Goal: Task Accomplishment & Management: Manage account settings

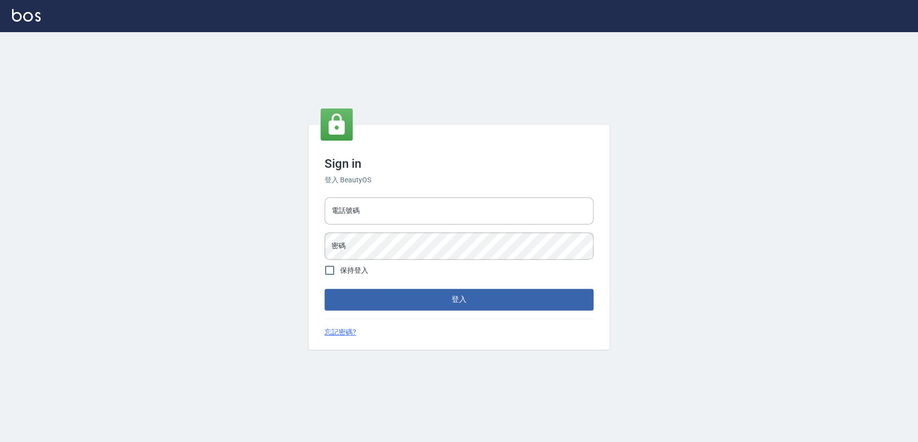
click at [463, 226] on div "電話號碼 電話號碼 密碼 密碼" at bounding box center [459, 228] width 277 height 70
drag, startPoint x: 471, startPoint y: 219, endPoint x: 469, endPoint y: 225, distance: 5.9
click at [471, 219] on input "電話號碼" at bounding box center [459, 210] width 269 height 27
type input "0909258357"
click at [325, 289] on button "登入" at bounding box center [459, 299] width 269 height 21
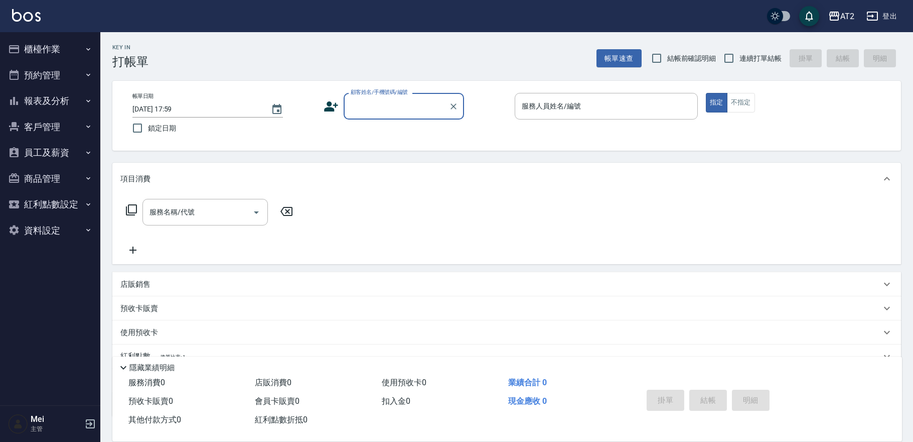
drag, startPoint x: 700, startPoint y: 63, endPoint x: 711, endPoint y: 65, distance: 11.2
click at [701, 64] on label "結帳前確認明細" at bounding box center [681, 58] width 70 height 21
click at [668, 64] on input "結帳前確認明細" at bounding box center [656, 58] width 21 height 21
checkbox input "true"
click at [734, 52] on input "連續打單結帳" at bounding box center [729, 58] width 21 height 21
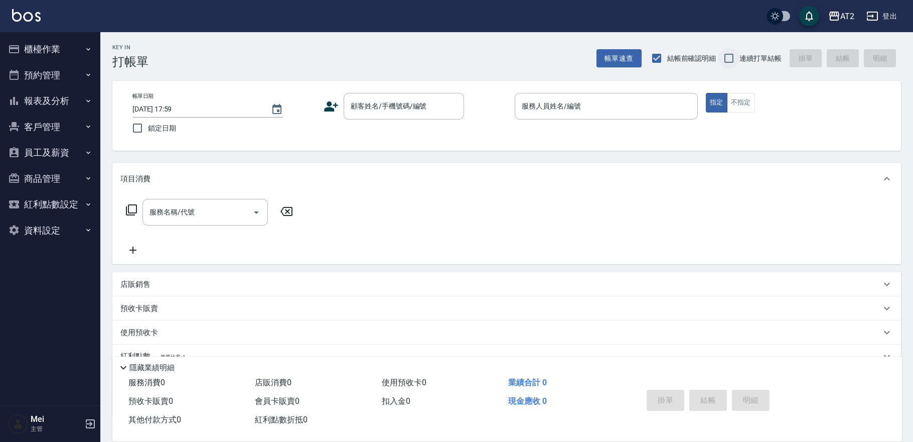
checkbox input "true"
click at [411, 103] on input "顧客姓名/手機號碼/編號" at bounding box center [396, 106] width 96 height 18
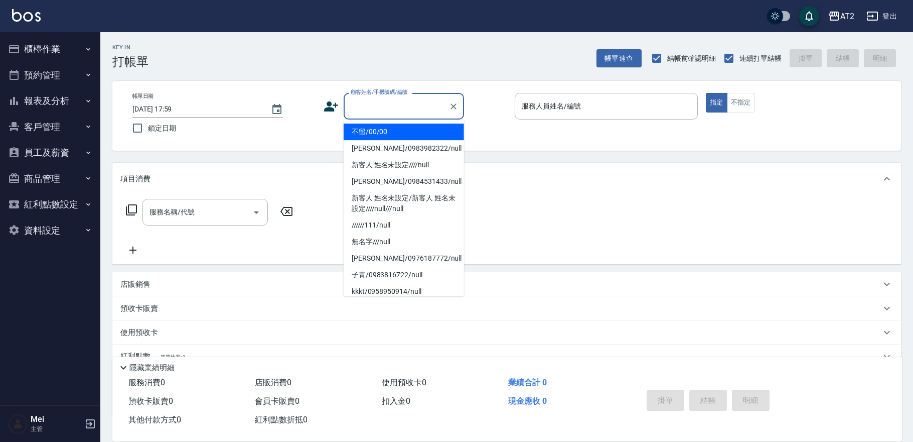
click at [401, 127] on li "不留/00/00" at bounding box center [404, 131] width 120 height 17
type input "不留/00/00"
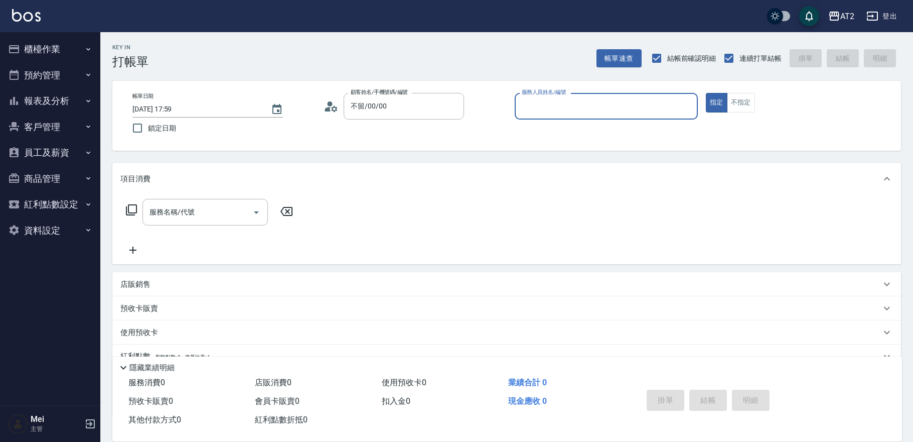
type input "0"
type input "Rebecca-05"
type button "true"
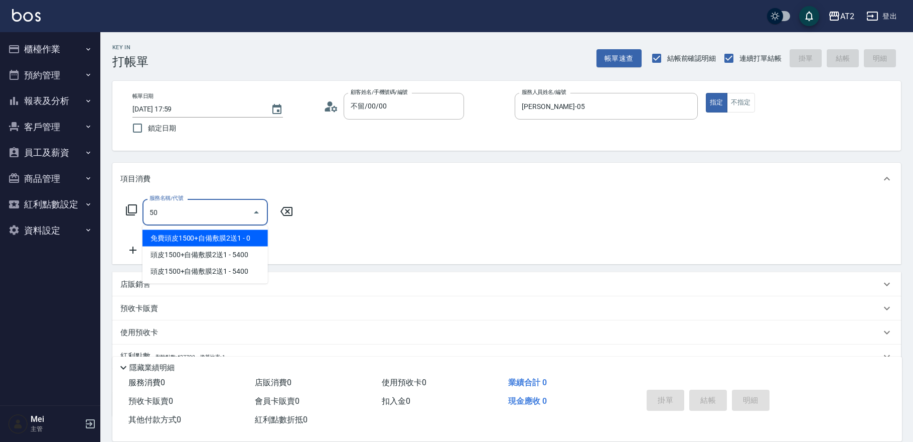
type input "501"
type input "100"
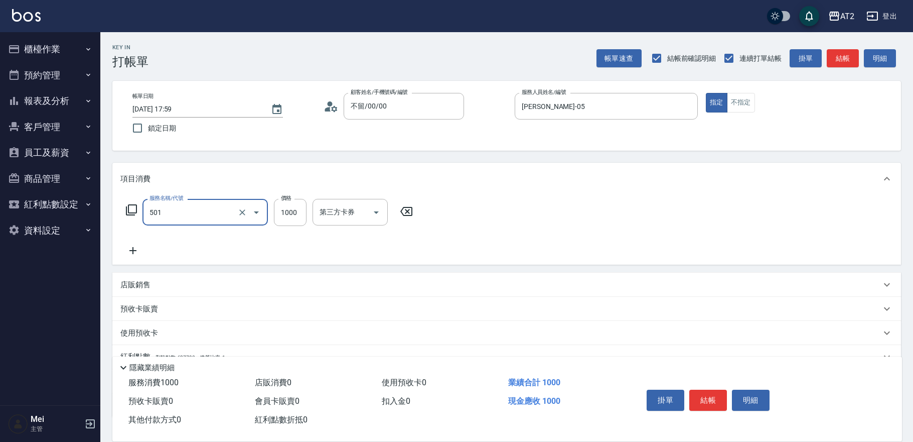
type input "染髮(501)"
type input "0"
type input "23"
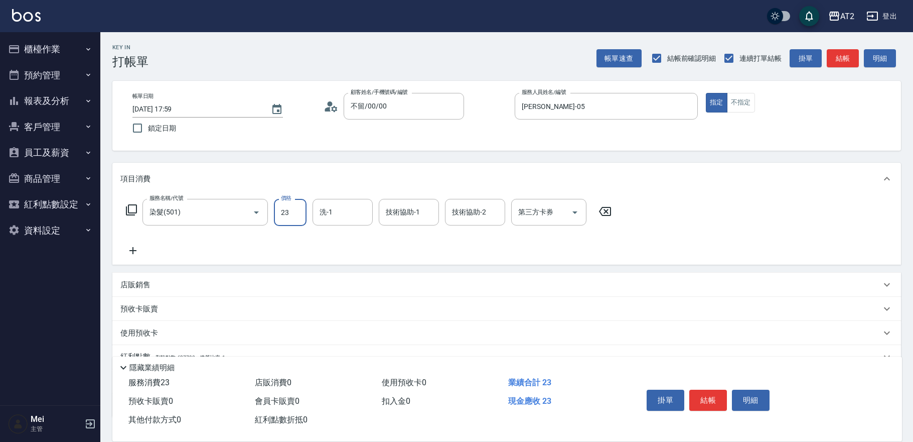
type input "20"
type input "238"
type input "230"
type input "2380"
type input "紫涵-32"
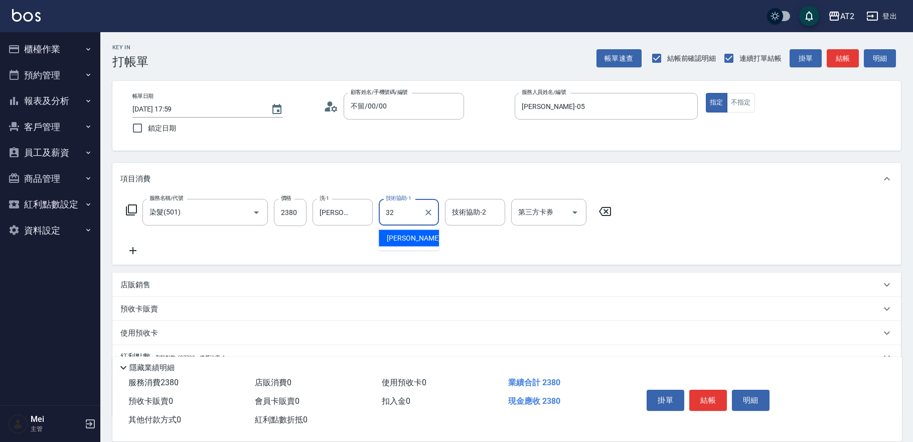
type input "紫涵-32"
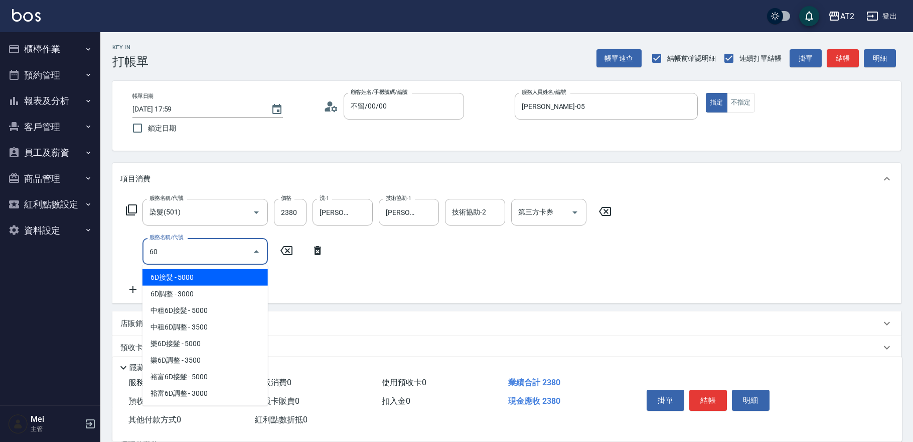
type input "601"
type input "330"
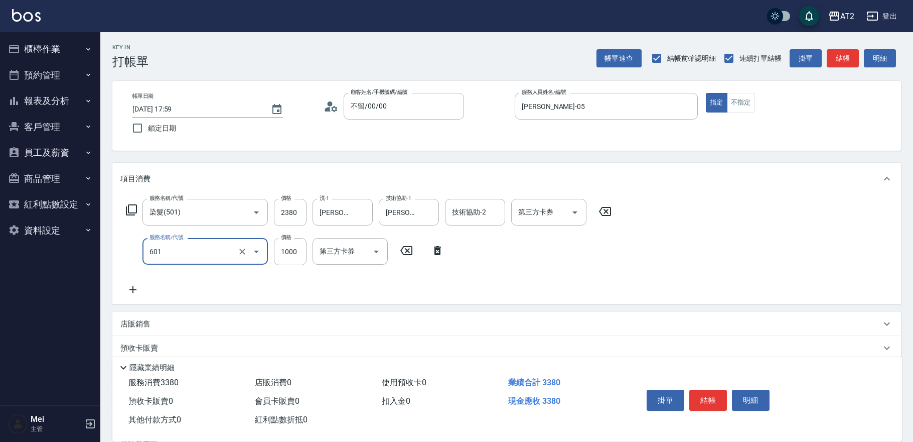
type input "自備護髮(601)"
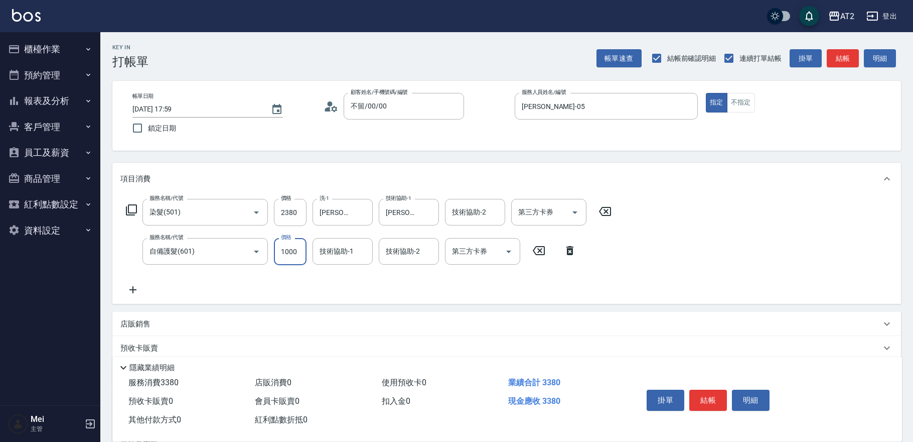
type input "230"
type input "2"
type input "240"
type input "25"
type input "260"
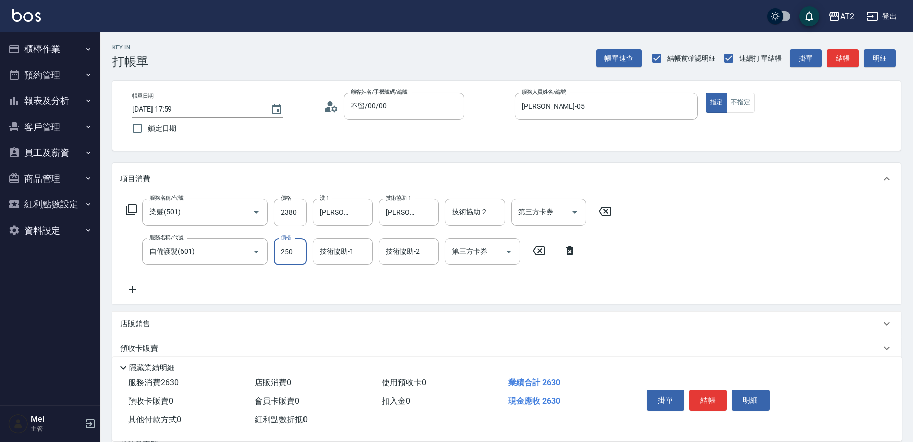
type input "2500"
type input "480"
type input "紫涵-32"
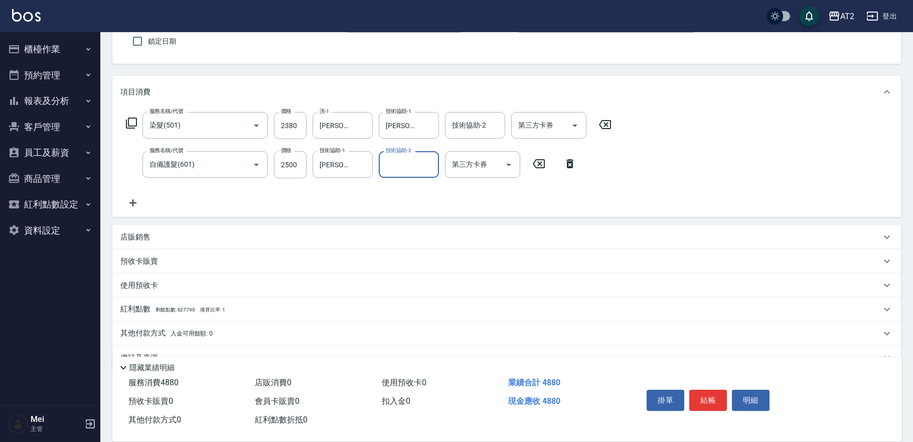
scroll to position [109, 0]
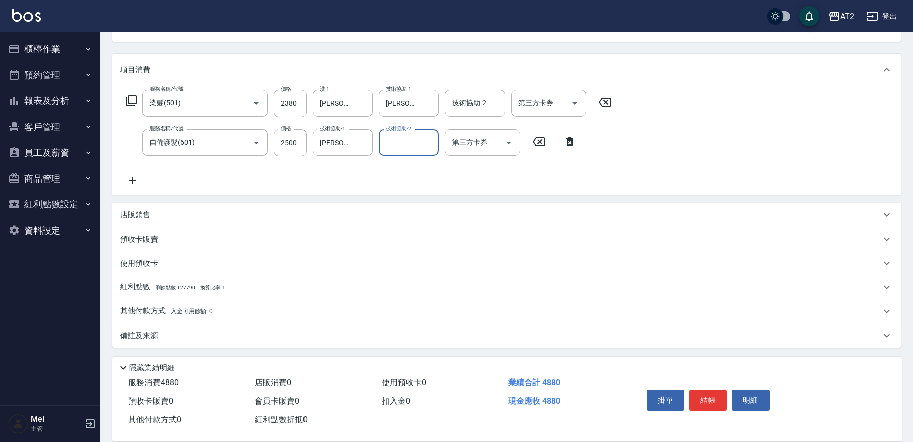
click at [192, 308] on span "入金可用餘額: 0" at bounding box center [192, 311] width 43 height 7
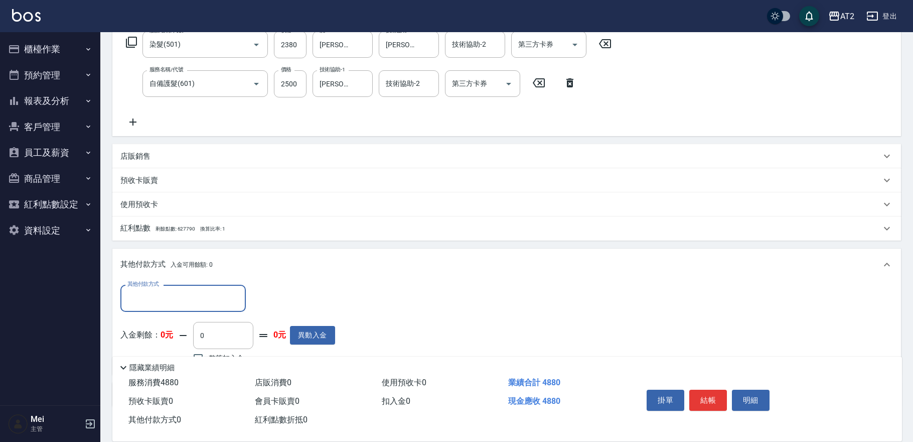
scroll to position [0, 0]
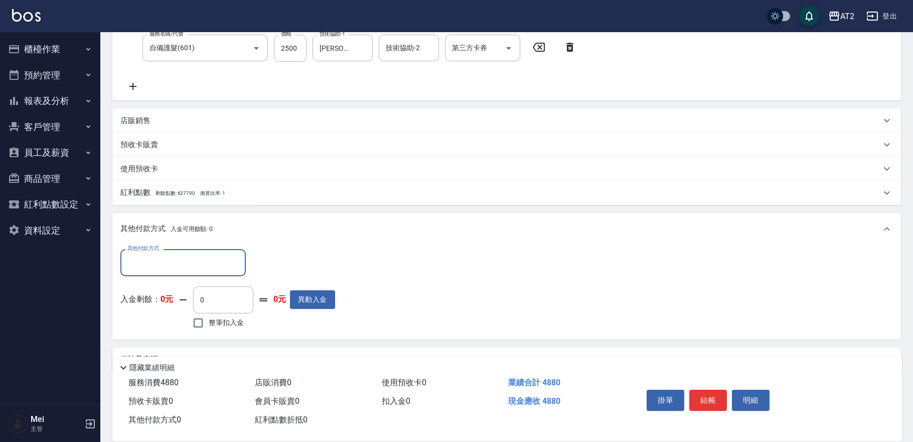
click at [178, 256] on input "其他付款方式" at bounding box center [183, 262] width 116 height 18
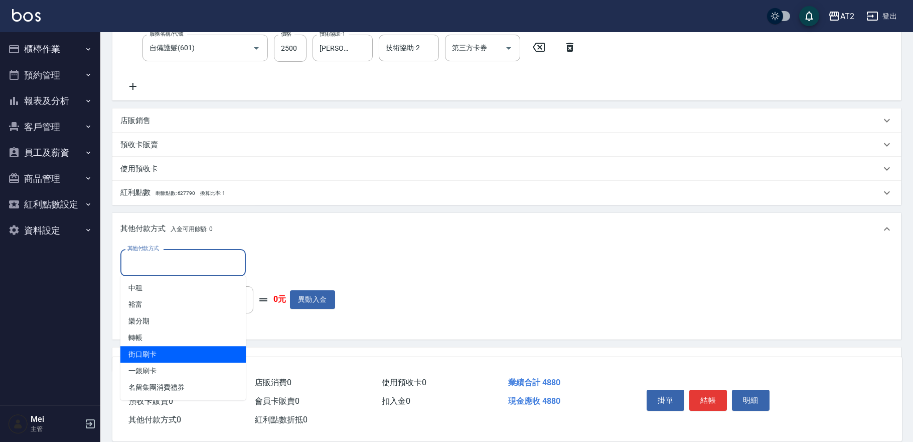
click at [192, 358] on span "街口刷卡" at bounding box center [182, 354] width 125 height 17
type input "街口刷卡"
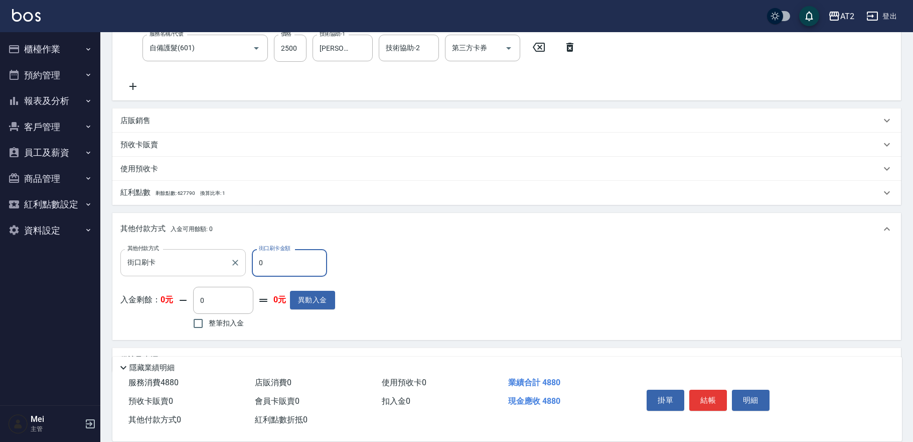
drag, startPoint x: 281, startPoint y: 262, endPoint x: 225, endPoint y: 262, distance: 55.7
click at [225, 262] on div "其他付款方式 街口刷卡 其他付款方式 街口刷卡金額 0 街口刷卡金額" at bounding box center [227, 262] width 215 height 27
type input "48"
type input "430"
type input "488"
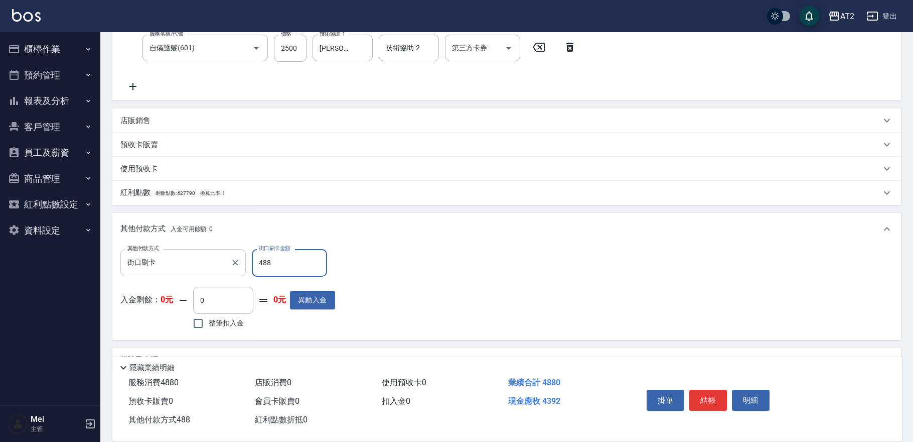
type input "0"
type input "4880"
type input "2025/10/13 18:01"
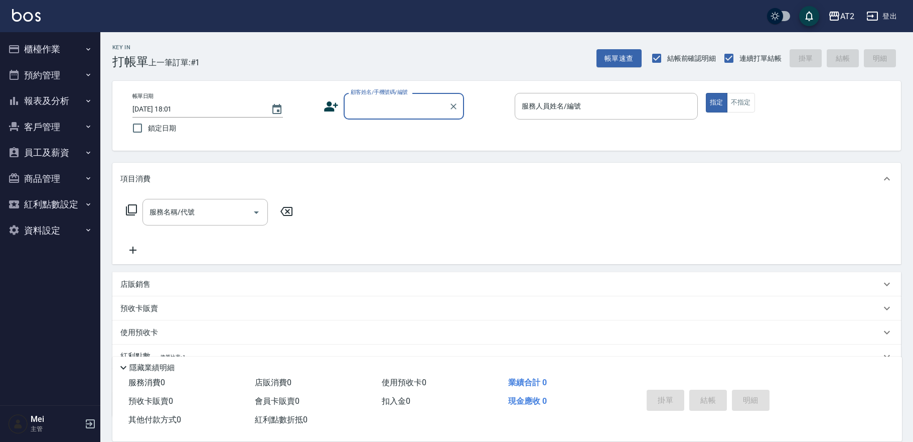
click at [416, 105] on input "顧客姓名/手機號碼/編號" at bounding box center [396, 106] width 96 height 18
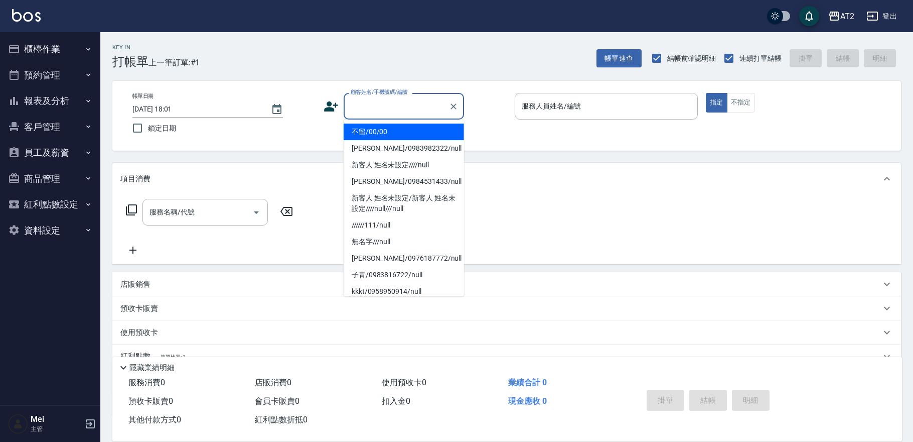
click at [408, 135] on li "不留/00/00" at bounding box center [404, 131] width 120 height 17
type input "不留/00/00"
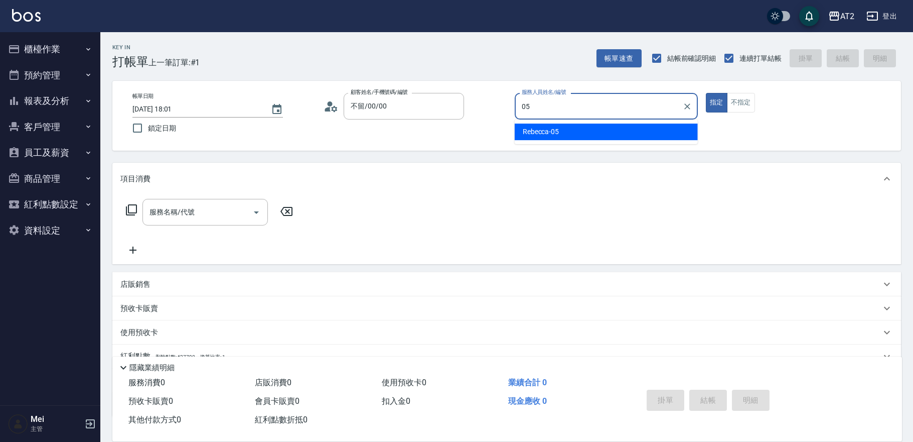
type input "Rebecca-05"
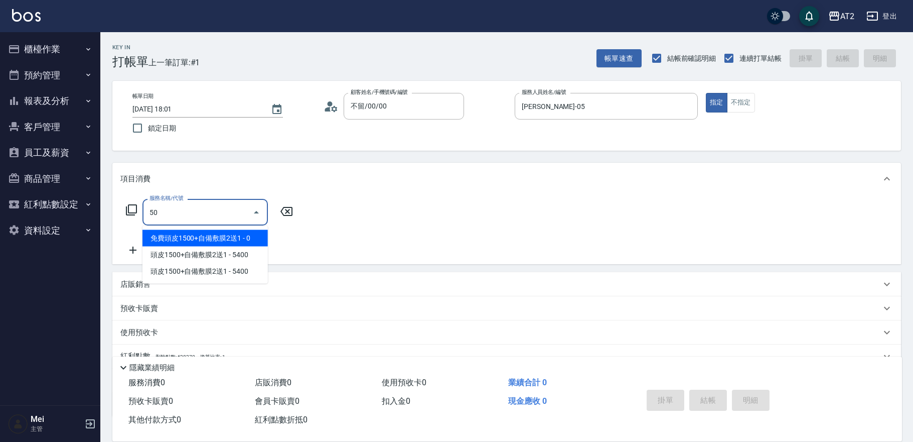
type input "501"
type input "100"
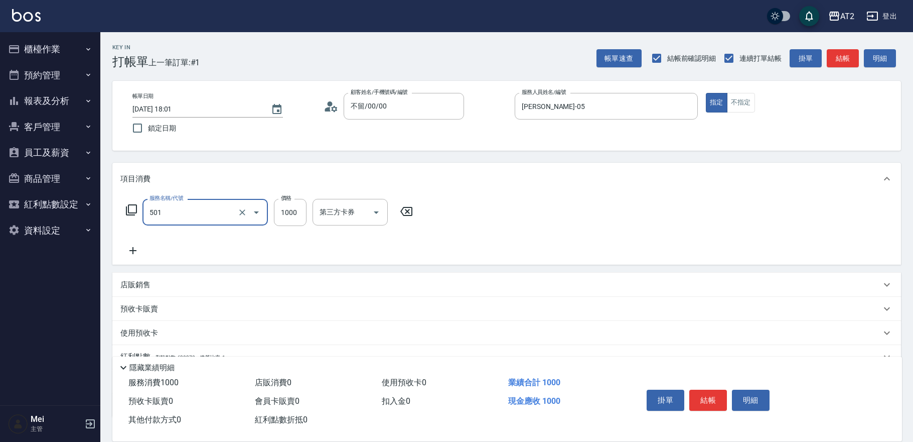
type input "染髮(501)"
type input "0"
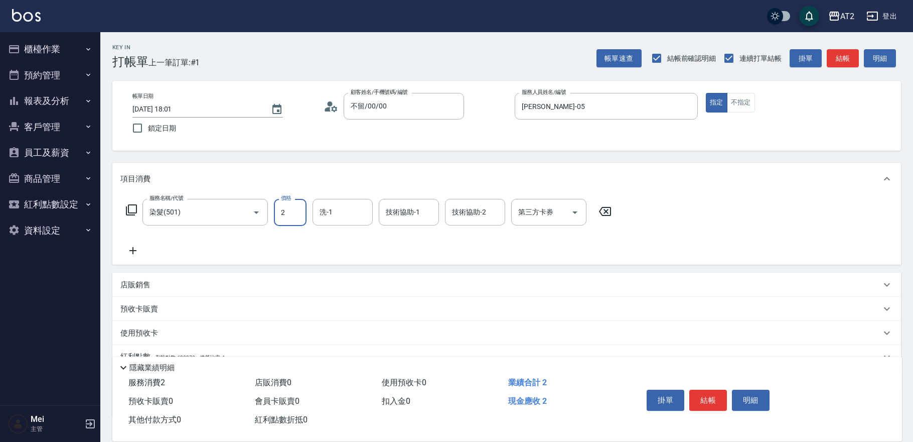
type input "23"
type input "20"
type input "238"
type input "230"
type input "2380"
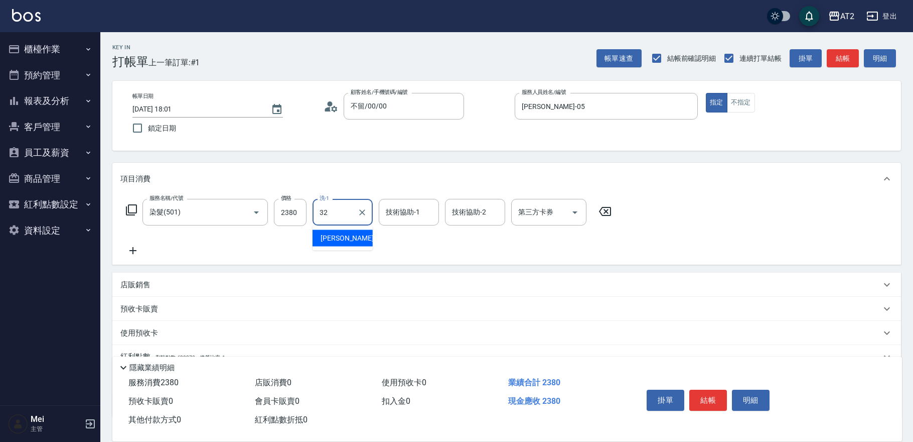
type input "紫涵-32"
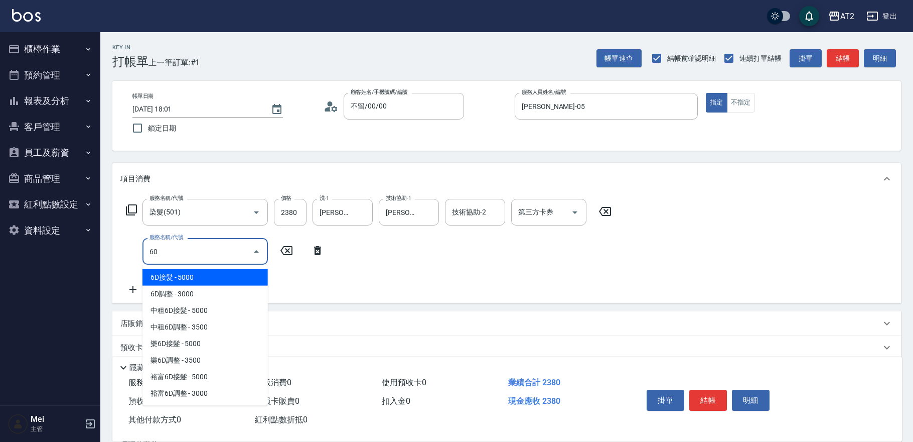
type input "601"
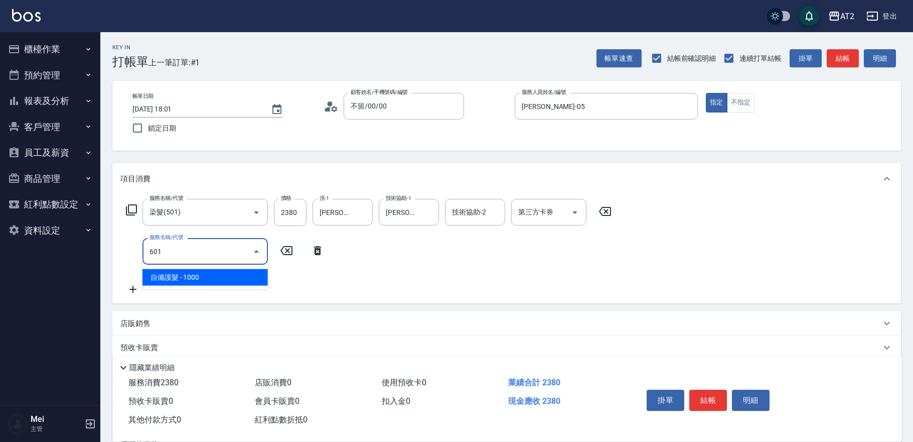
type input "330"
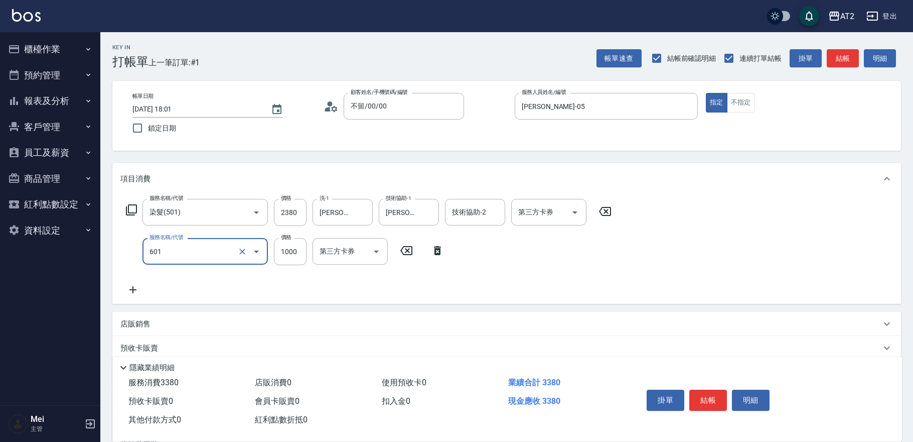
type input "自備護髮(601)"
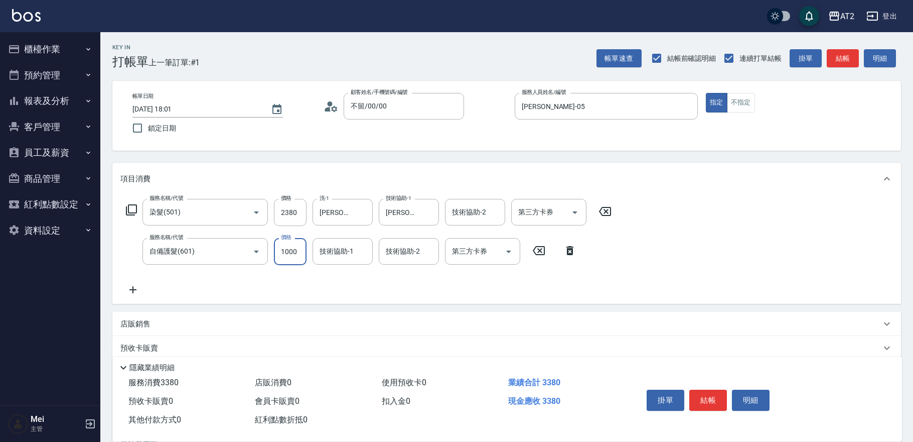
type input "230"
type input "3"
type input "240"
type input "30"
type input "260"
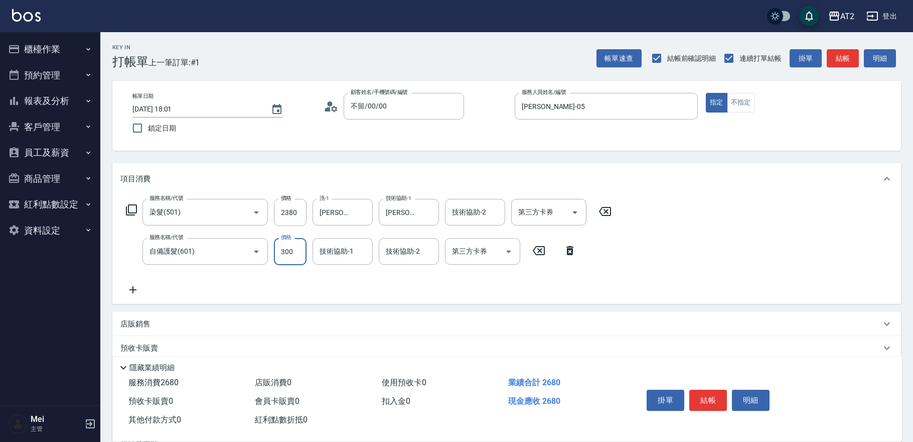
type input "3000"
type input "530"
type input "紫涵-32"
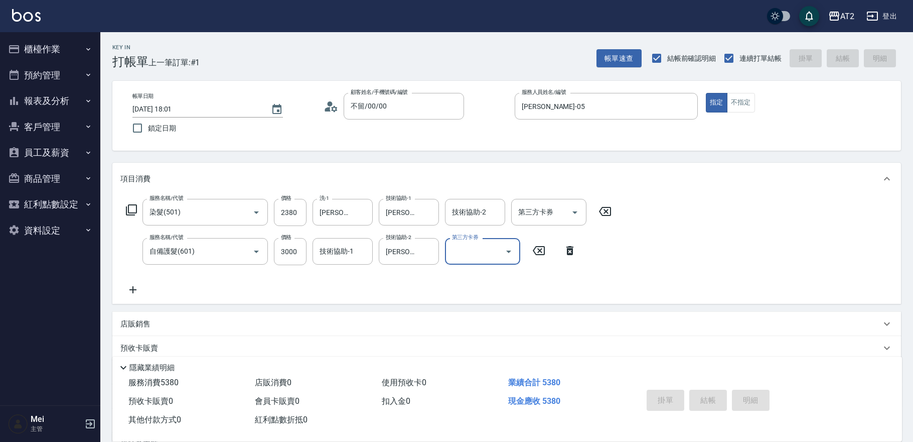
type input "0"
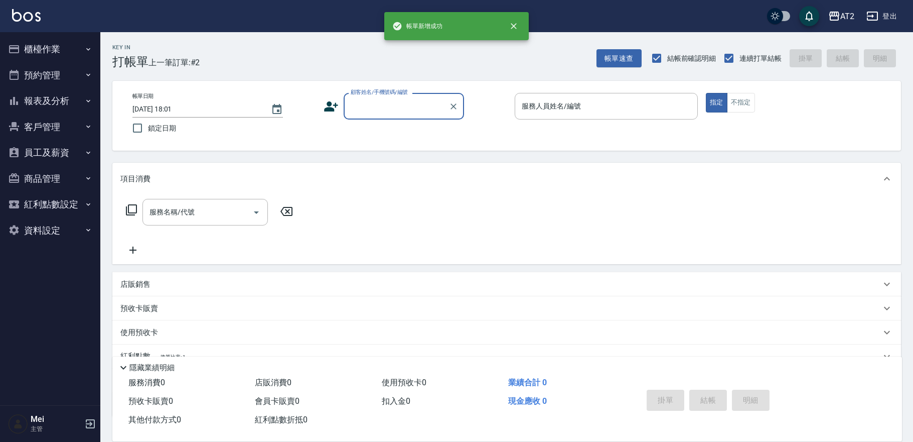
click at [403, 110] on input "顧客姓名/手機號碼/編號" at bounding box center [396, 106] width 96 height 18
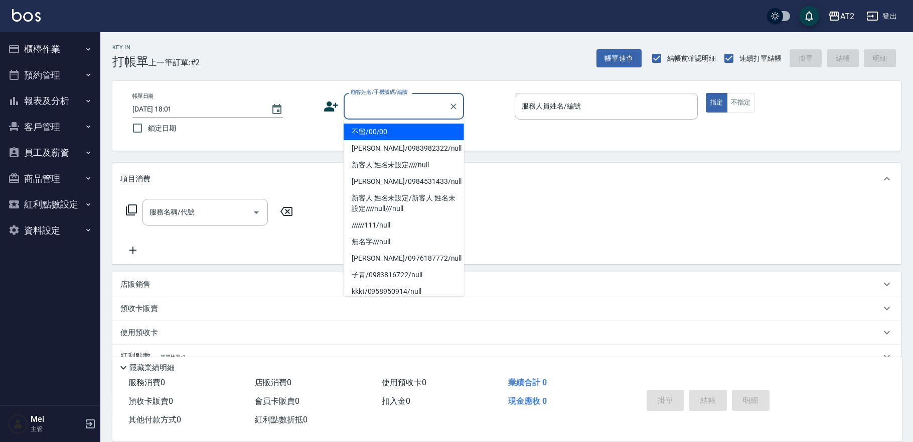
click at [387, 136] on li "不留/00/00" at bounding box center [404, 131] width 120 height 17
type input "不留/00/00"
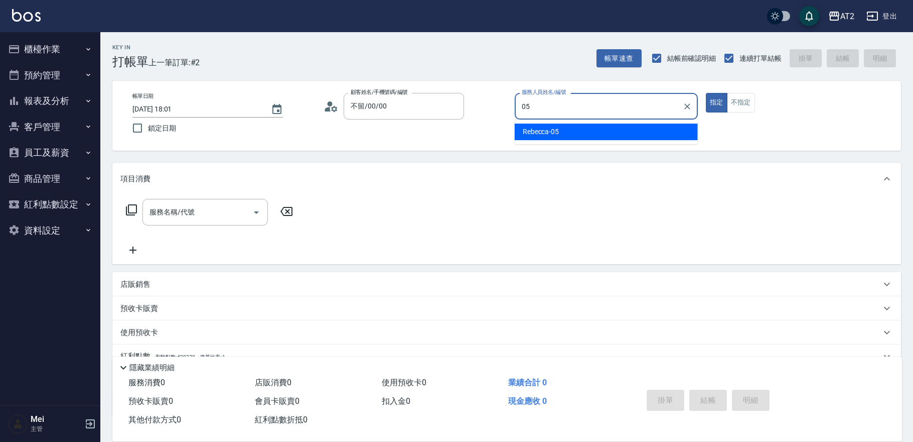
type input "Rebecca-05"
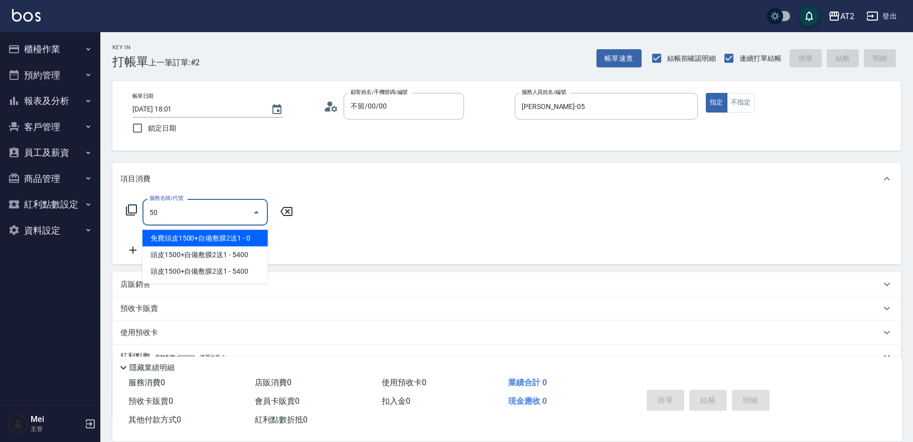
type input "501"
type input "100"
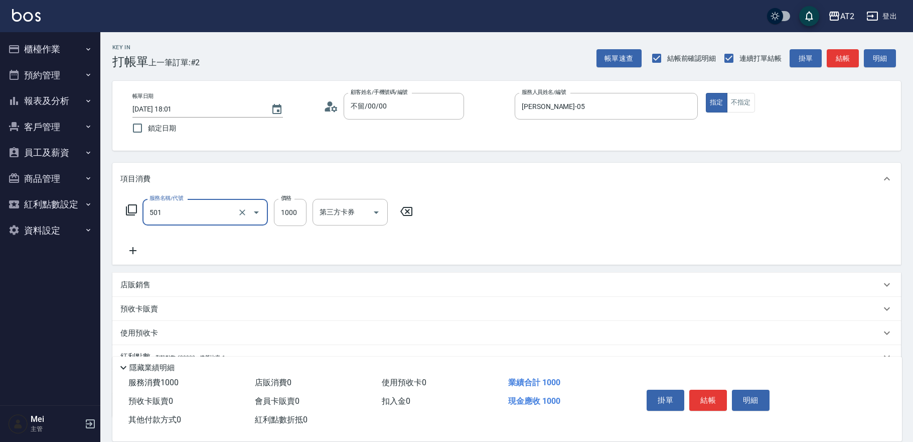
type input "染髮(501)"
type input "0"
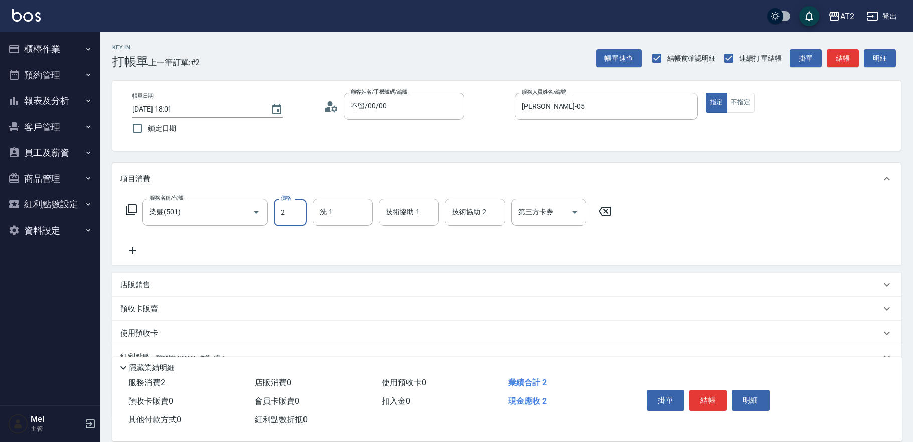
type input "23"
type input "20"
type input "238"
type input "230"
type input "2380"
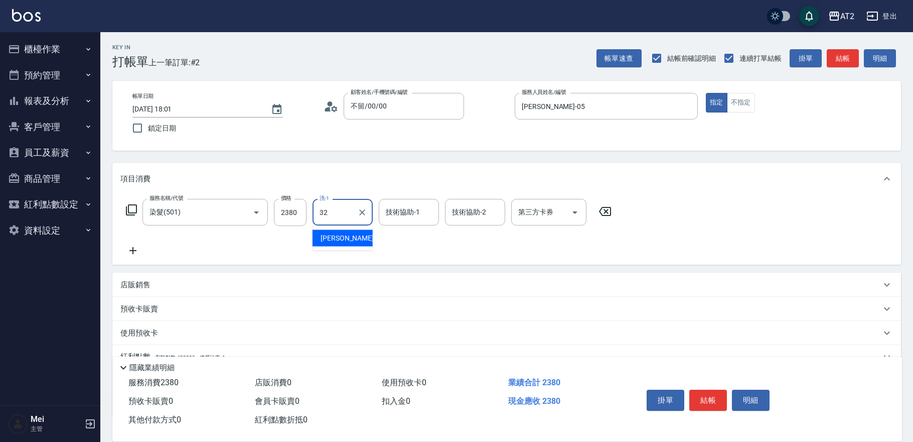
type input "紫涵-32"
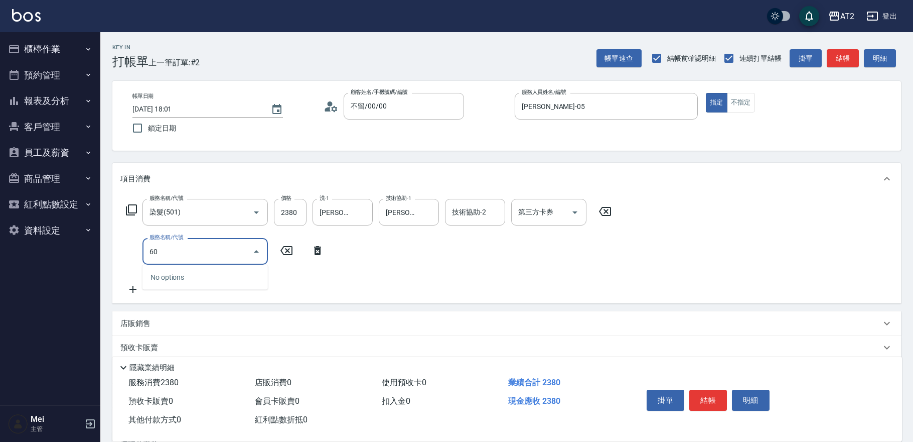
type input "601"
type input "330"
type input "自備護髮(601)"
type input "230"
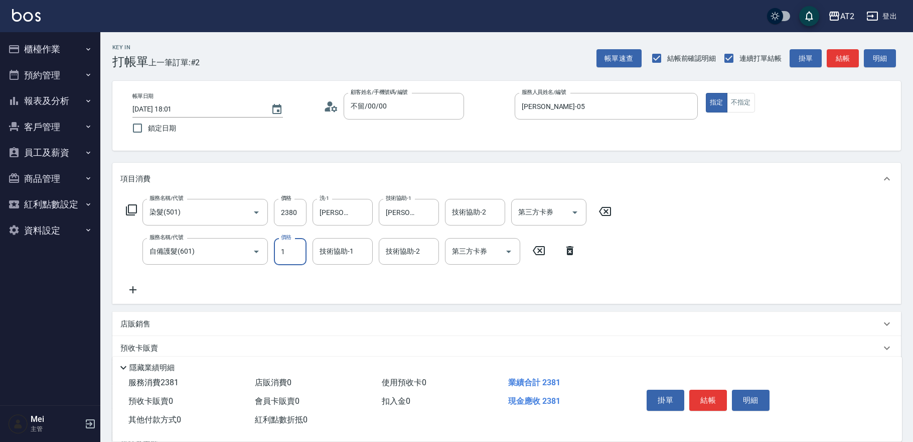
type input "15"
type input "250"
type input "1500"
type input "380"
type input "323"
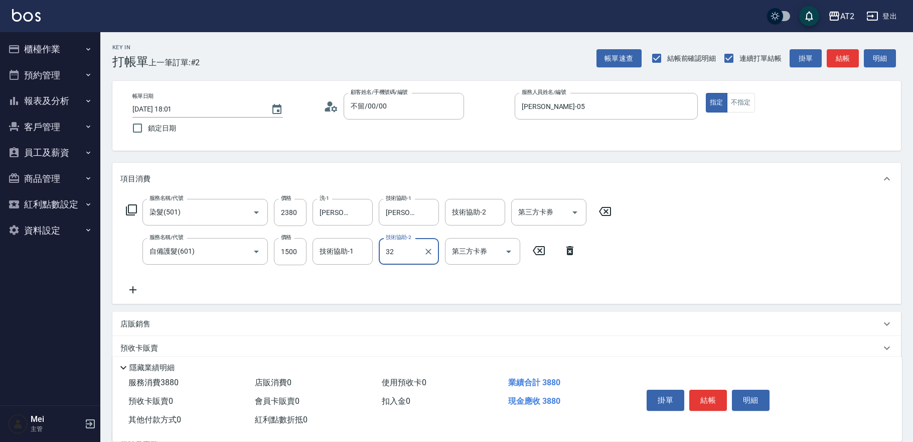
type input "紫涵-32"
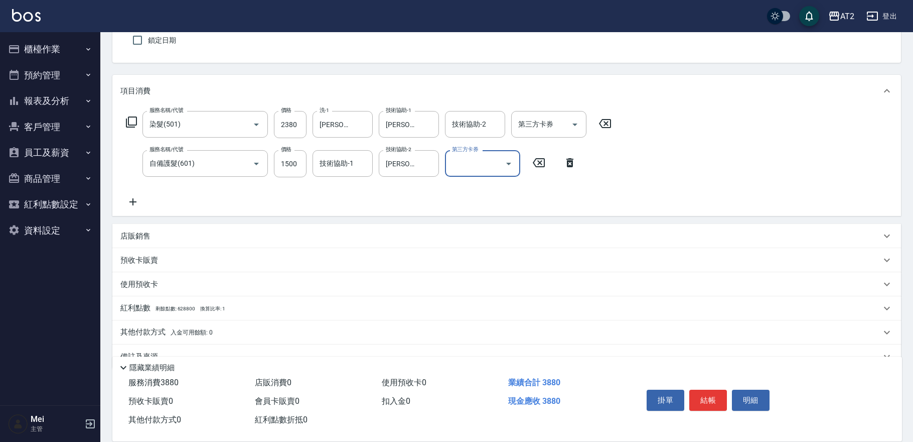
scroll to position [109, 0]
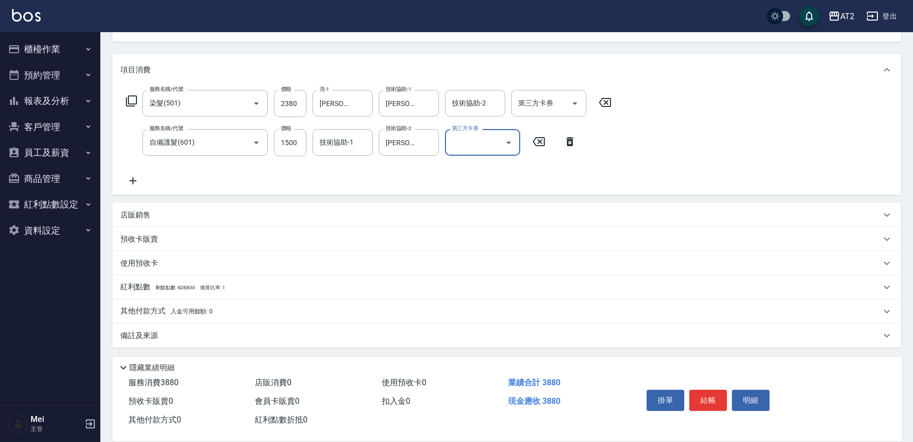
click at [203, 314] on span "入金可用餘額: 0" at bounding box center [192, 311] width 43 height 7
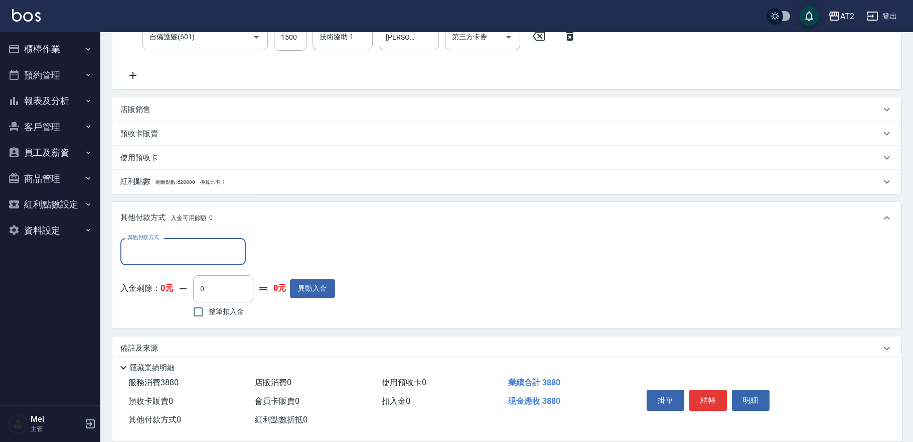
scroll to position [215, 0]
click at [195, 259] on div "其他付款方式" at bounding box center [182, 250] width 125 height 27
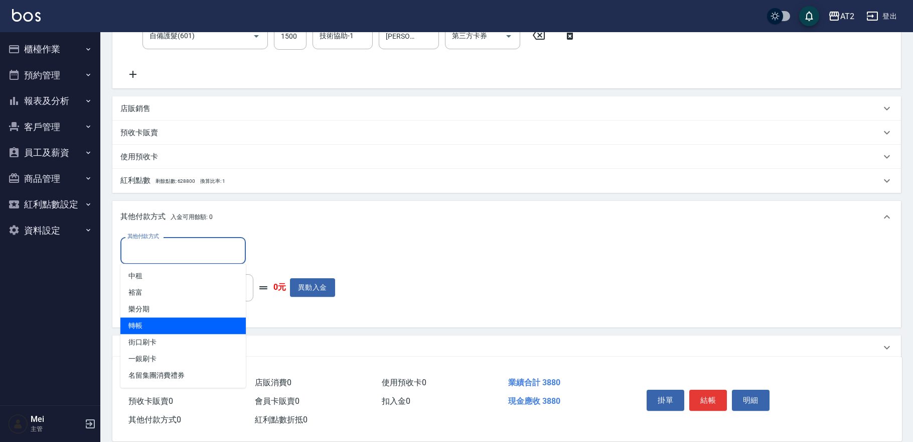
click at [178, 320] on span "轉帳" at bounding box center [182, 325] width 125 height 17
type input "轉帳"
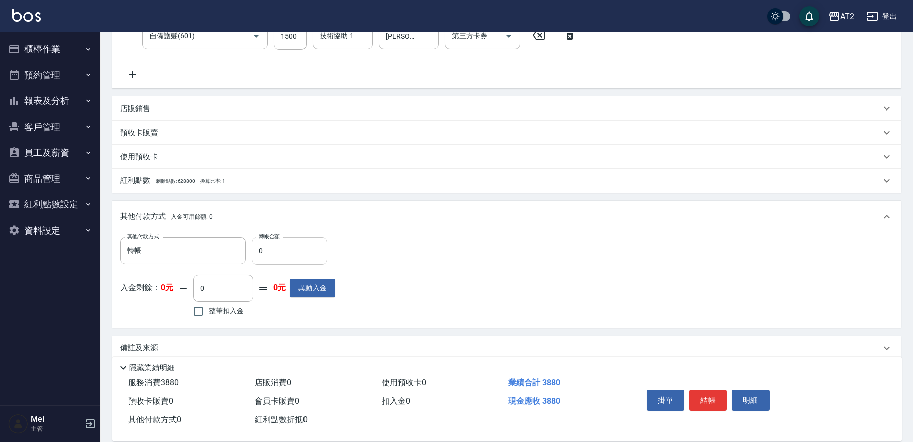
click at [263, 239] on label "轉帳金額" at bounding box center [269, 236] width 21 height 8
click at [263, 239] on input "0" at bounding box center [289, 250] width 75 height 27
drag, startPoint x: 264, startPoint y: 249, endPoint x: 250, endPoint y: 249, distance: 14.1
click at [250, 249] on div "其他付款方式 轉帳 其他付款方式 轉帳金額 0 轉帳金額" at bounding box center [227, 250] width 215 height 27
type input "38"
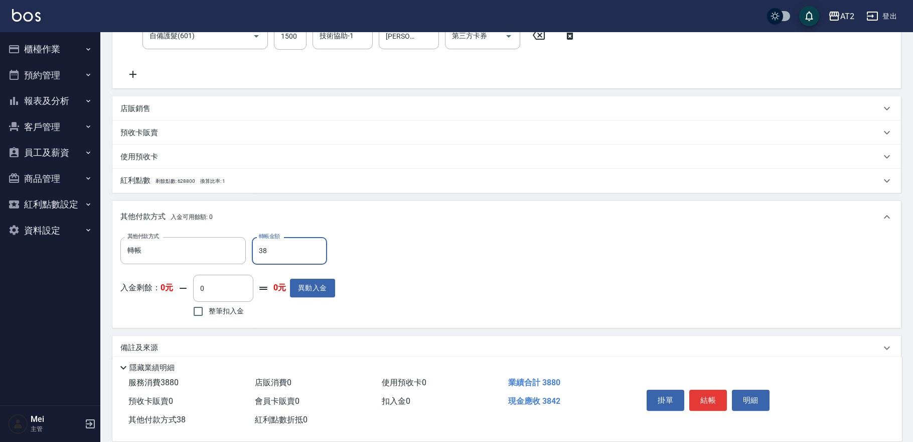
type input "340"
type input "388"
type input "0"
type input "3880"
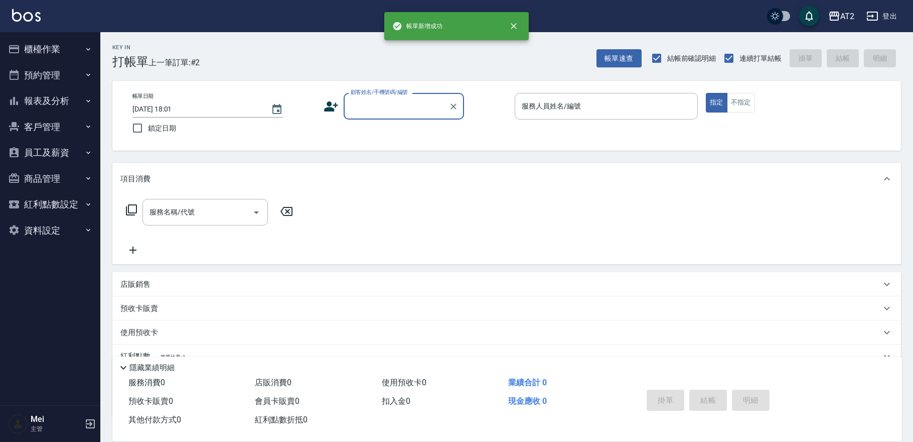
scroll to position [0, 0]
click at [363, 109] on input "顧客姓名/手機號碼/編號" at bounding box center [396, 106] width 96 height 18
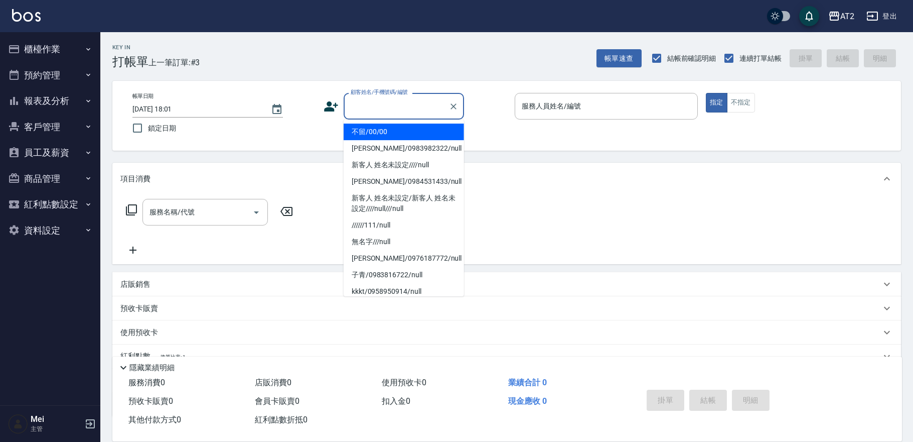
click at [368, 124] on li "不留/00/00" at bounding box center [404, 131] width 120 height 17
type input "不留/00/00"
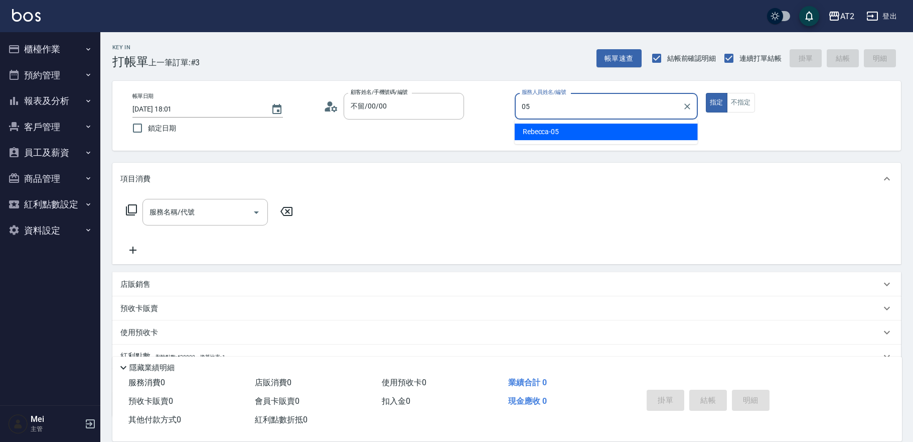
type input "Rebecca-05"
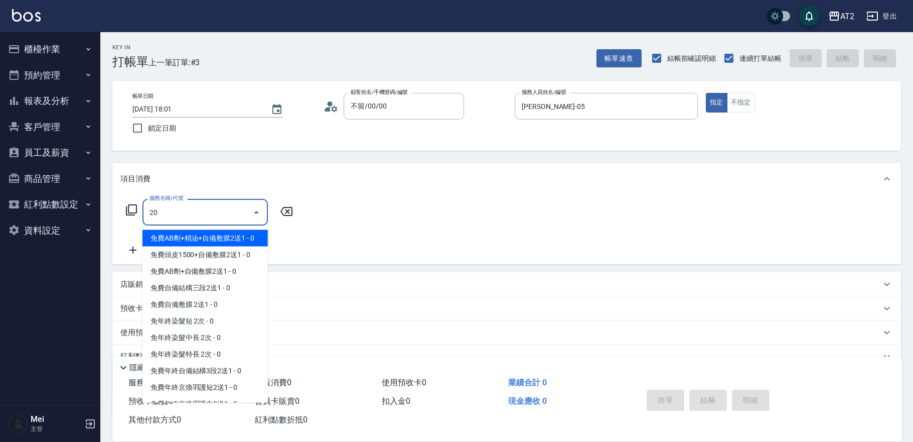
type input "201"
type input "20"
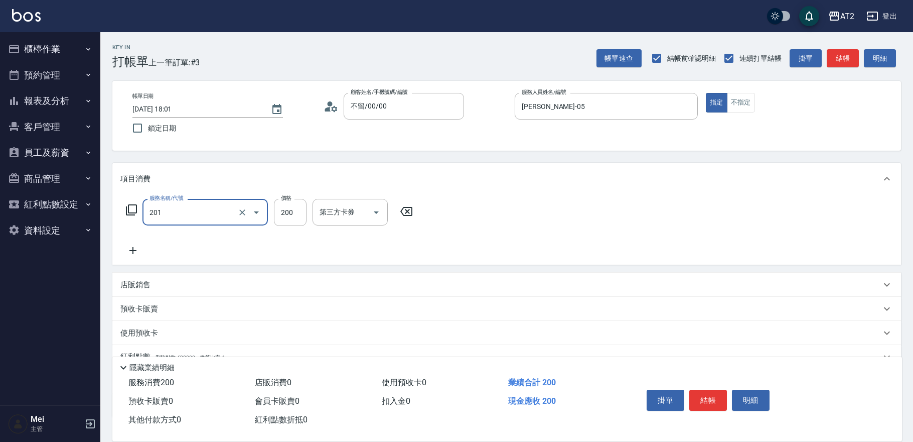
type input "洗髮(201)"
type input "0"
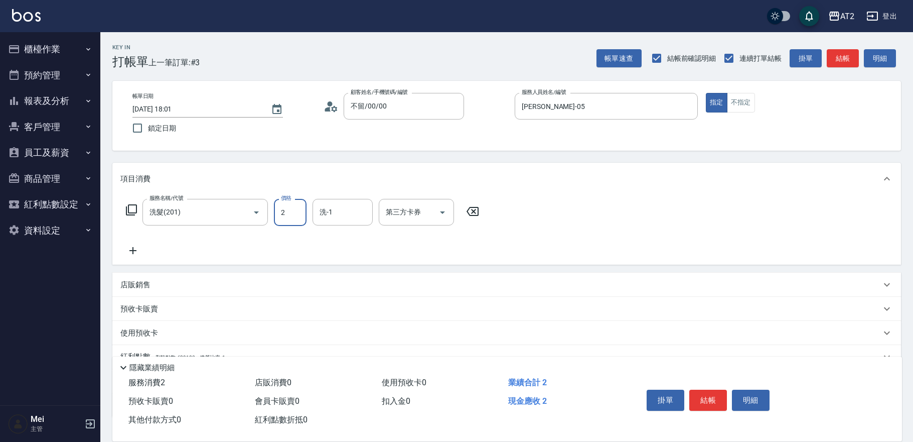
type input "20"
type input "200"
type input "紫涵-32"
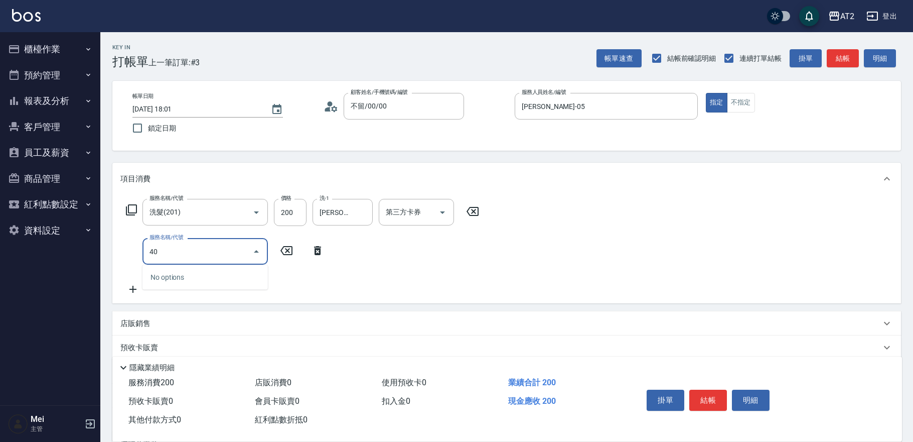
type input "401"
type input "40"
type input "剪髮(401)"
type input "20"
type input "30"
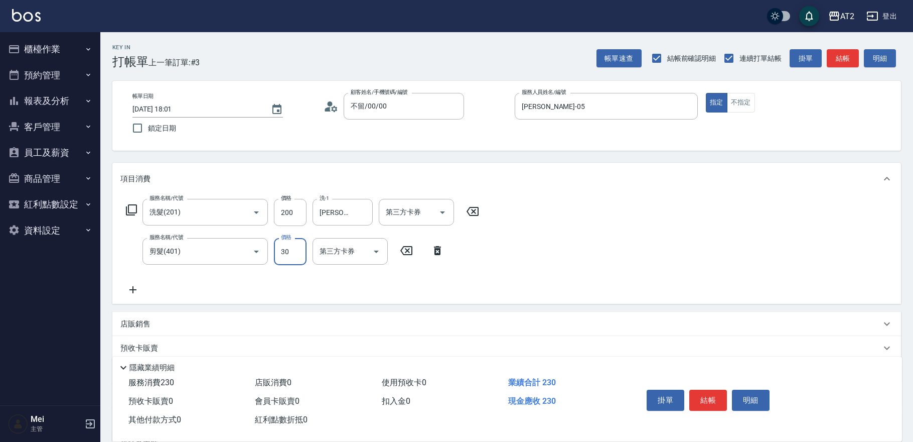
type input "50"
type input "300"
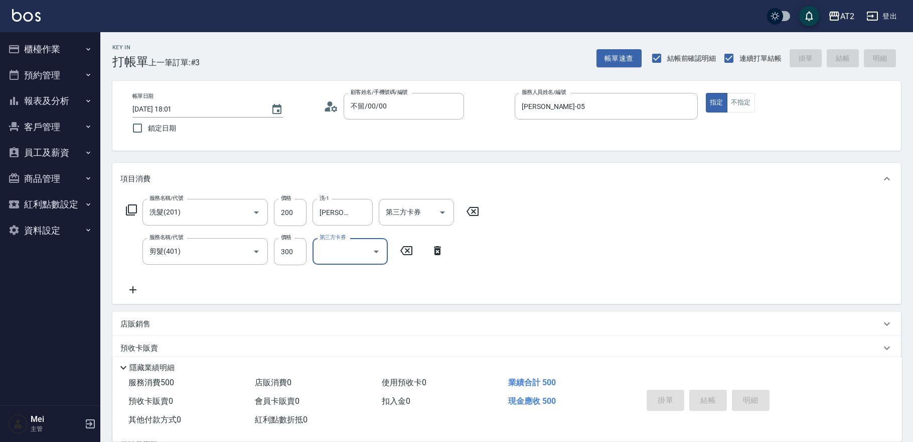
type input "2025/10/13 18:02"
type input "0"
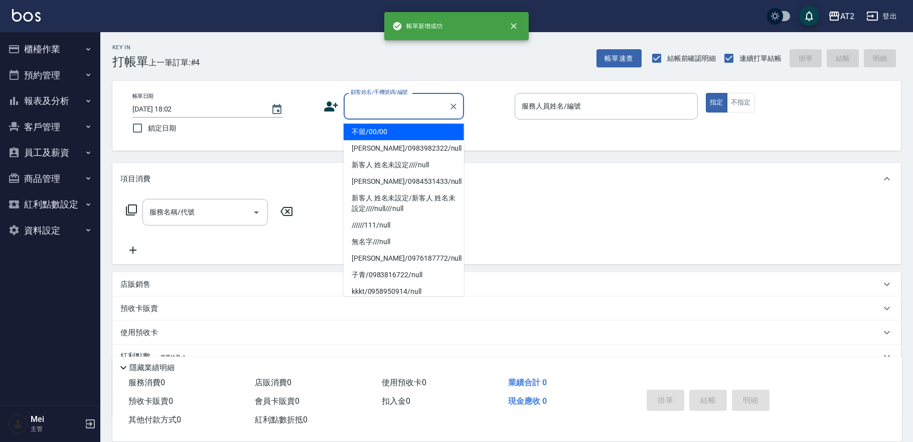
click at [385, 100] on input "顧客姓名/手機號碼/編號" at bounding box center [396, 106] width 96 height 18
click at [389, 125] on li "不留/00/00" at bounding box center [404, 131] width 120 height 17
type input "不留/00/00"
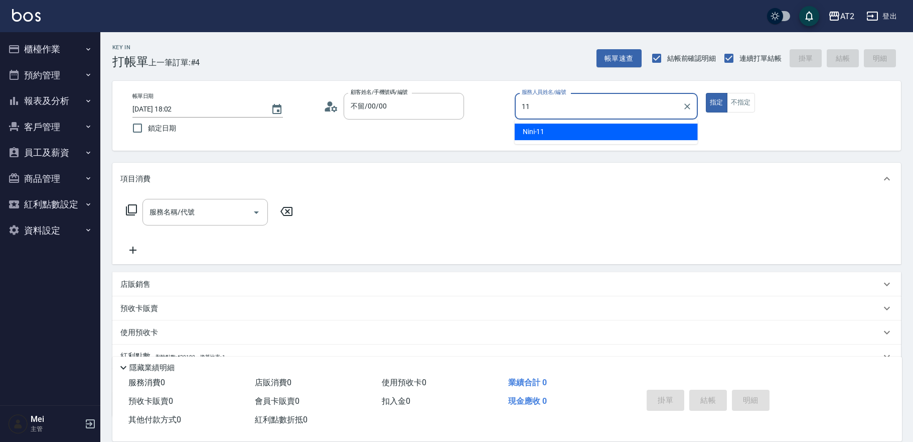
type input "Nini-11"
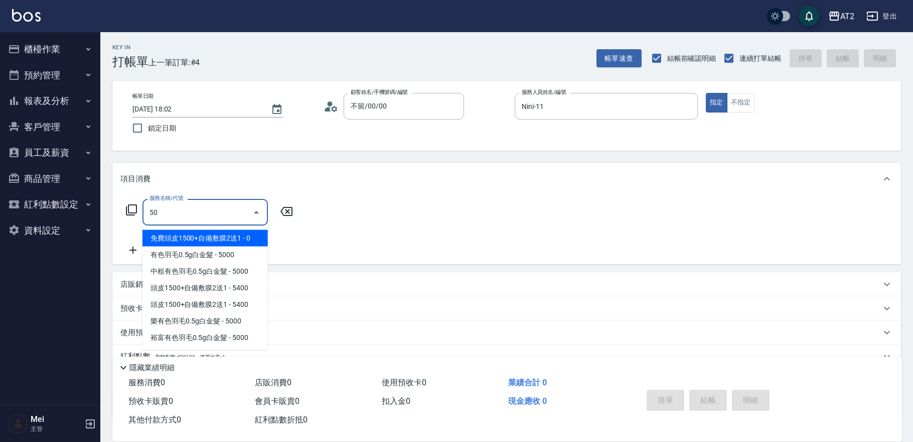
type input "501"
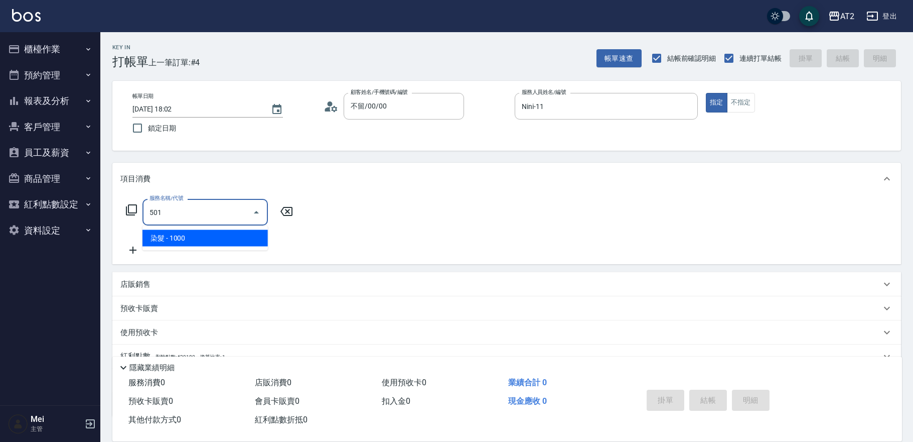
type input "100"
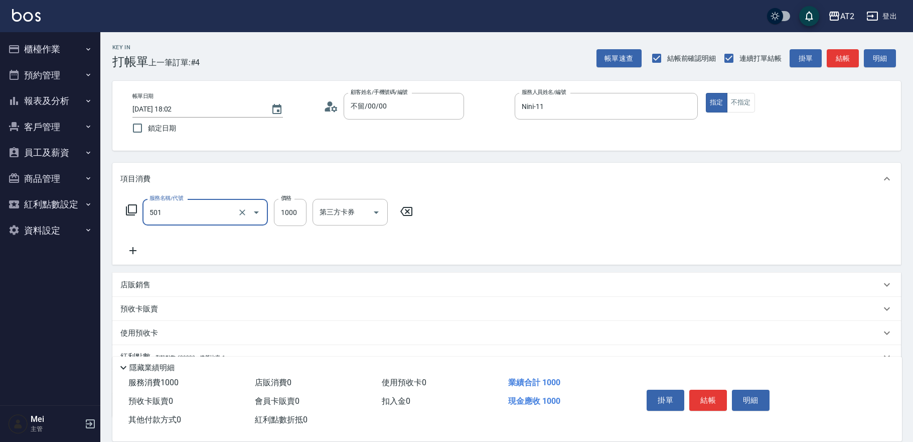
type input "染髮(501)"
type input "0"
type input "16"
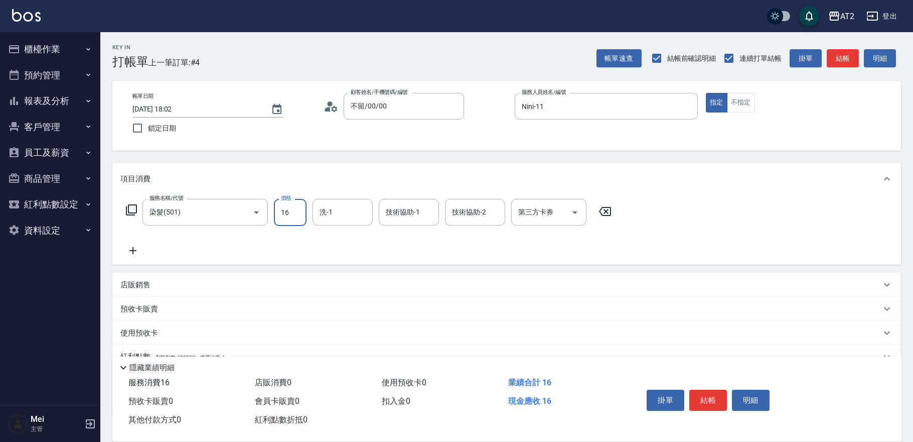
type input "10"
type input "169"
type input "160"
type input "1699"
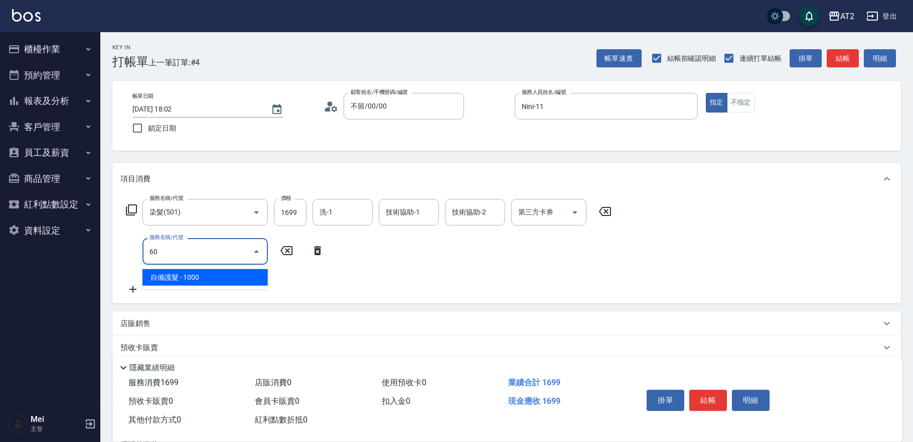
type input "601"
type input "260"
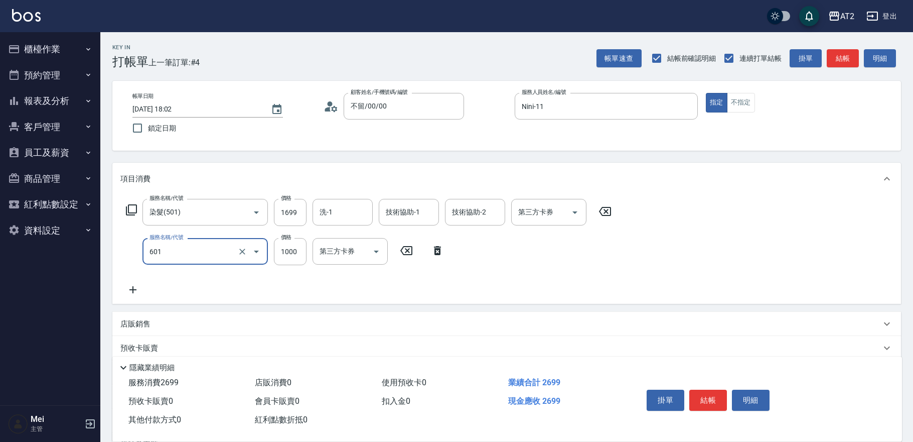
type input "自備護髮(601)"
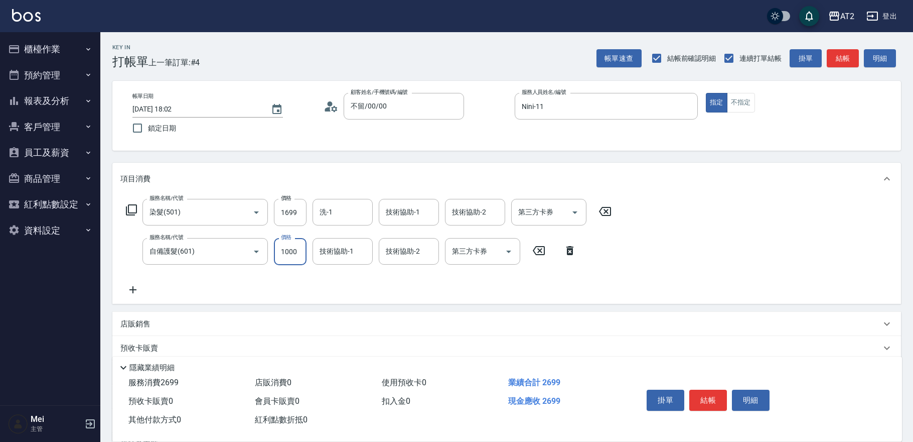
type input "170"
type input "30"
type input "190"
type input "300"
type input "460"
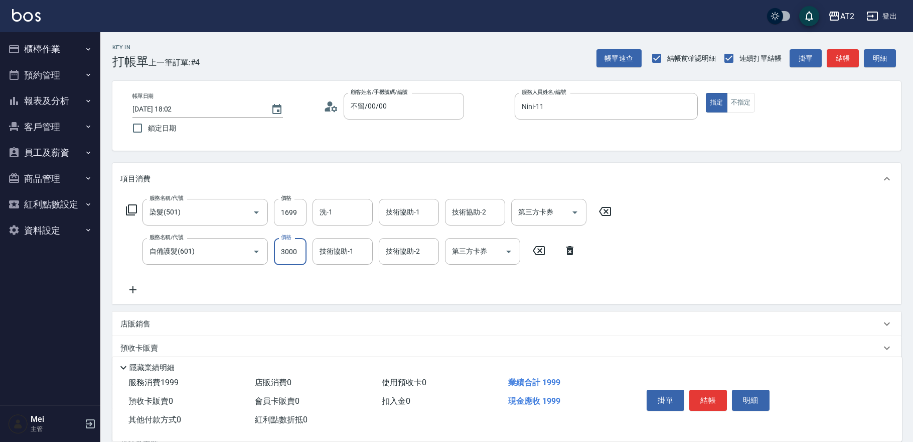
type input "3000"
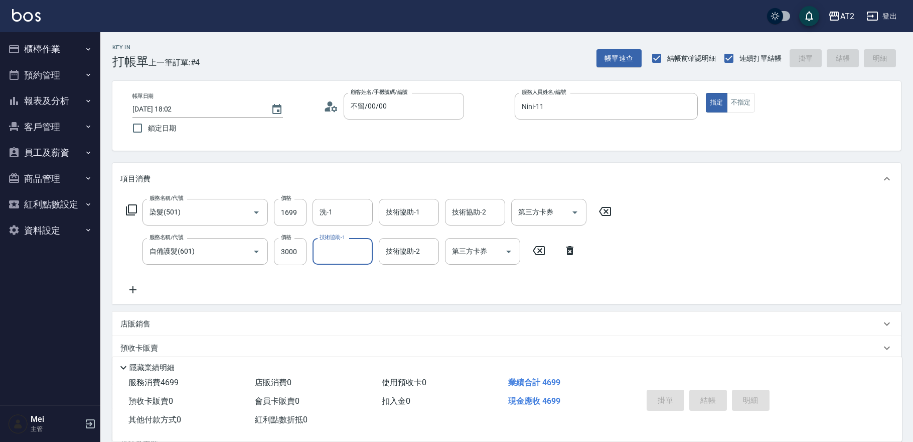
type input "0"
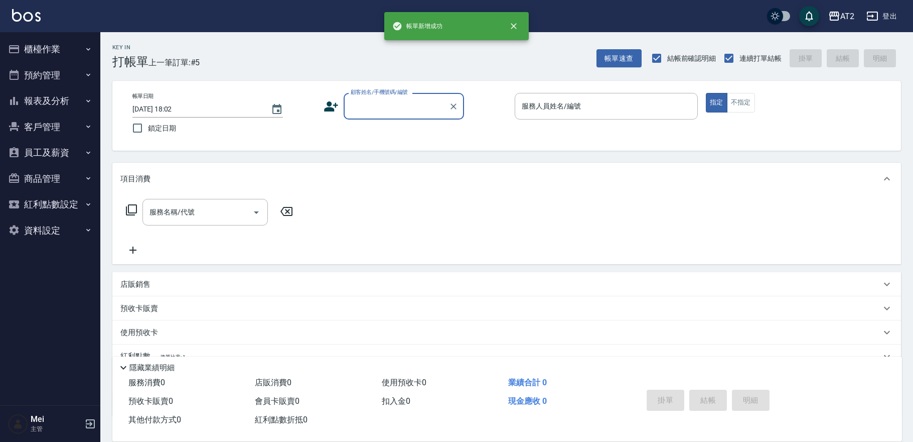
click at [423, 86] on div "帳單日期 2025/10/13 18:02 鎖定日期 顧客姓名/手機號碼/編號 顧客姓名/手機號碼/編號 服務人員姓名/編號 服務人員姓名/編號 指定 不指定" at bounding box center [506, 116] width 789 height 70
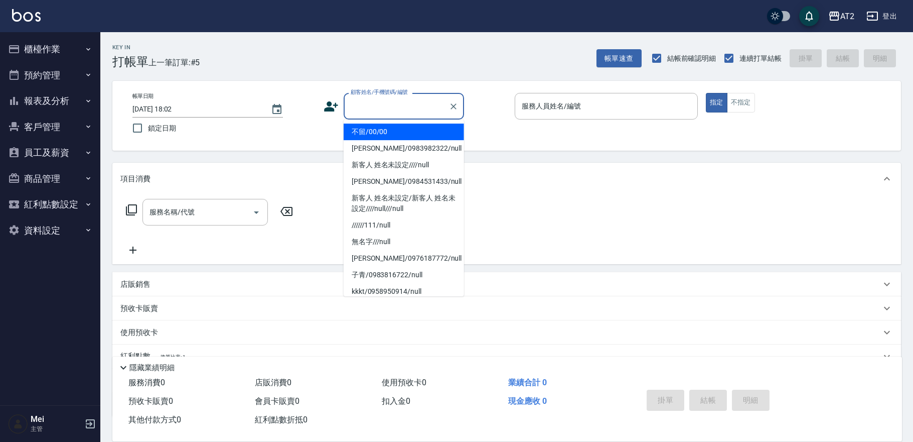
click at [422, 104] on input "顧客姓名/手機號碼/編號" at bounding box center [396, 106] width 96 height 18
click at [420, 129] on li "不留/00/00" at bounding box center [404, 131] width 120 height 17
type input "不留/00/00"
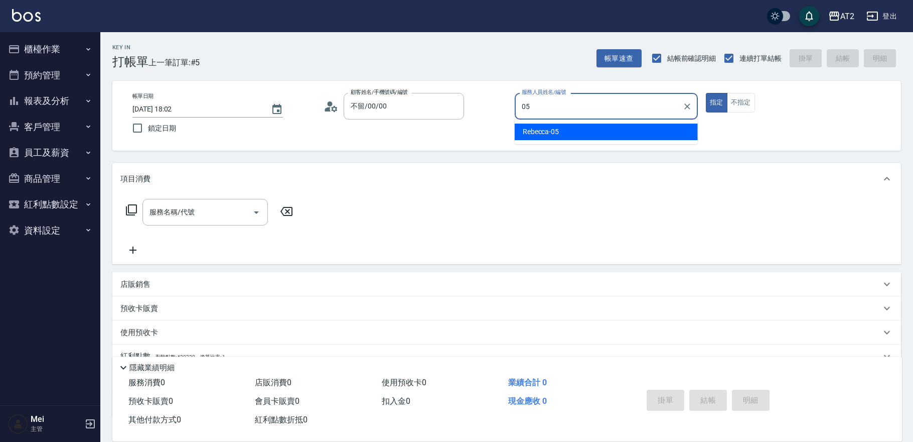
type input "Rebecca-05"
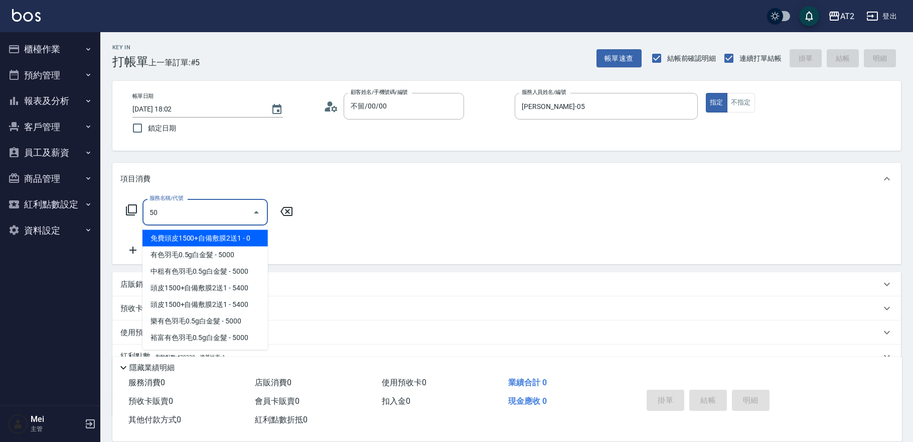
type input "501"
type input "100"
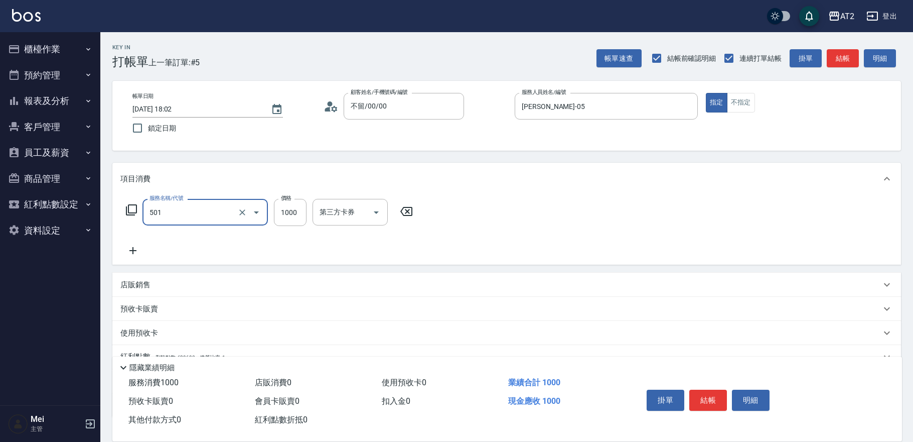
type input "染髮(501)"
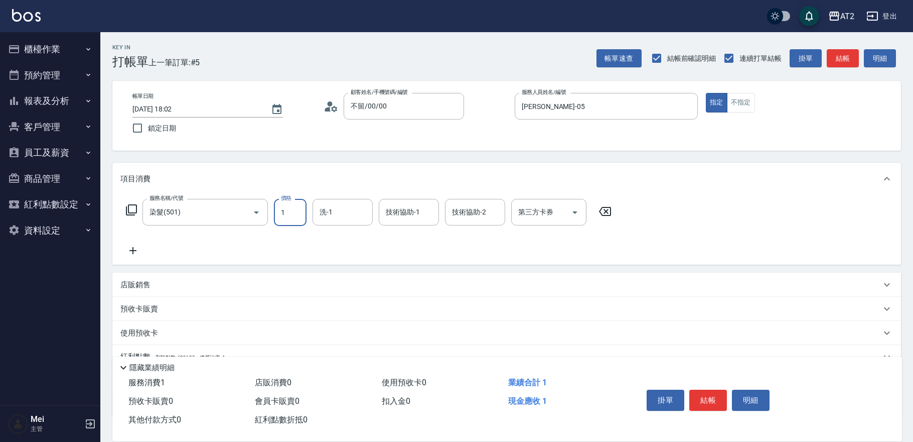
type input "0"
type input "19"
type input "10"
type input "1980"
type input "190"
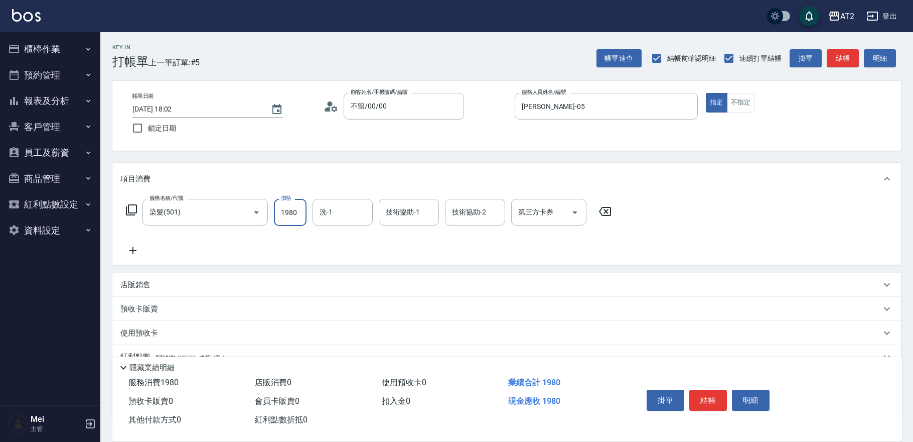
type input "1980"
type input "紫涵-32"
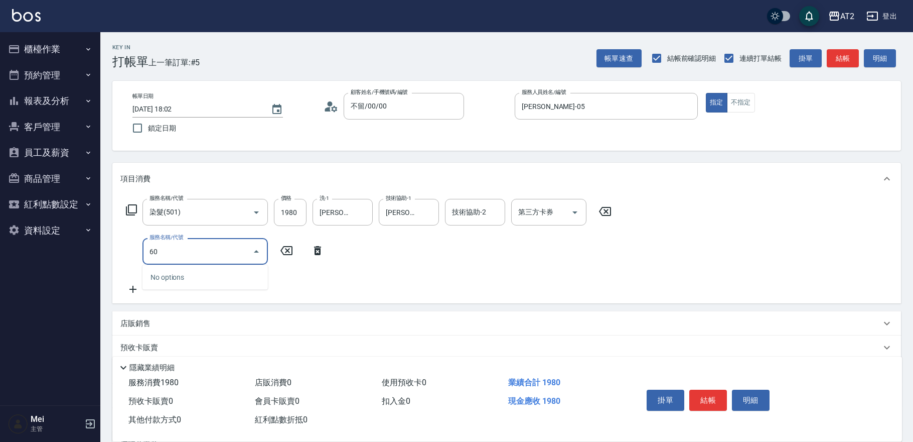
type input "601"
type input "290"
type input "自備護髮(601)"
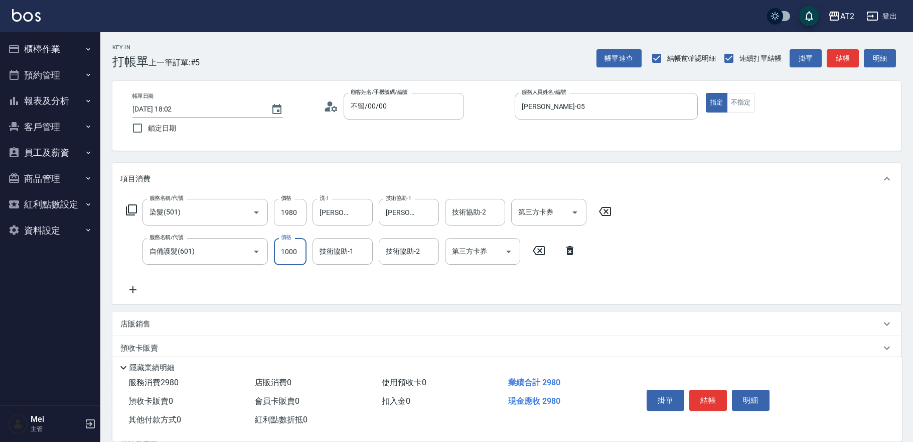
type input "190"
type input "2"
type input "200"
type input "25"
type input "220"
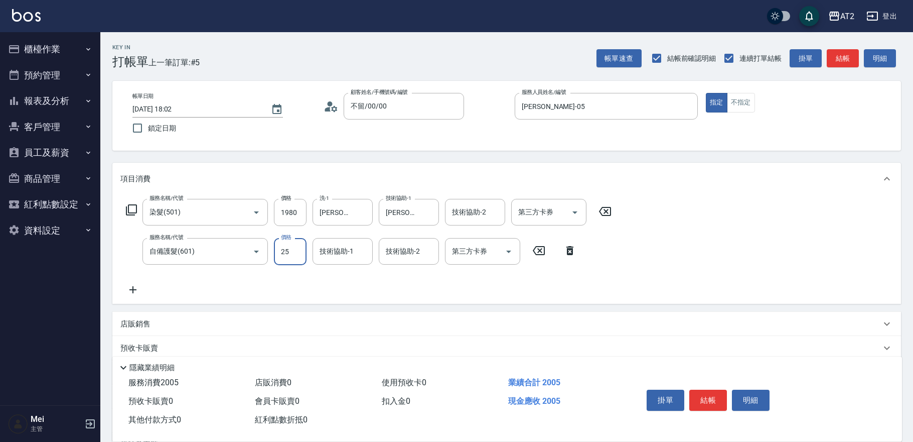
type input "250"
type input "440"
type input "2500"
type input "紫涵-32"
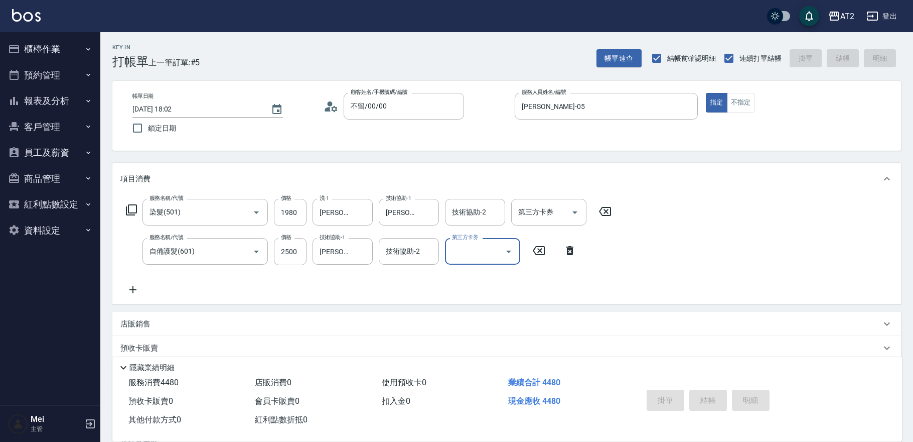
type input "0"
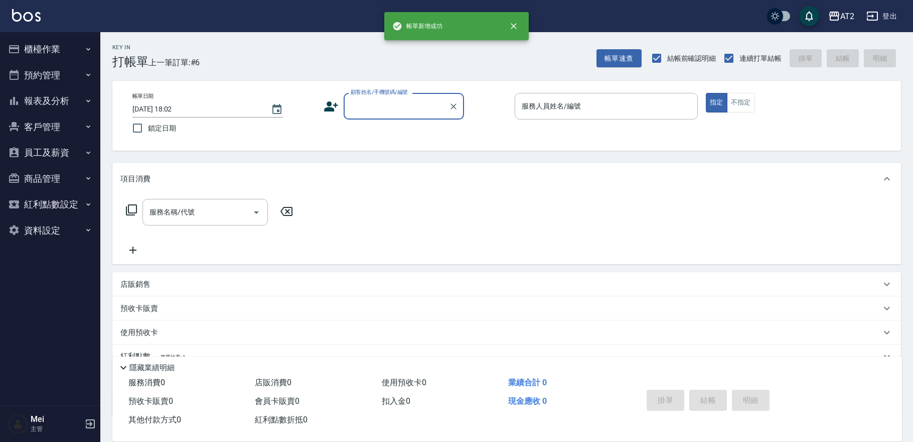
click at [432, 75] on div "Key In 打帳單 上一筆訂單:#6 帳單速查 結帳前確認明細 連續打單結帳 掛單 結帳 明細 帳單日期 2025/10/13 18:02 鎖定日期 顧客姓…" at bounding box center [506, 271] width 813 height 479
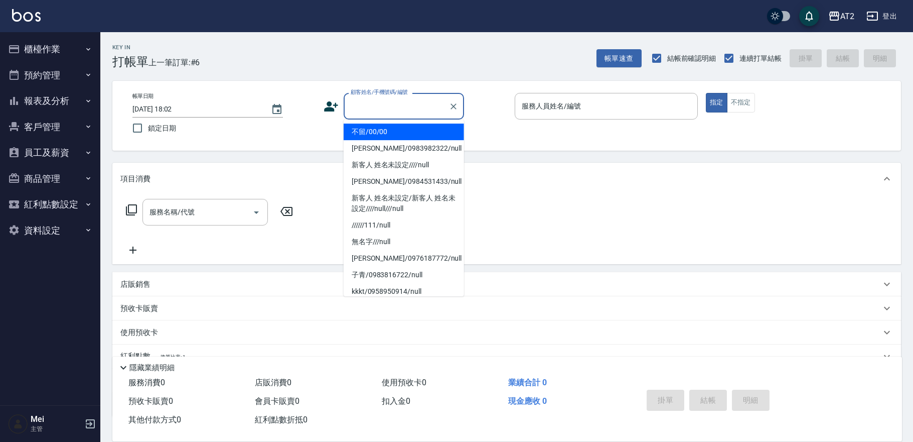
click at [425, 110] on input "顧客姓名/手機號碼/編號" at bounding box center [396, 106] width 96 height 18
click at [427, 121] on ul "不留/00/00 蔡亞彤/0983982322/null 新客人 姓名未設定////null 莊詠鈞/0984531433/null 新客人 姓名未設定/新客…" at bounding box center [404, 207] width 120 height 177
click at [434, 125] on li "不留/00/00" at bounding box center [404, 131] width 120 height 17
type input "不留/00/00"
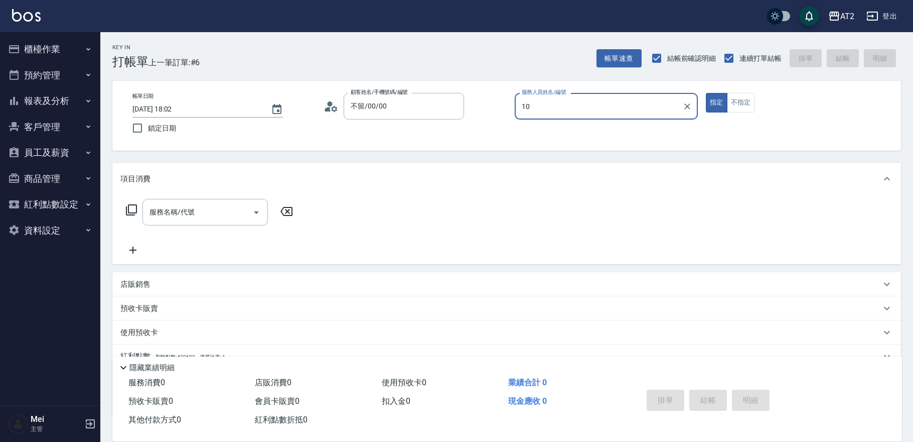
type input "Cindy-10"
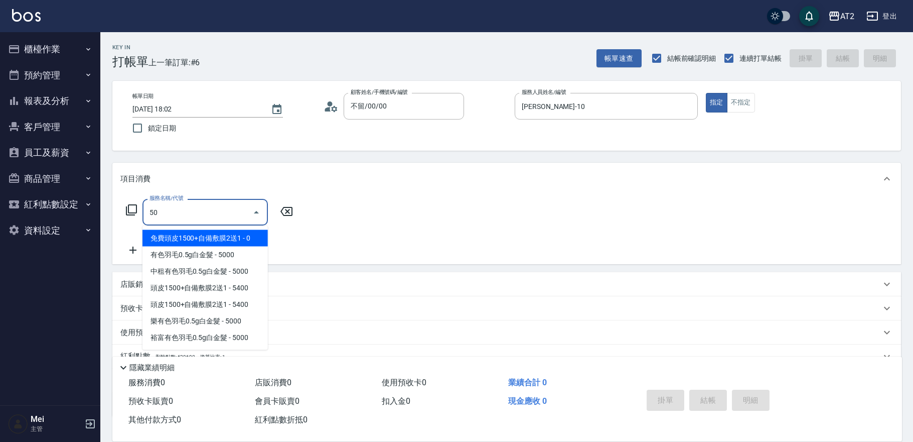
type input "501"
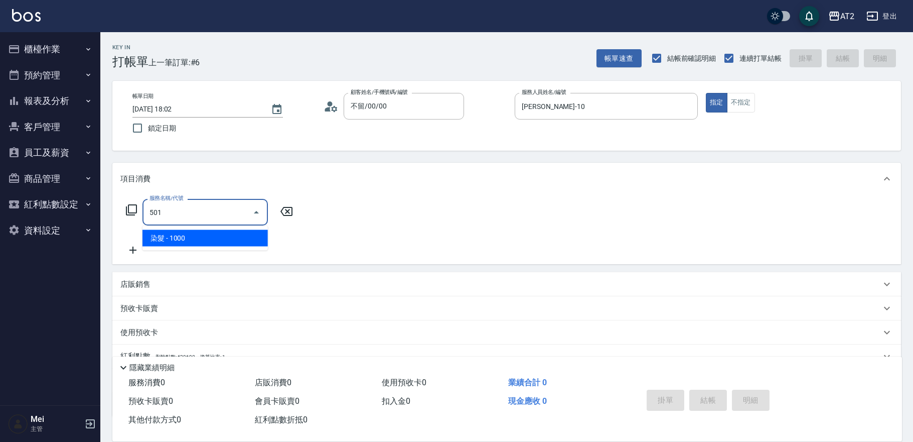
type input "100"
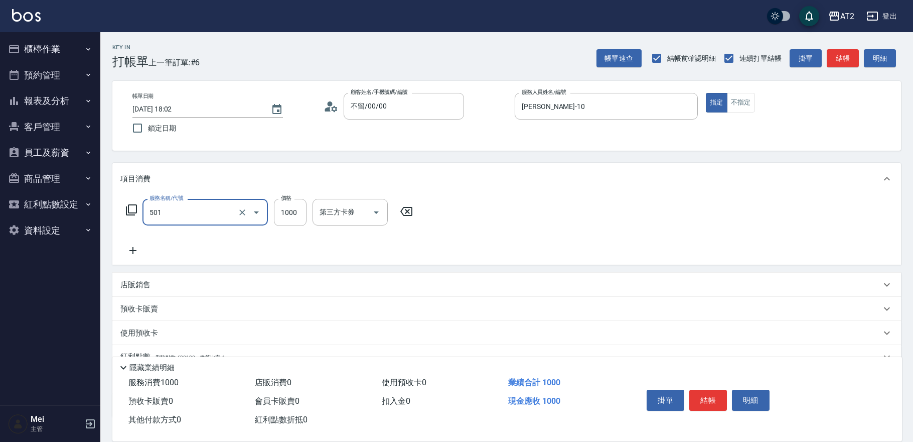
type input "染髮(501)"
type input "0"
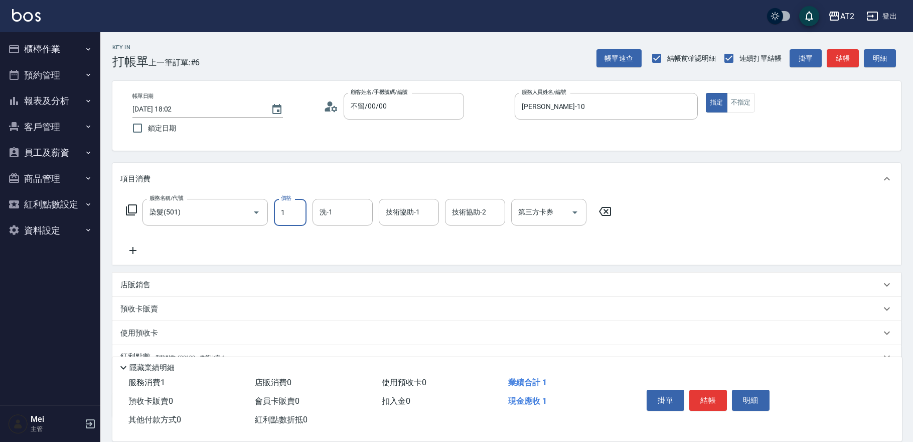
type input "16"
type input "10"
type input "169"
type input "160"
type input "1699"
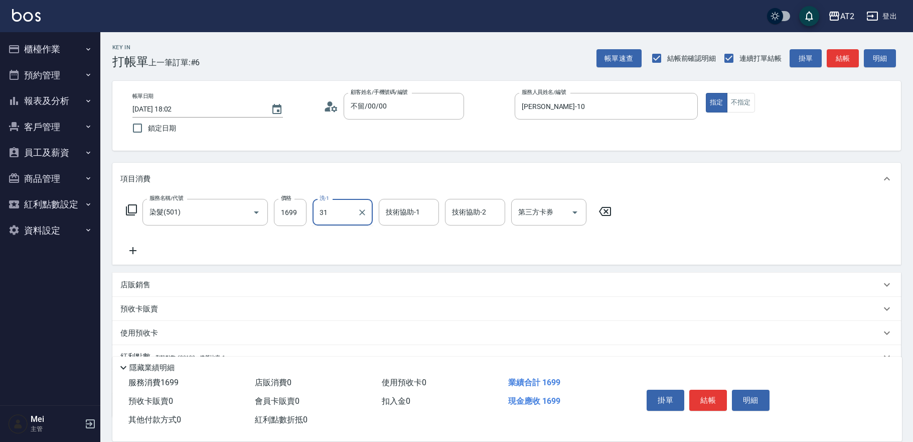
type input "小羿-31"
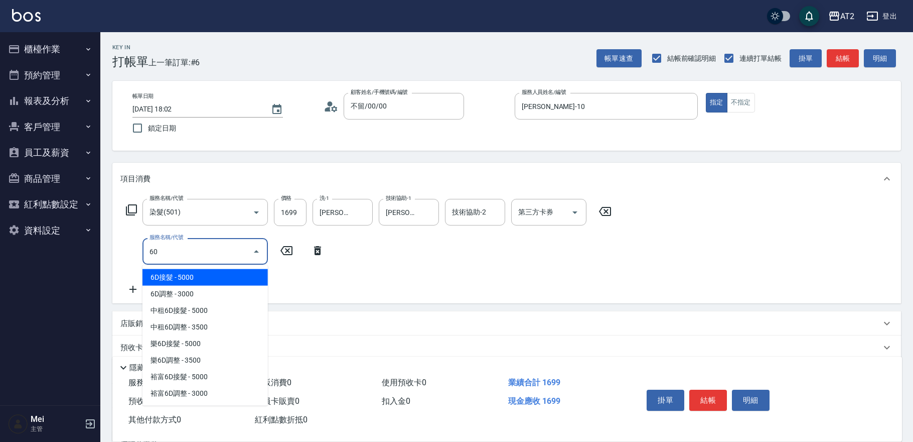
type input "601"
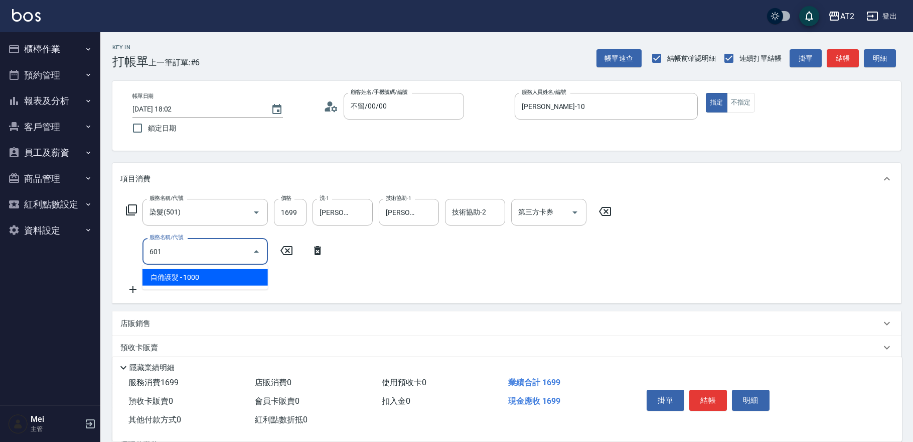
type input "260"
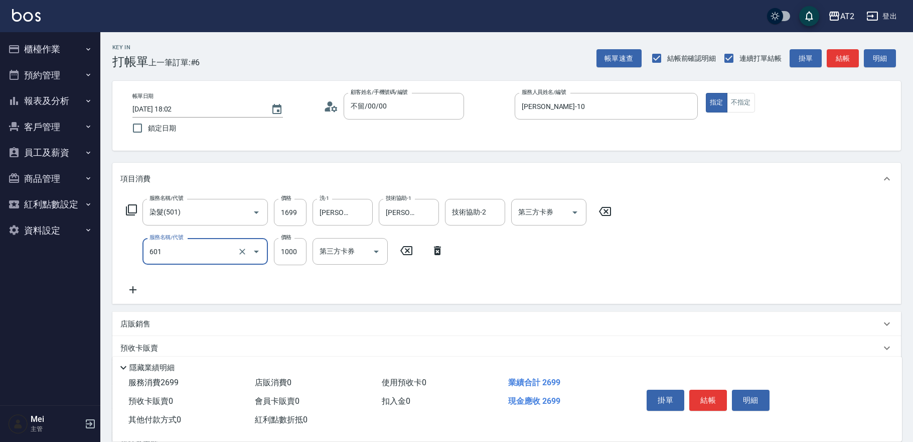
type input "自備護髮(601)"
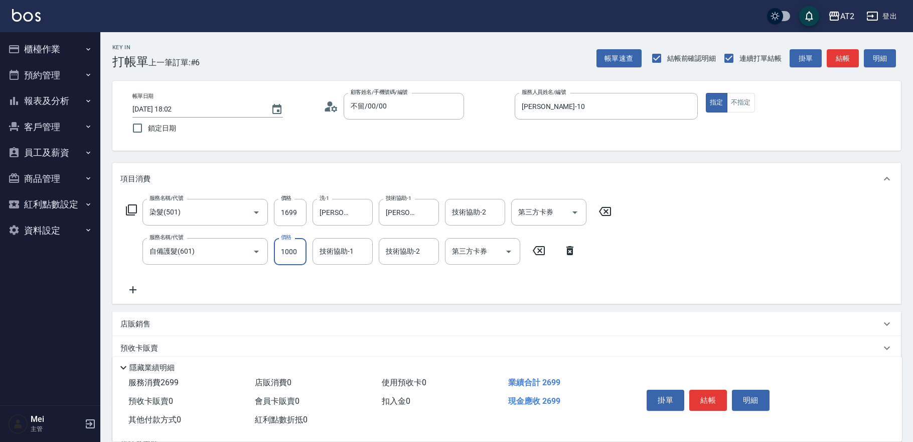
type input "170"
type input "15"
type input "180"
type input "150"
type input "310"
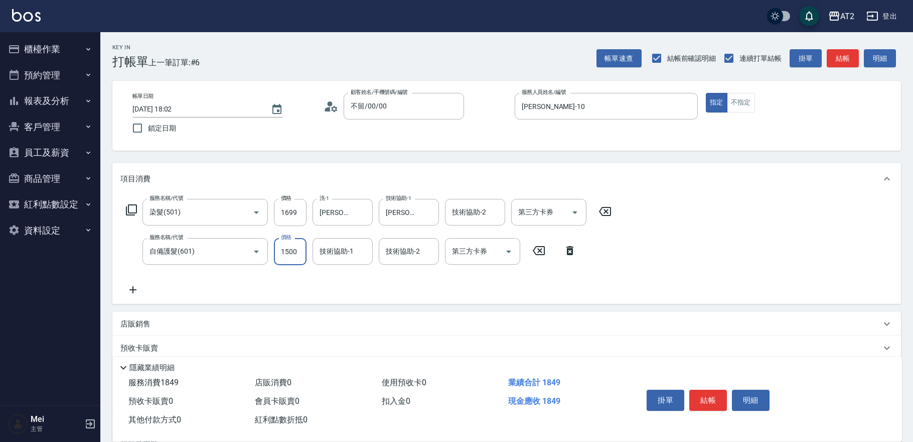
type input "1500"
type input "小羿-31"
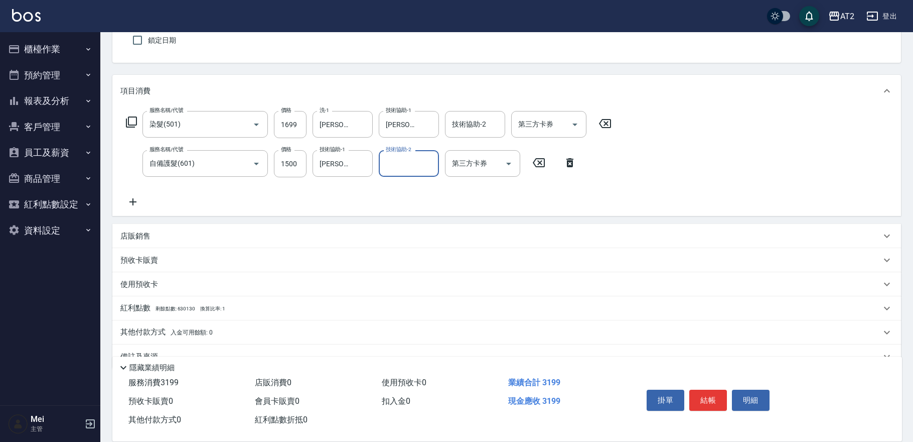
scroll to position [109, 0]
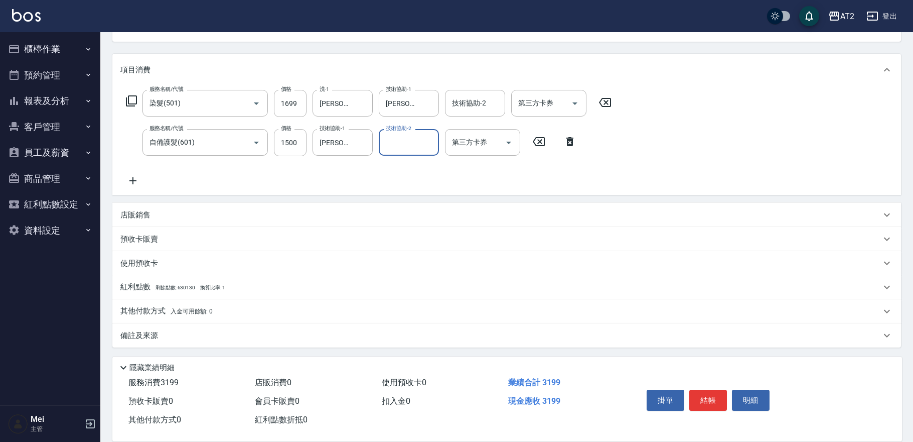
click at [189, 304] on div "其他付款方式 入金可用餘額: 0" at bounding box center [506, 311] width 789 height 24
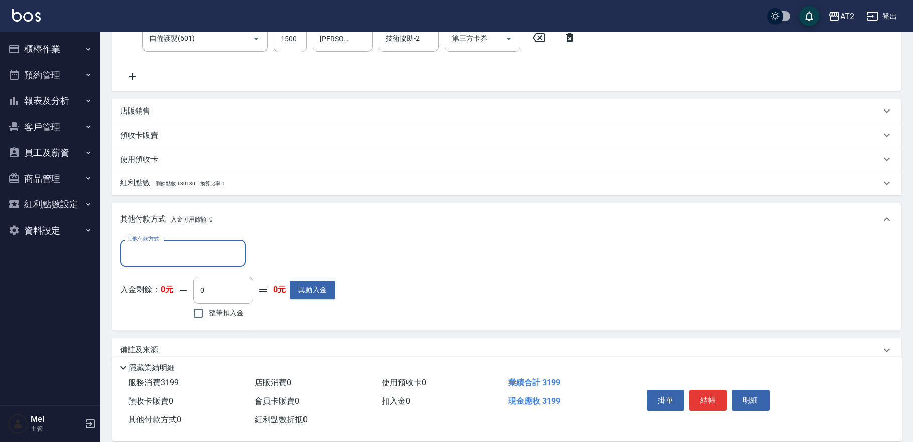
scroll to position [219, 0]
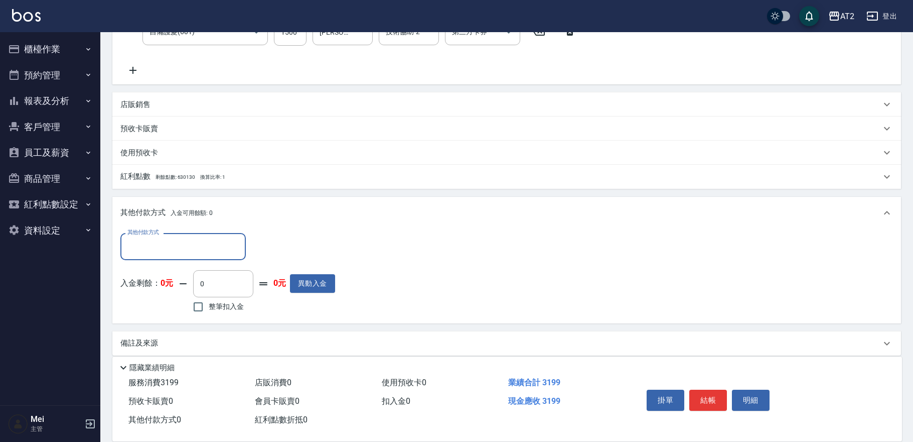
click at [195, 245] on input "其他付款方式" at bounding box center [183, 246] width 116 height 18
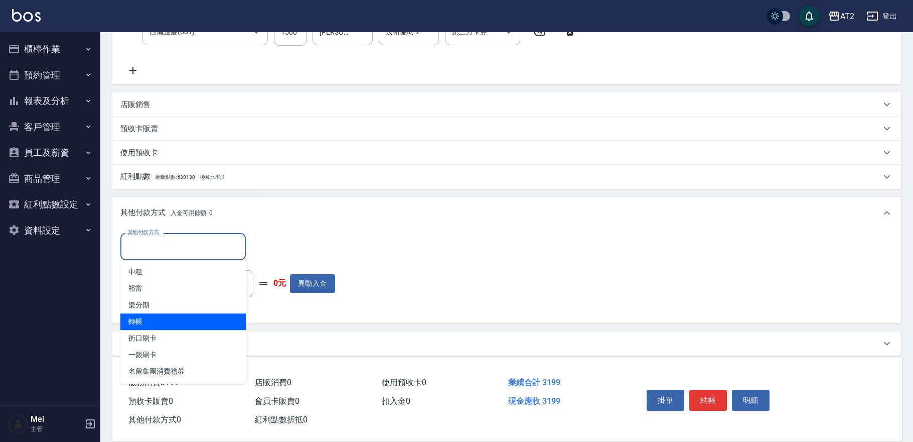
click at [178, 324] on span "轉帳" at bounding box center [182, 321] width 125 height 17
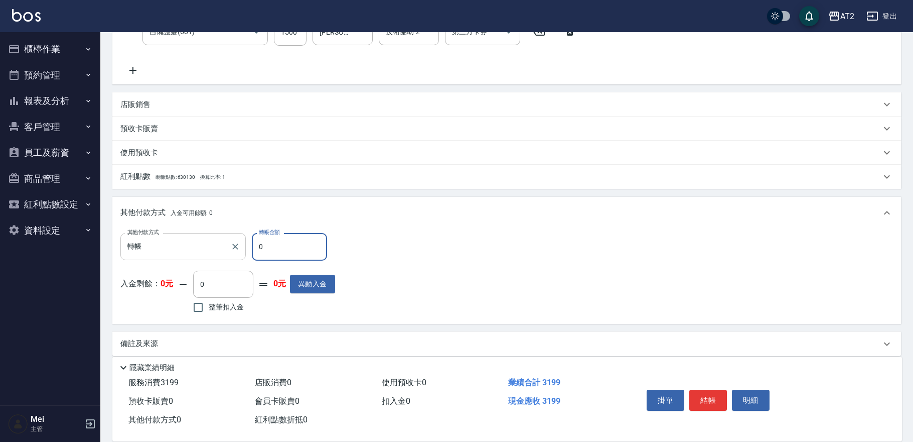
drag, startPoint x: 288, startPoint y: 253, endPoint x: 224, endPoint y: 255, distance: 63.8
click at [225, 255] on div "其他付款方式 轉帳 其他付款方式 轉帳金額 0 轉帳金額" at bounding box center [227, 246] width 215 height 27
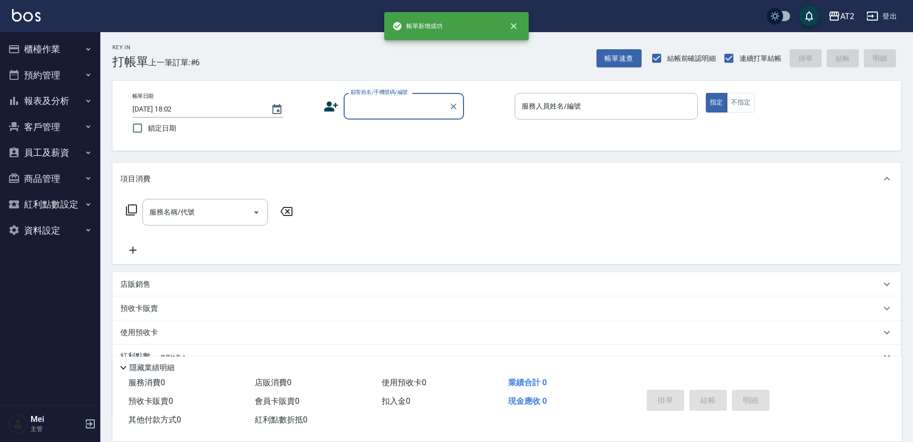
scroll to position [0, 0]
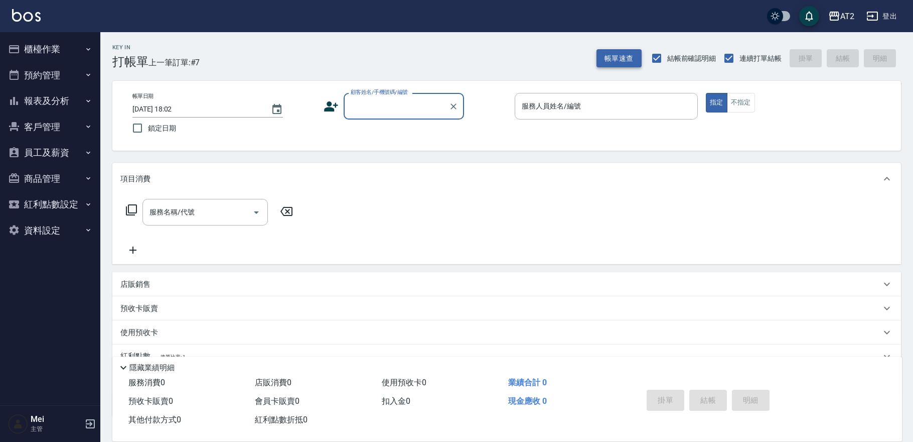
click at [628, 64] on button "帳單速查" at bounding box center [619, 58] width 45 height 19
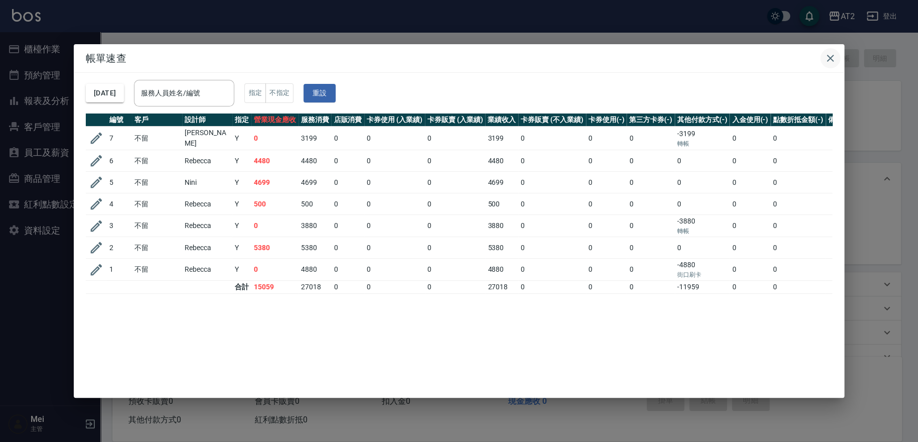
click at [828, 59] on icon "button" at bounding box center [831, 58] width 12 height 12
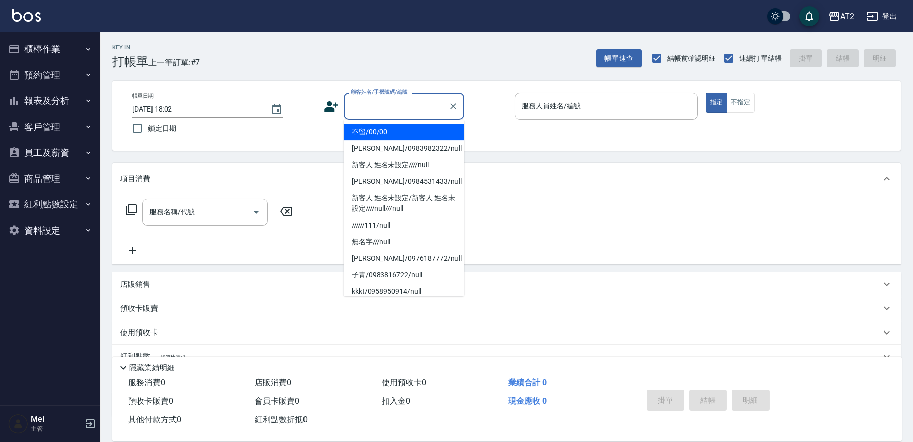
click at [382, 101] on input "顧客姓名/手機號碼/編號" at bounding box center [396, 106] width 96 height 18
click at [376, 134] on li "不留/00/00" at bounding box center [404, 131] width 120 height 17
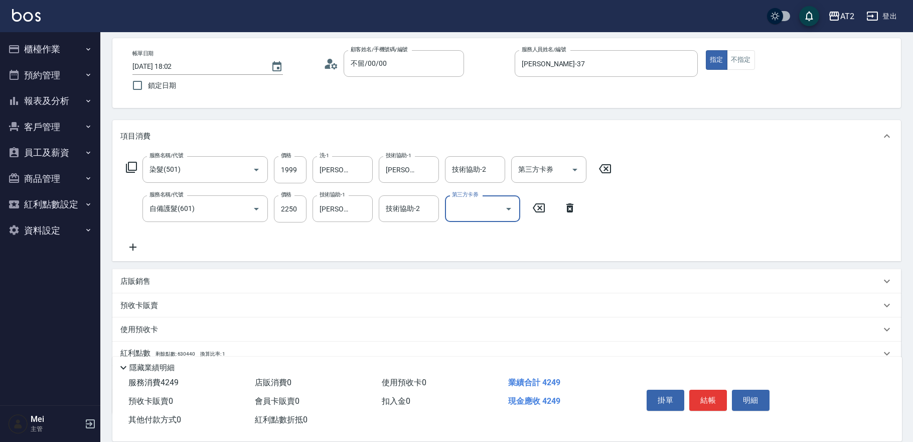
scroll to position [109, 0]
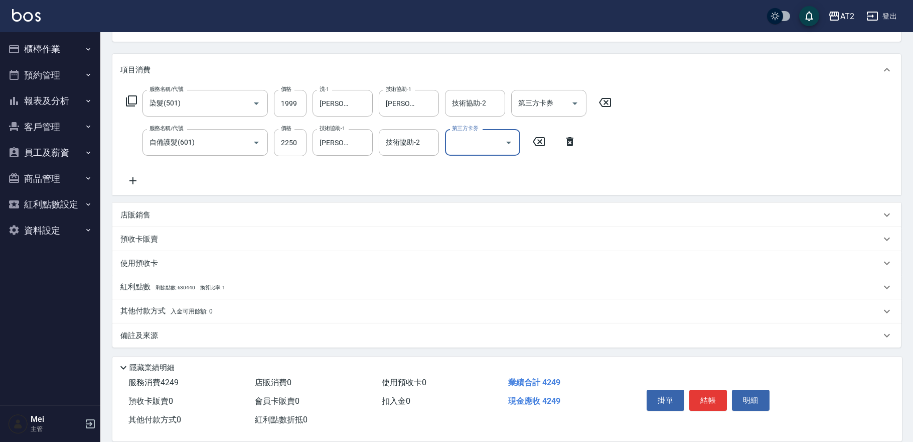
click at [201, 309] on span "入金可用餘額: 0" at bounding box center [192, 311] width 43 height 7
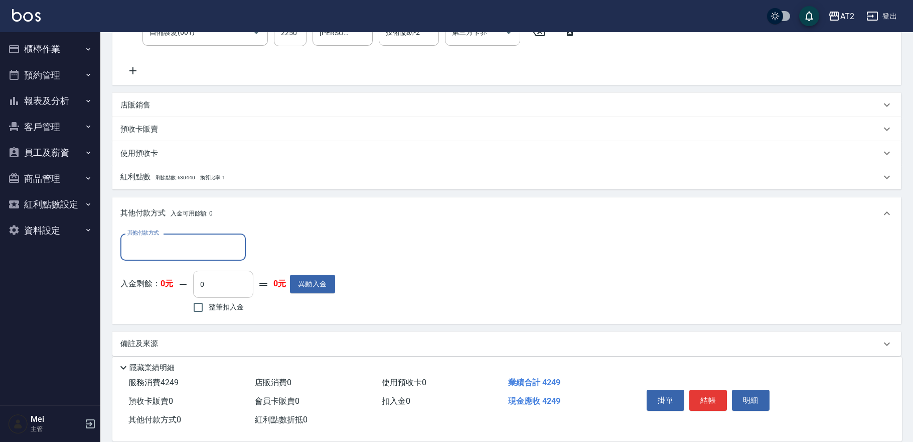
scroll to position [222, 0]
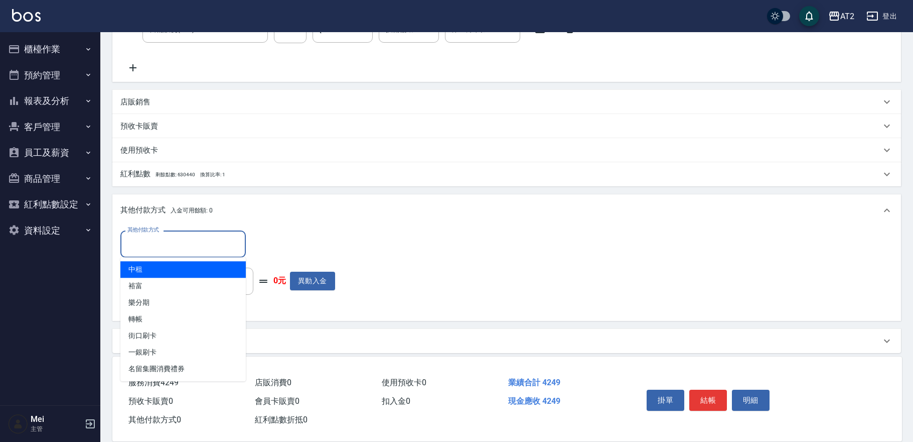
click at [201, 239] on input "其他付款方式" at bounding box center [183, 244] width 116 height 18
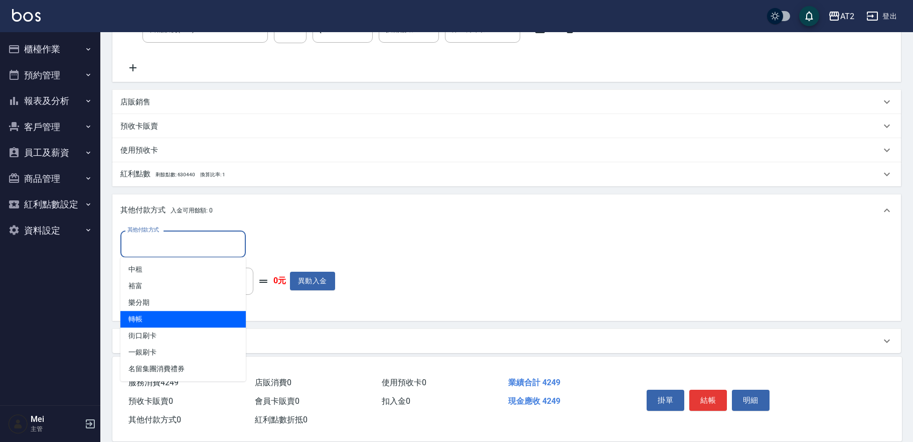
click at [186, 313] on span "轉帳" at bounding box center [182, 319] width 125 height 17
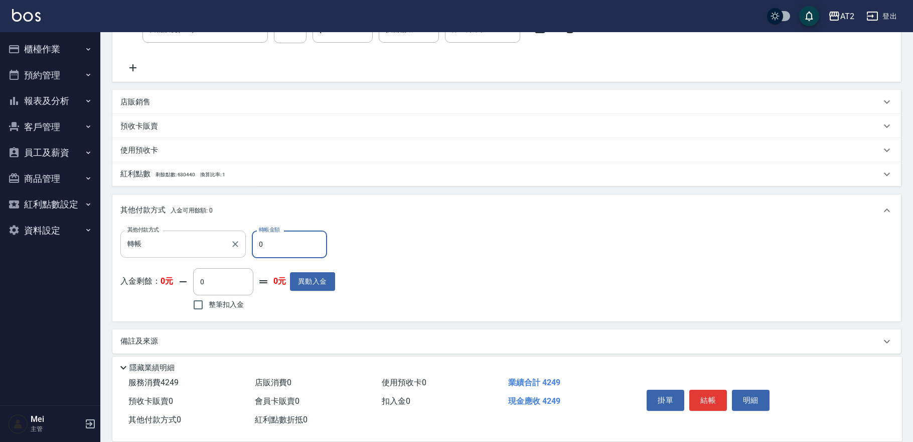
drag, startPoint x: 263, startPoint y: 247, endPoint x: 245, endPoint y: 247, distance: 18.1
click at [245, 247] on div "其他付款方式 轉帳 其他付款方式 轉帳金額 0 轉帳金額" at bounding box center [227, 243] width 215 height 27
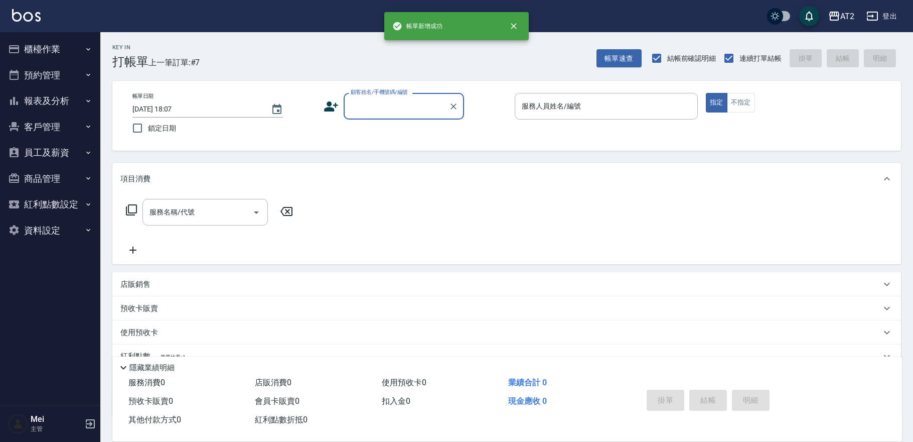
scroll to position [0, 0]
click at [377, 112] on input "顧客姓名/手機號碼/編號" at bounding box center [396, 106] width 96 height 18
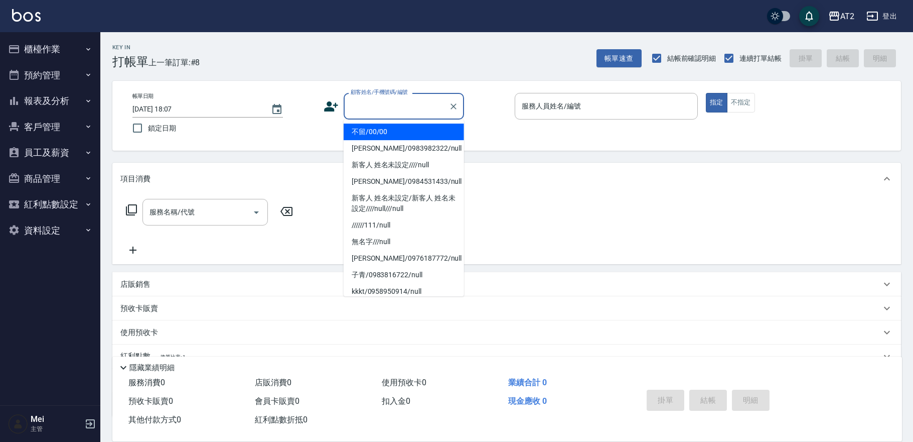
click at [390, 131] on li "不留/00/00" at bounding box center [404, 131] width 120 height 17
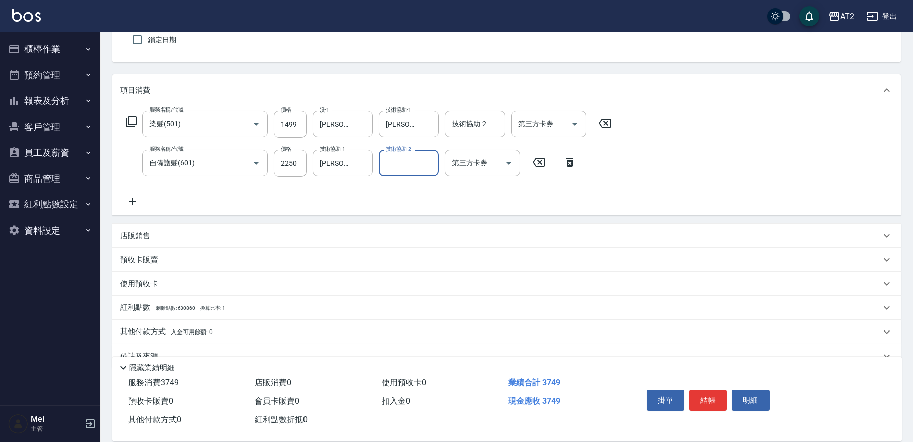
scroll to position [109, 0]
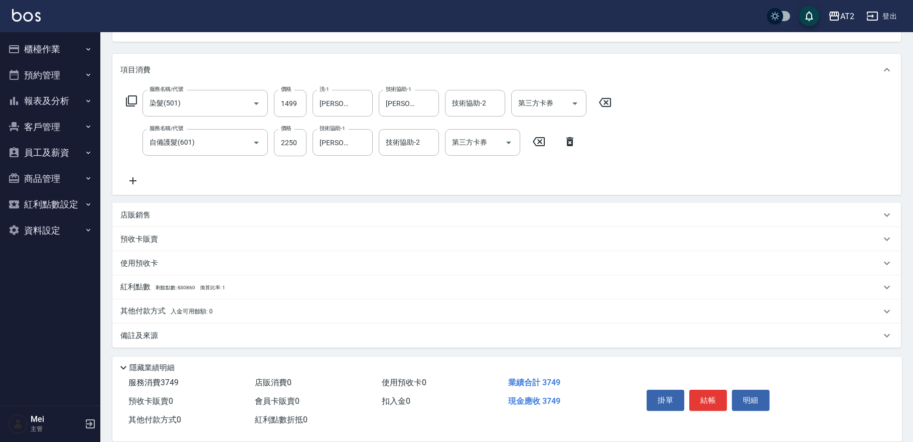
click at [187, 317] on div "其他付款方式 入金可用餘額: 0" at bounding box center [506, 311] width 789 height 24
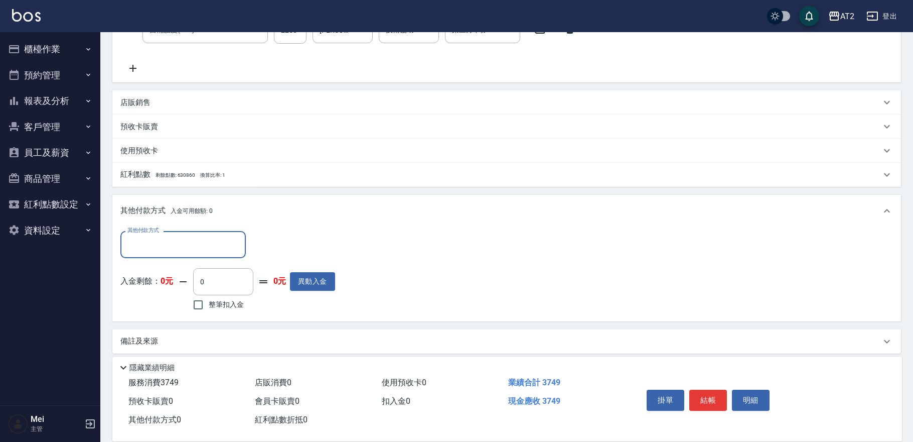
scroll to position [222, 0]
click at [190, 252] on div "其他付款方式" at bounding box center [182, 243] width 125 height 27
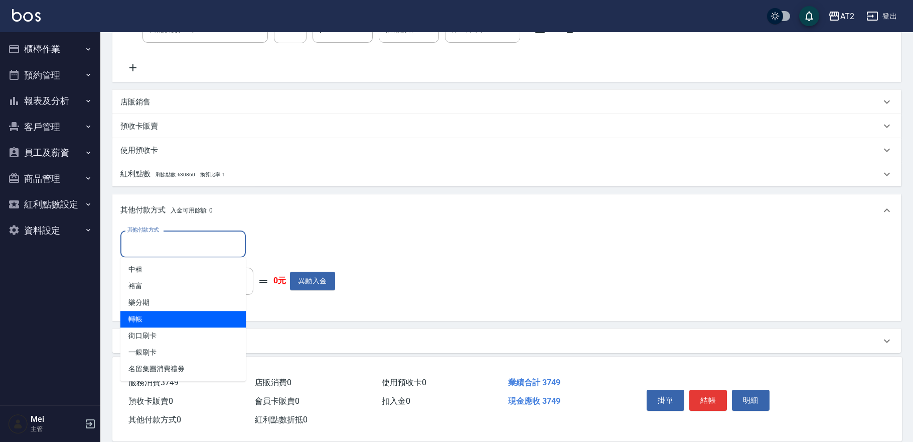
click at [182, 311] on span "轉帳" at bounding box center [182, 319] width 125 height 17
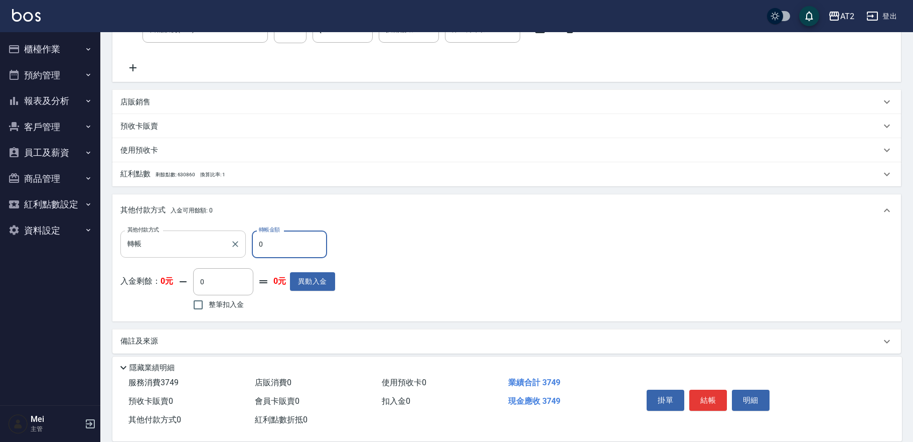
drag, startPoint x: 282, startPoint y: 249, endPoint x: 198, endPoint y: 251, distance: 83.8
click at [226, 249] on div "其他付款方式 轉帳 其他付款方式 轉帳金額 0 轉帳金額" at bounding box center [227, 243] width 215 height 27
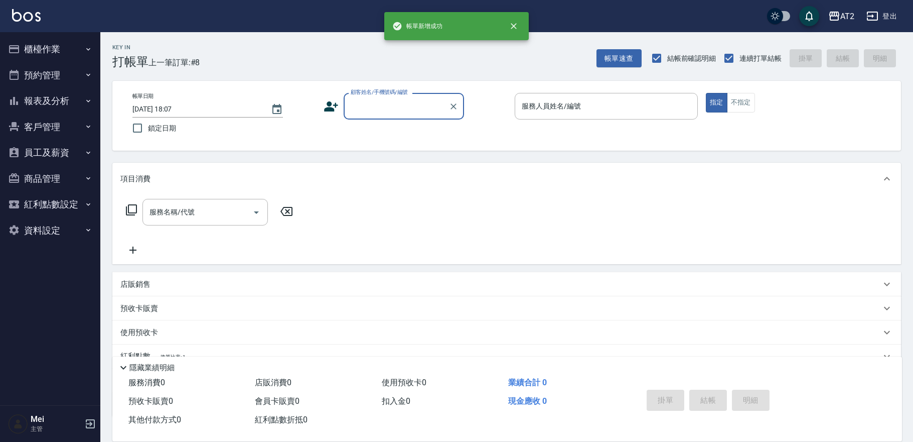
scroll to position [0, 0]
click at [382, 116] on div "顧客姓名/手機號碼/編號" at bounding box center [404, 106] width 120 height 27
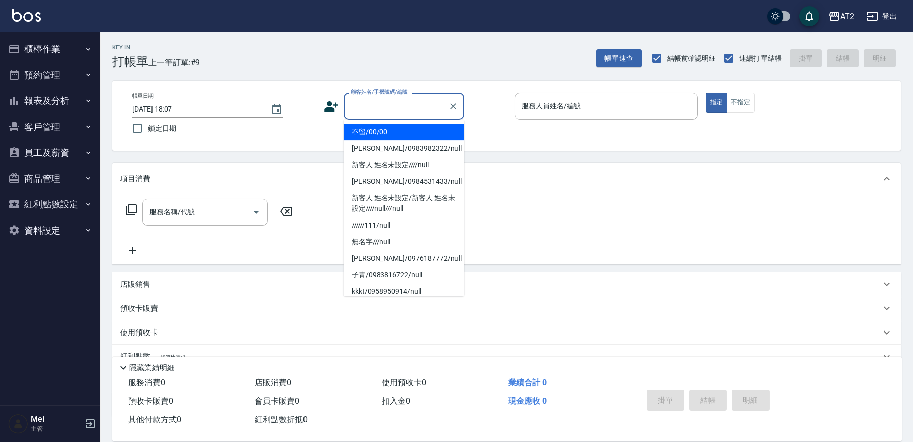
click at [382, 125] on li "不留/00/00" at bounding box center [404, 131] width 120 height 17
drag, startPoint x: 422, startPoint y: 104, endPoint x: 419, endPoint y: 121, distance: 17.2
click at [421, 104] on input "顧客姓名/手機號碼/編號" at bounding box center [396, 106] width 96 height 18
click at [418, 125] on li "不留/00/00" at bounding box center [404, 131] width 120 height 17
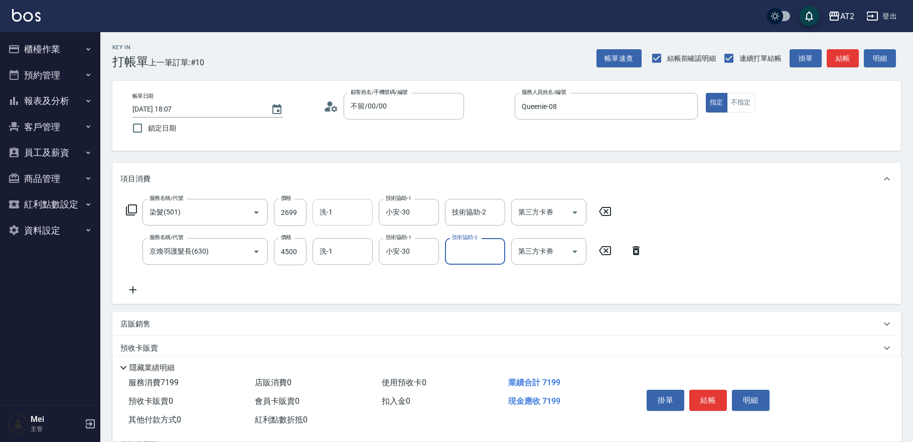
click at [351, 214] on input "洗-1" at bounding box center [342, 212] width 51 height 18
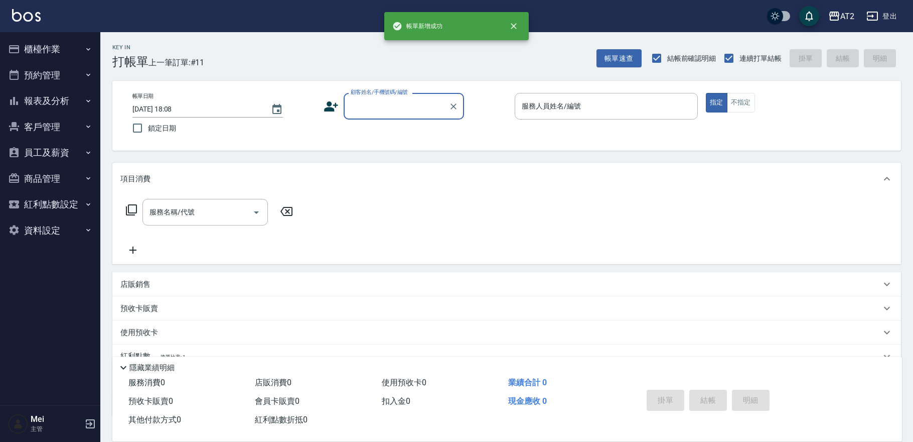
click at [376, 115] on div "顧客姓名/手機號碼/編號" at bounding box center [404, 106] width 120 height 27
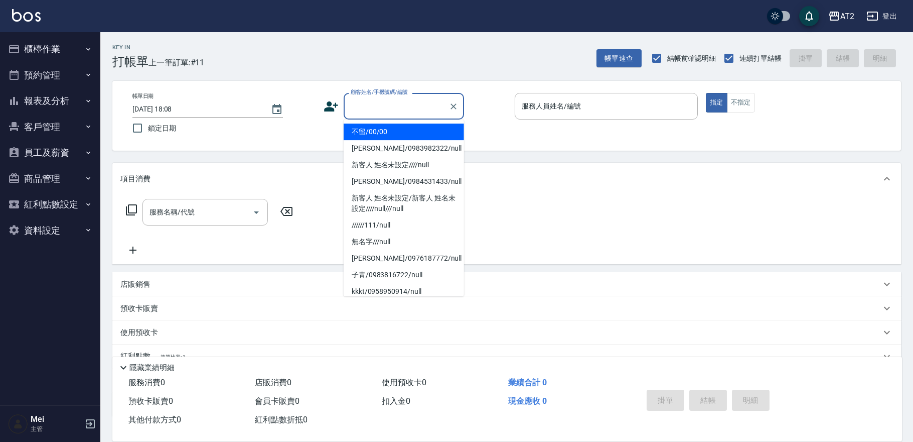
click at [376, 134] on li "不留/00/00" at bounding box center [404, 131] width 120 height 17
click at [394, 108] on input "顧客姓名/手機號碼/編號" at bounding box center [396, 106] width 96 height 18
click at [395, 129] on li "不留/00/00" at bounding box center [404, 131] width 120 height 17
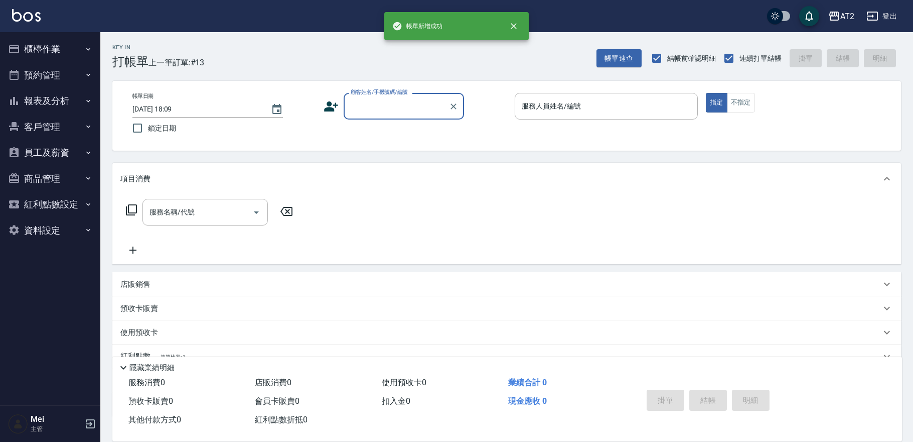
drag, startPoint x: 407, startPoint y: 105, endPoint x: 406, endPoint y: 117, distance: 12.1
click at [406, 105] on input "顧客姓名/手機號碼/編號" at bounding box center [396, 106] width 96 height 18
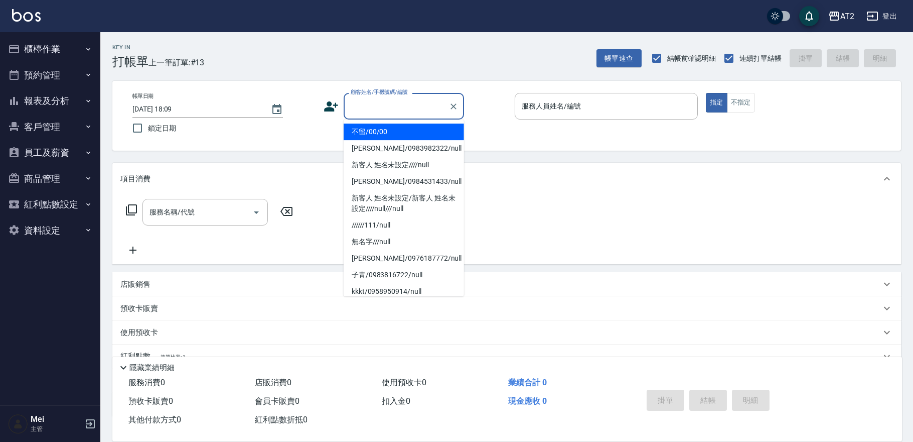
click at [407, 131] on li "不留/00/00" at bounding box center [404, 131] width 120 height 17
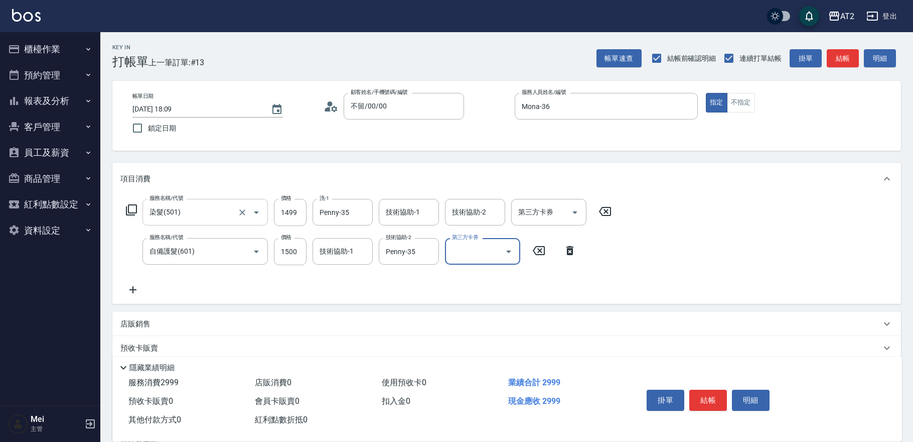
scroll to position [109, 0]
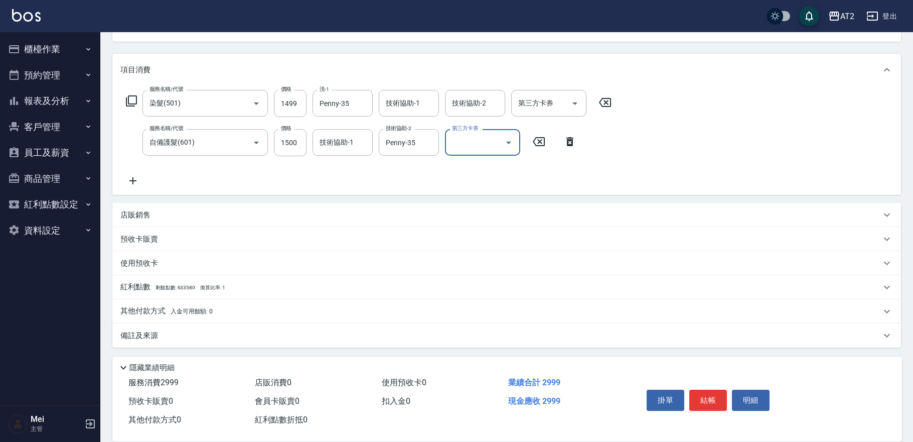
click at [162, 301] on div "其他付款方式 入金可用餘額: 0" at bounding box center [506, 311] width 789 height 24
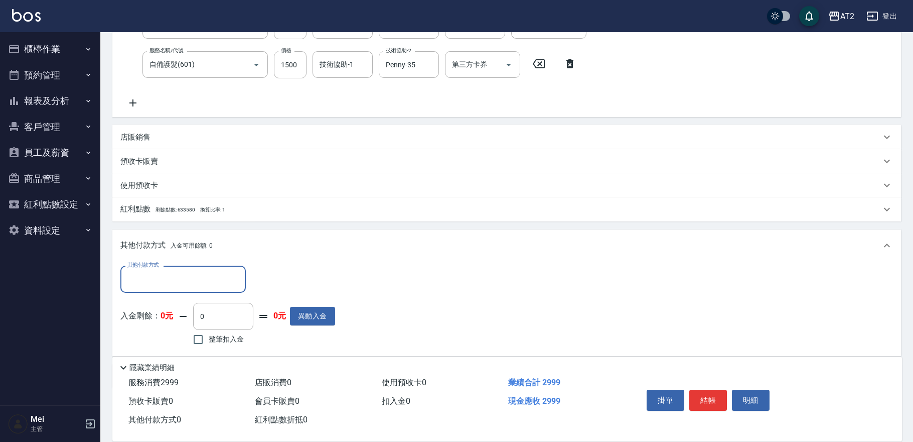
scroll to position [227, 0]
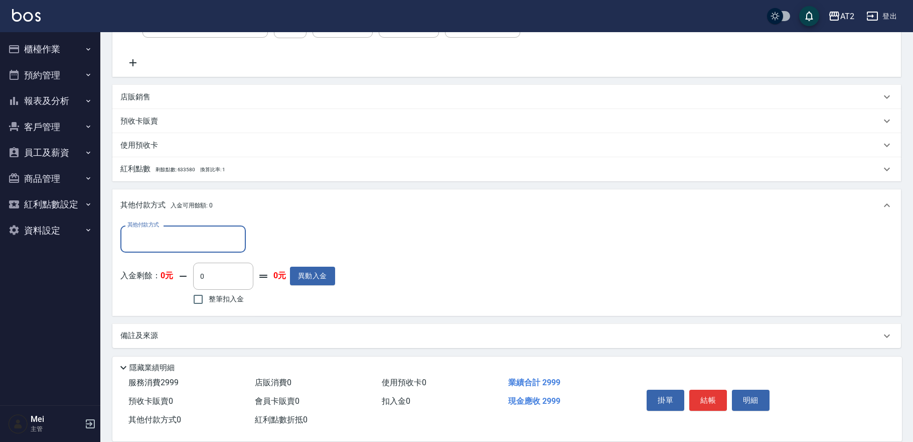
click at [166, 235] on input "其他付款方式" at bounding box center [183, 239] width 116 height 18
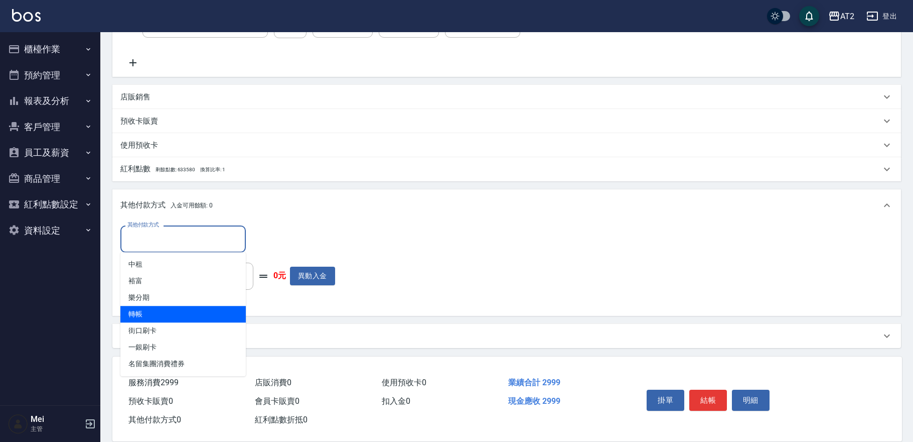
click at [169, 307] on span "轉帳" at bounding box center [182, 314] width 125 height 17
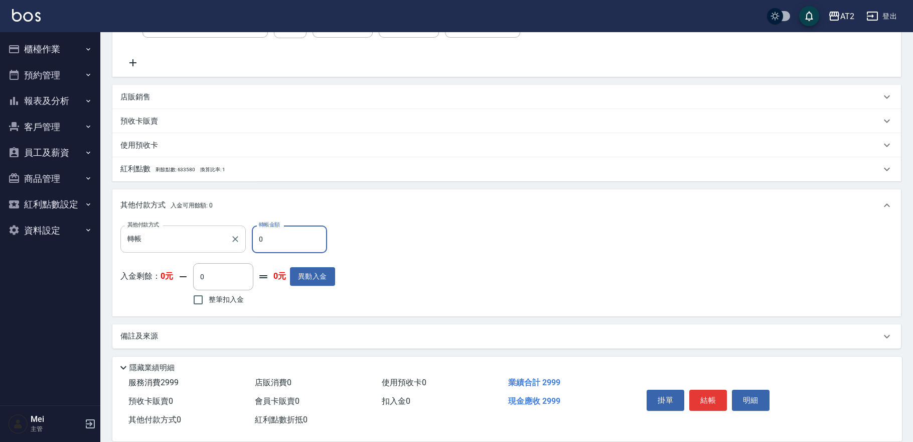
drag, startPoint x: 261, startPoint y: 243, endPoint x: 217, endPoint y: 244, distance: 44.2
click at [217, 244] on div "其他付款方式 轉帳 其他付款方式 轉帳金額 0 轉帳金額" at bounding box center [227, 238] width 215 height 27
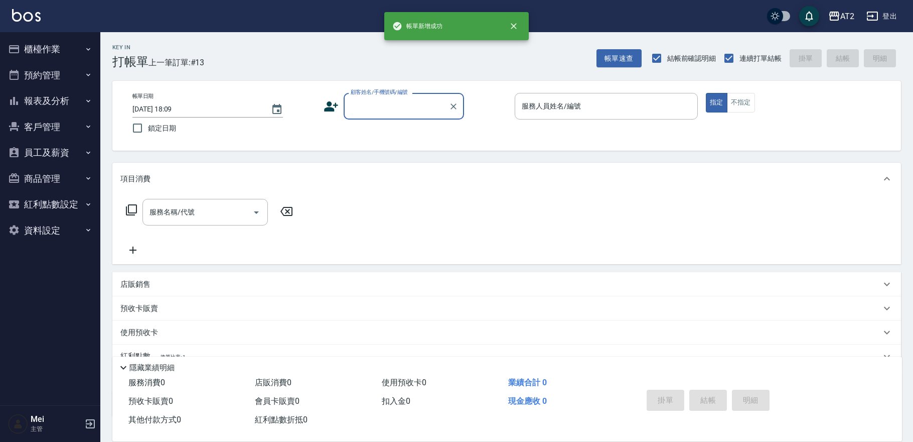
scroll to position [0, 0]
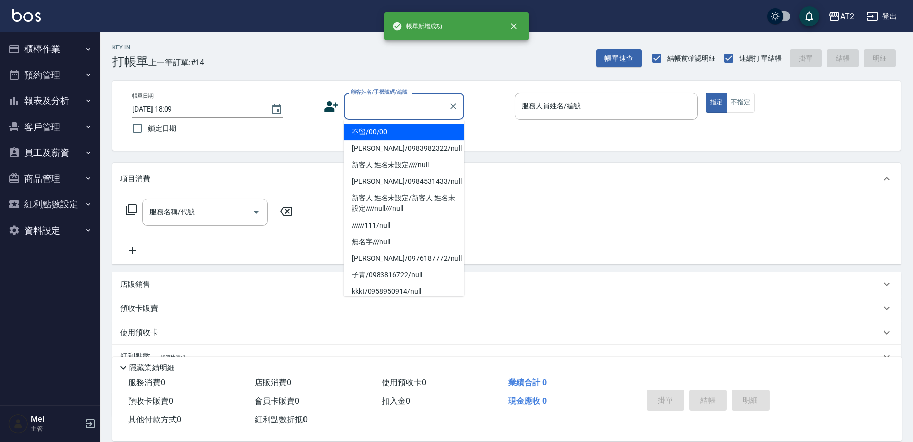
click at [383, 106] on input "顧客姓名/手機號碼/編號" at bounding box center [396, 106] width 96 height 18
click at [396, 135] on li "不留/00/00" at bounding box center [404, 131] width 120 height 17
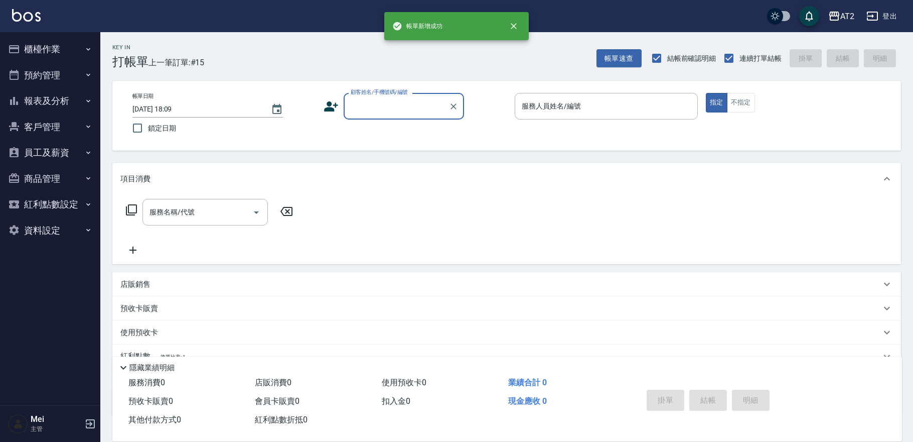
click at [384, 101] on input "顧客姓名/手機號碼/編號" at bounding box center [396, 106] width 96 height 18
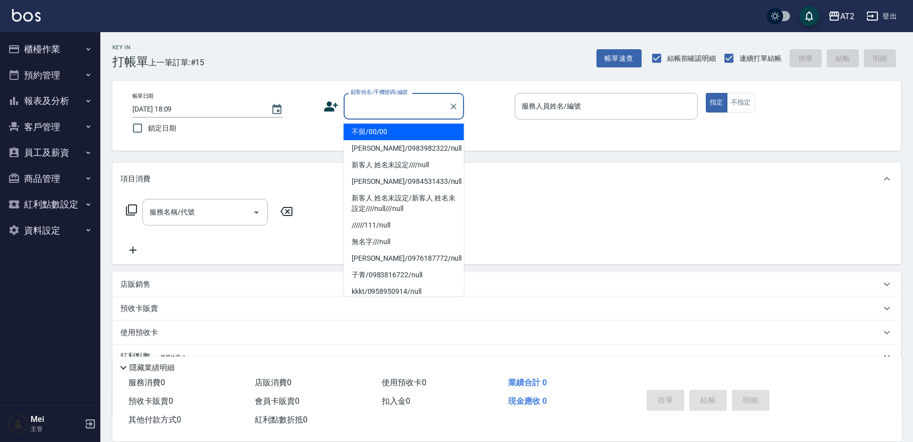
click at [393, 127] on li "不留/00/00" at bounding box center [404, 131] width 120 height 17
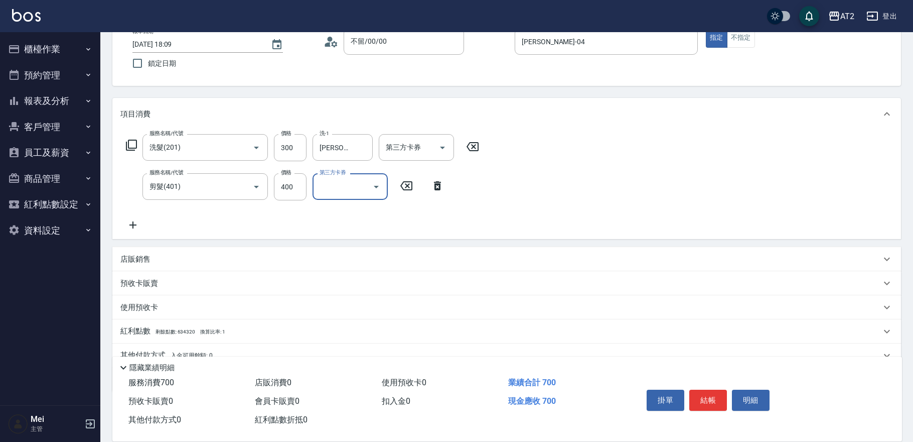
scroll to position [109, 0]
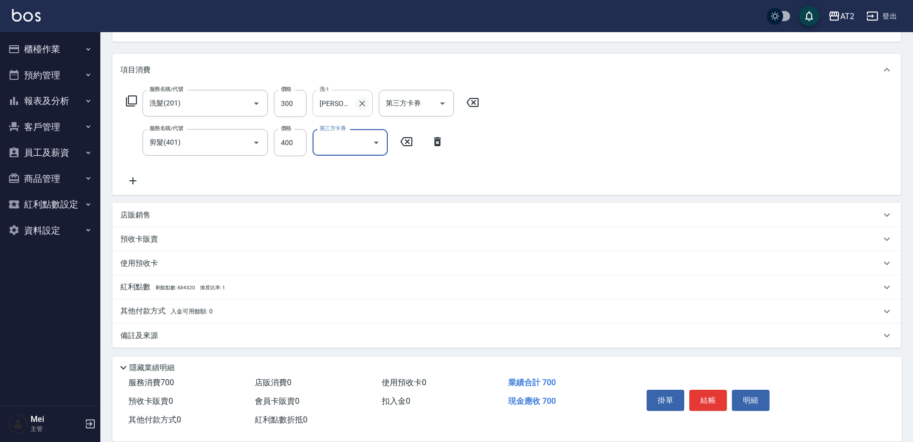
click at [365, 101] on icon "Clear" at bounding box center [362, 103] width 10 height 10
click at [195, 309] on span "入金可用餘額: 0" at bounding box center [192, 311] width 43 height 7
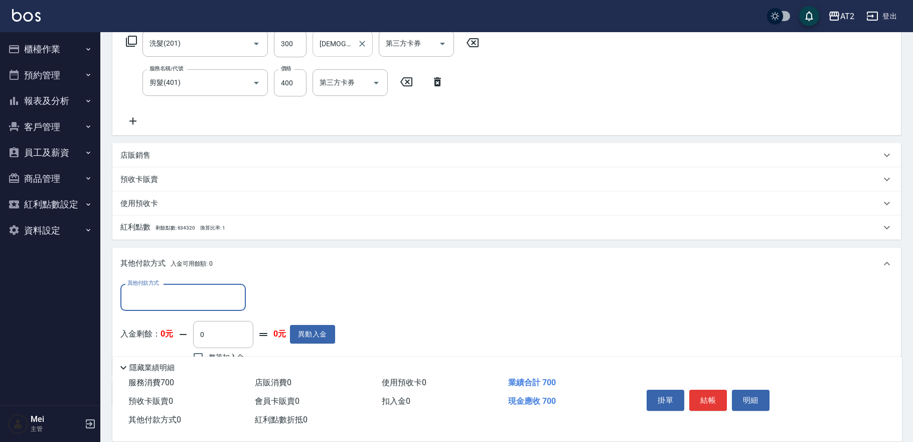
scroll to position [227, 0]
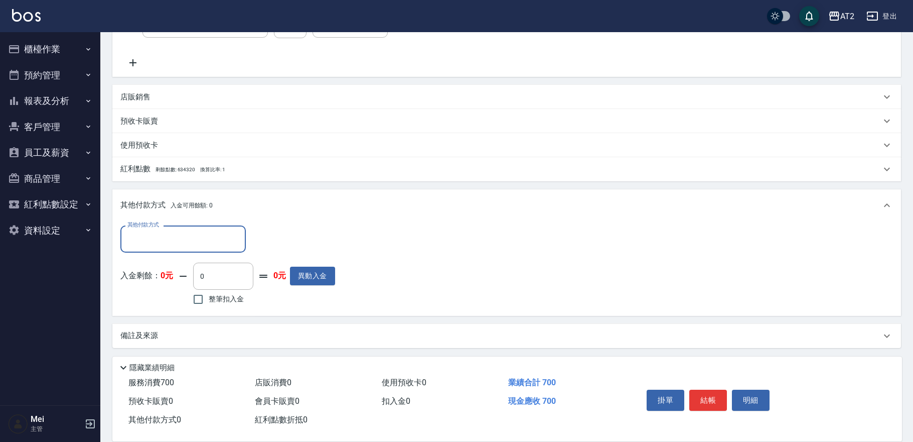
click at [191, 237] on input "其他付款方式" at bounding box center [183, 239] width 116 height 18
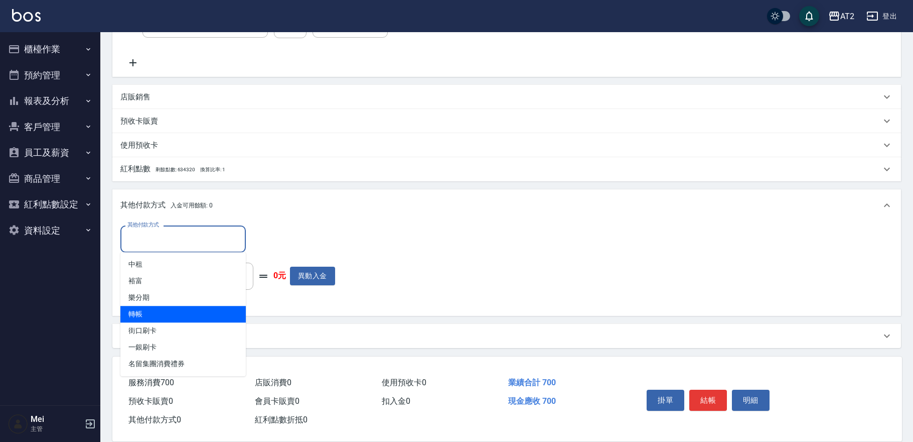
click at [174, 312] on span "轉帳" at bounding box center [182, 314] width 125 height 17
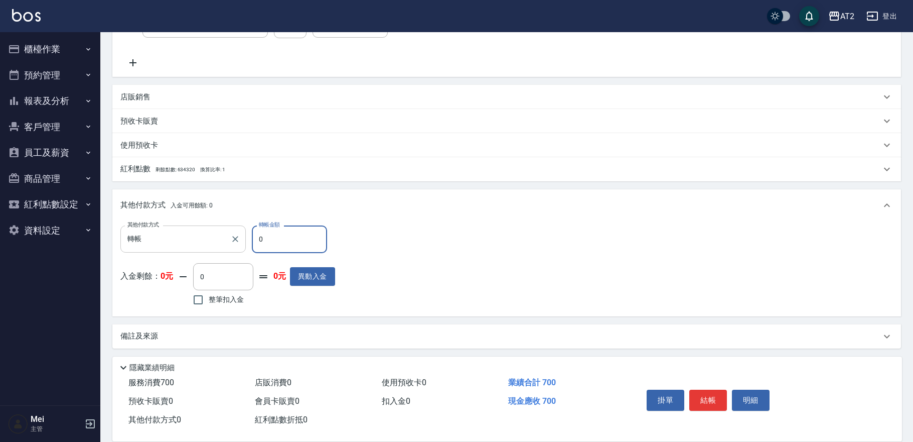
drag, startPoint x: 264, startPoint y: 236, endPoint x: 242, endPoint y: 238, distance: 21.7
click at [242, 238] on div "其他付款方式 轉帳 其他付款方式 轉帳金額 0 轉帳金額" at bounding box center [227, 238] width 215 height 27
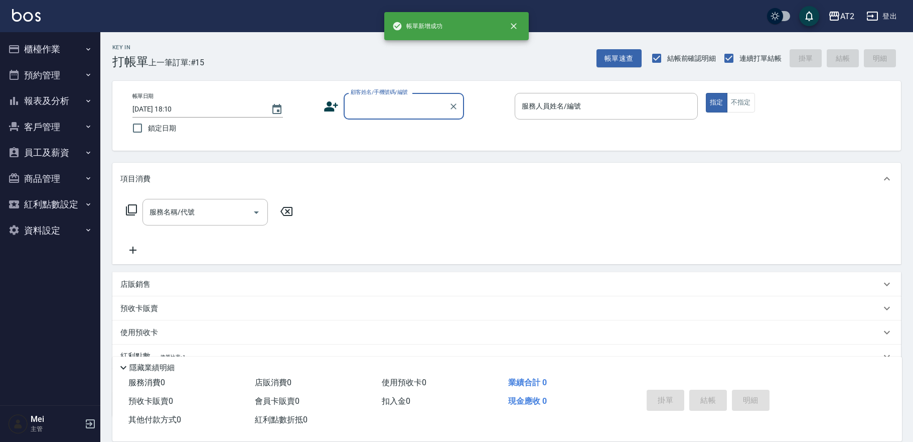
scroll to position [0, 0]
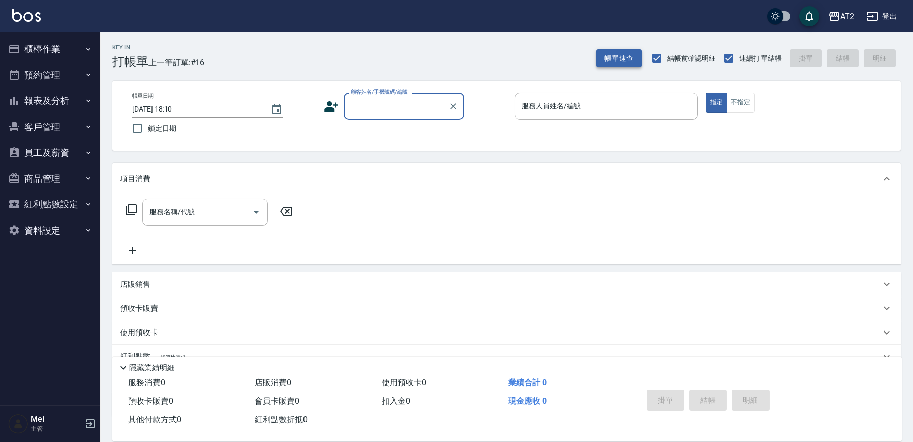
click at [627, 59] on button "帳單速查" at bounding box center [619, 58] width 45 height 19
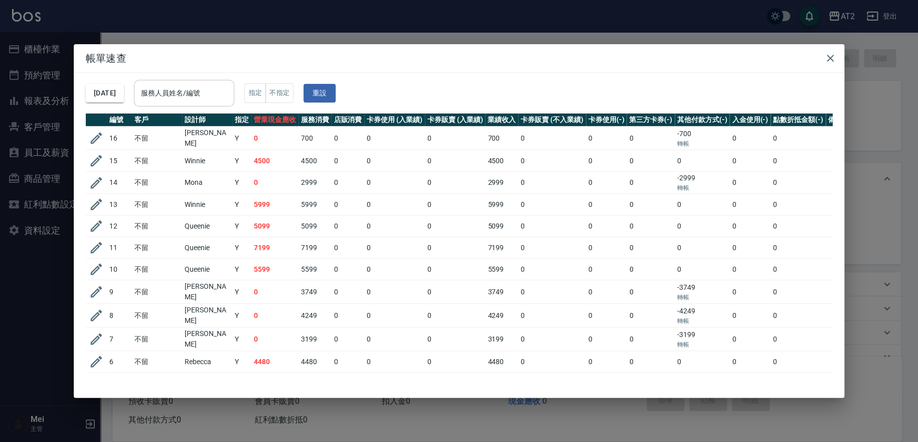
click at [181, 91] on input "服務人員姓名/編號" at bounding box center [184, 93] width 91 height 18
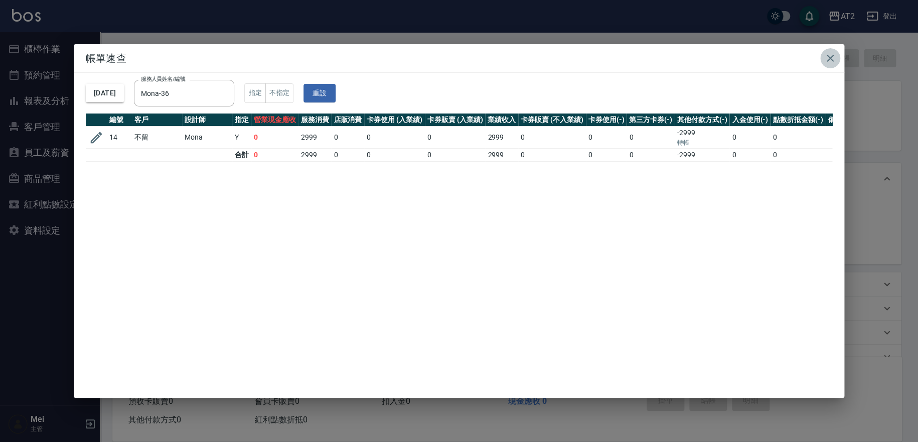
click at [829, 63] on icon "button" at bounding box center [831, 58] width 12 height 12
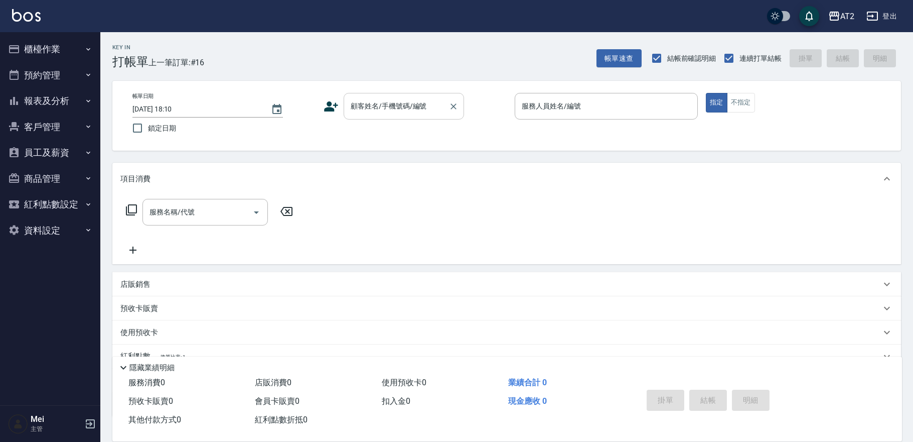
click at [396, 111] on input "顧客姓名/手機號碼/編號" at bounding box center [396, 106] width 96 height 18
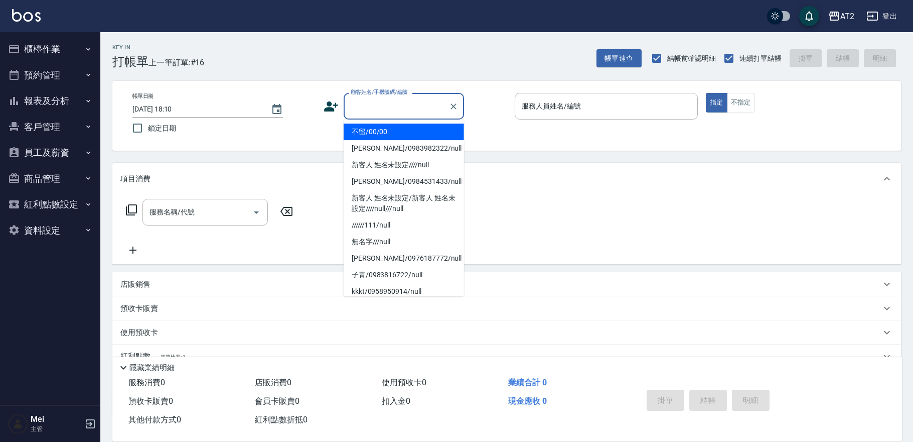
click at [398, 132] on li "不留/00/00" at bounding box center [404, 131] width 120 height 17
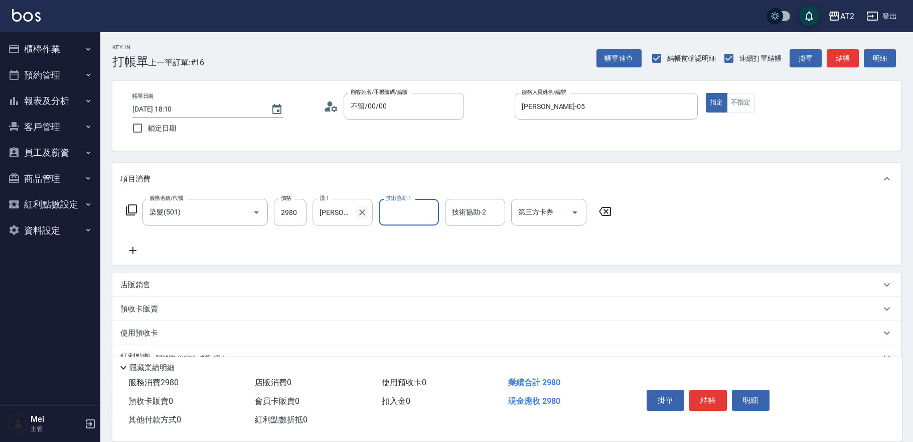
click at [364, 213] on icon "Clear" at bounding box center [362, 212] width 6 height 6
click at [61, 44] on button "櫃檯作業" at bounding box center [50, 49] width 92 height 26
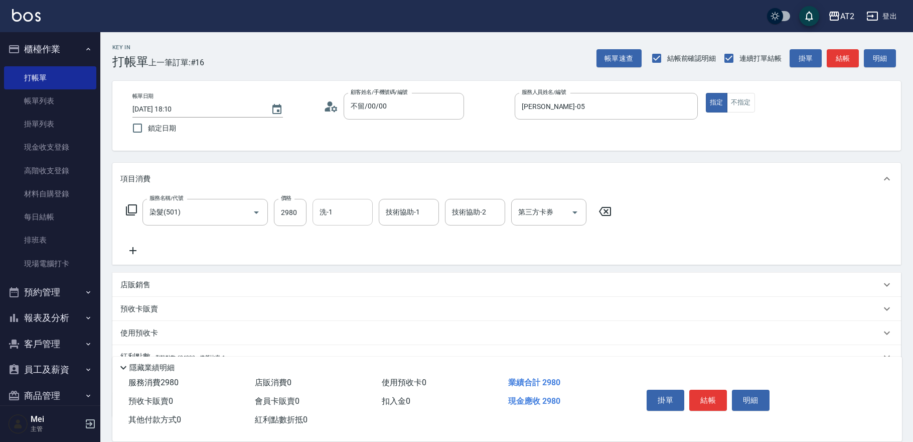
drag, startPoint x: 66, startPoint y: 200, endPoint x: 18, endPoint y: 374, distance: 180.7
click at [18, 374] on icon "button" at bounding box center [14, 369] width 12 height 12
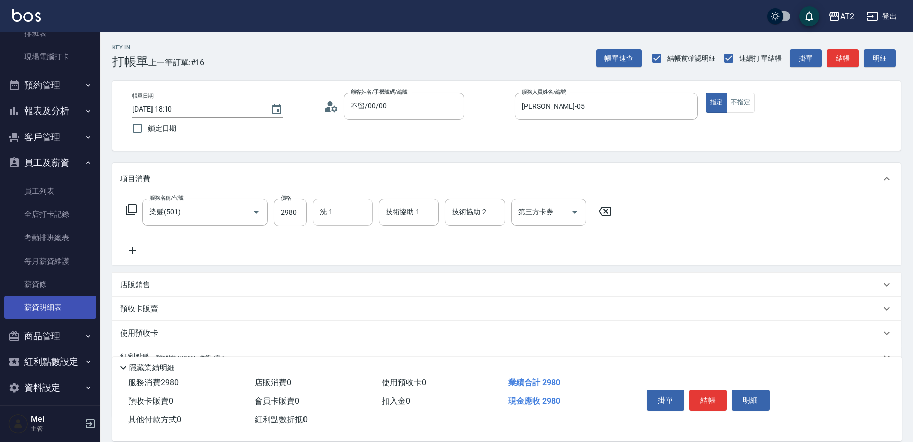
scroll to position [209, 0]
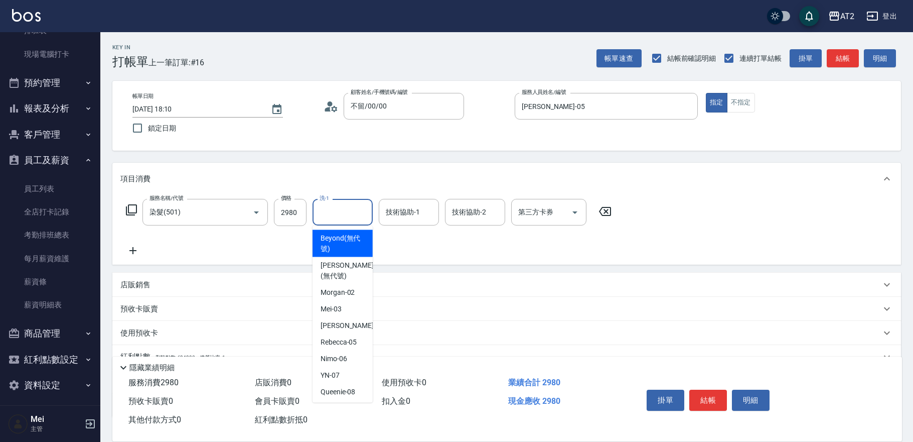
click at [334, 208] on input "洗-1" at bounding box center [342, 212] width 51 height 18
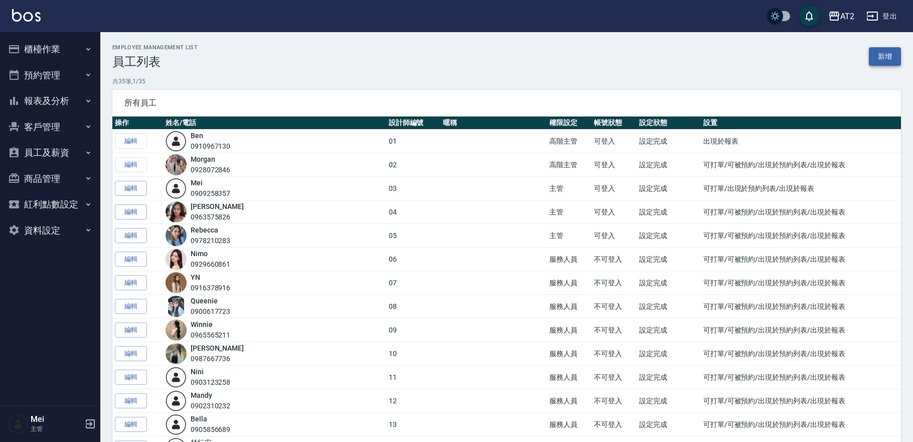
click at [883, 55] on link "新增" at bounding box center [885, 56] width 32 height 19
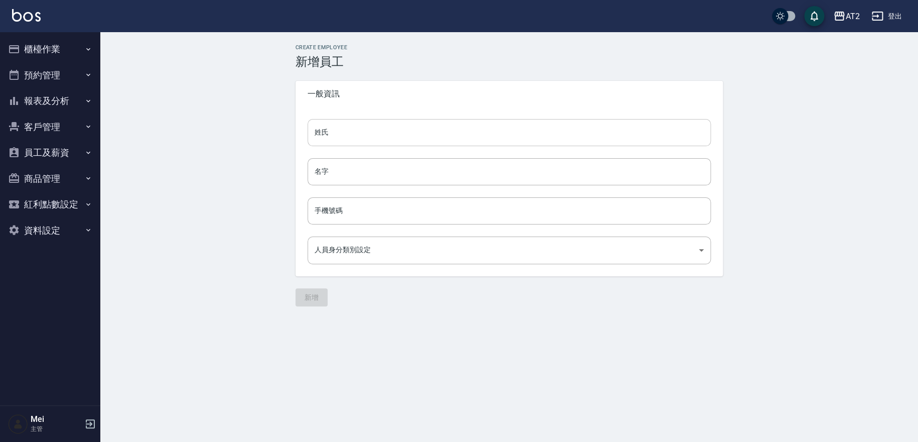
click at [461, 131] on input "姓氏" at bounding box center [510, 132] width 404 height 27
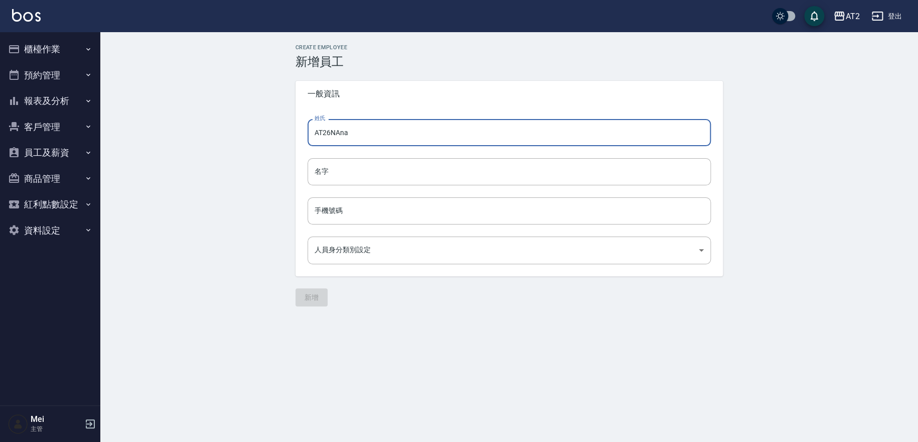
click at [329, 133] on input "AT26NAna" at bounding box center [510, 132] width 404 height 27
click at [341, 129] on input "AT26 NAna" at bounding box center [510, 132] width 404 height 27
drag, startPoint x: 385, startPoint y: 126, endPoint x: 270, endPoint y: 127, distance: 115.9
click at [270, 127] on div "Create Employee 新增員工 一般資訊 姓氏 AT26 Nana 姓氏 名字 名字 手機號碼 手機號碼 人員身分類別設定 ​ 人員身分類別設定 新增" at bounding box center [509, 175] width 818 height 286
type input "AT26 Nana"
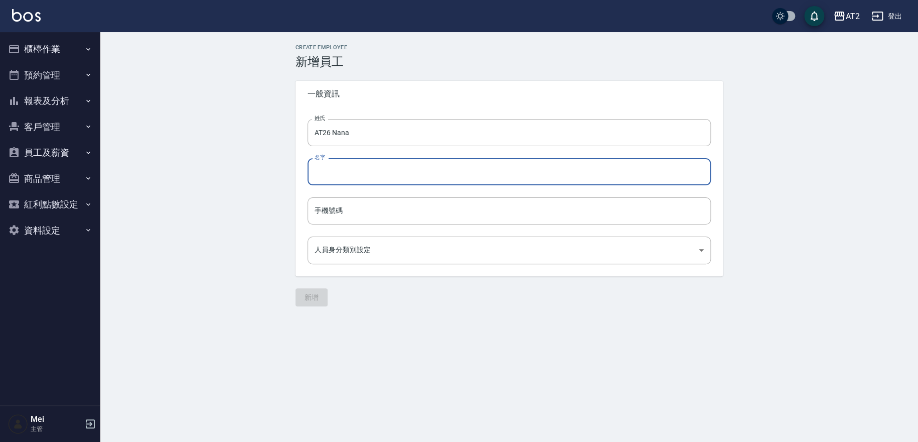
drag, startPoint x: 368, startPoint y: 158, endPoint x: 369, endPoint y: 163, distance: 5.2
click at [368, 159] on input "名字" at bounding box center [510, 171] width 404 height 27
paste input "AT26 Nana"
type input "AT26 Nana"
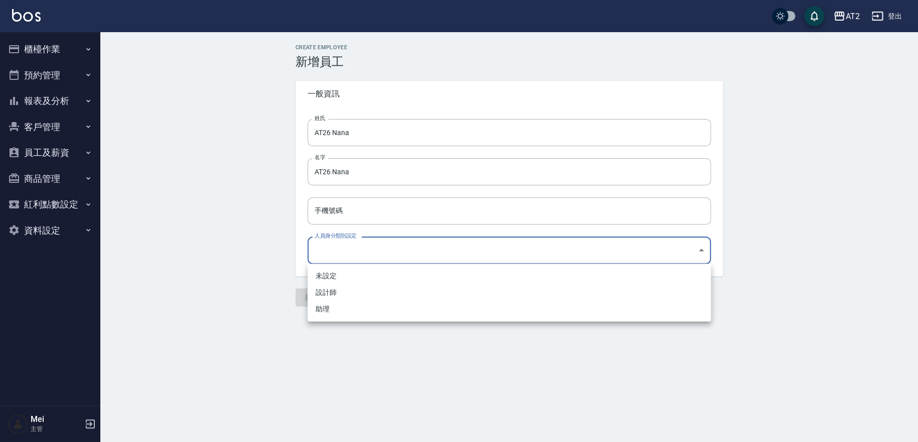
click at [356, 251] on body "AT2 登出 櫃檯作業 打帳單 帳單列表 掛單列表 現金收支登錄 高階收支登錄 材料自購登錄 每日結帳 排班表 現場電腦打卡 預約管理 預約管理 單日預約紀錄…" at bounding box center [459, 221] width 918 height 442
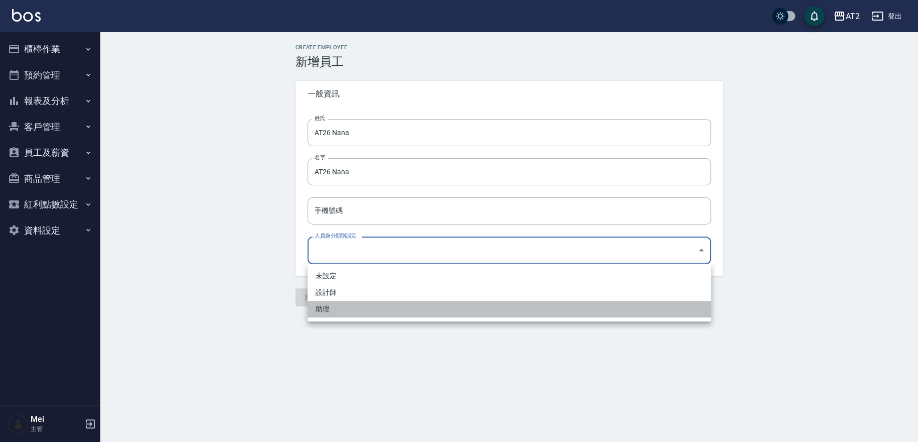
click at [359, 306] on li "助理" at bounding box center [510, 309] width 404 height 17
type input "d295be6c-4955-4316-b91c-d96a304174fe"
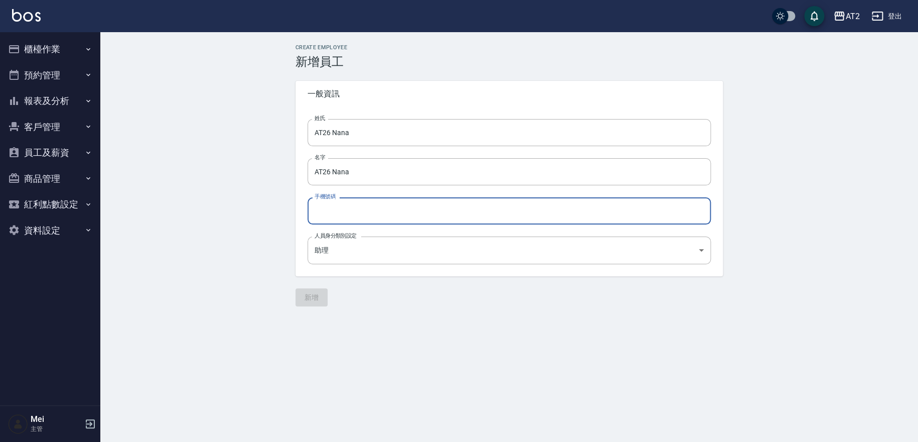
click at [339, 213] on input "手機號碼" at bounding box center [510, 210] width 404 height 27
click at [211, 248] on div "Create Employee 新增員工 一般資訊 姓氏 AT26 Nana 姓氏 名字 AT26 Nana 名字 手機號碼 手機號碼 人員身分類別設定 助理…" at bounding box center [509, 175] width 818 height 286
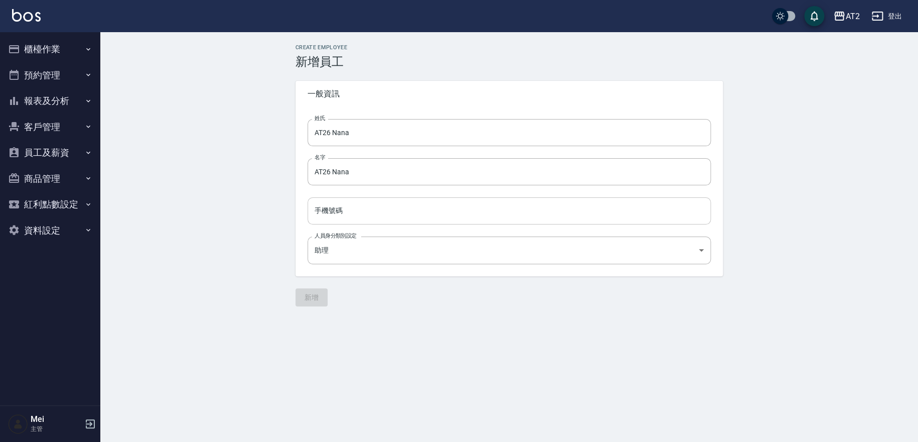
click at [330, 213] on input "手機號碼" at bounding box center [510, 210] width 404 height 27
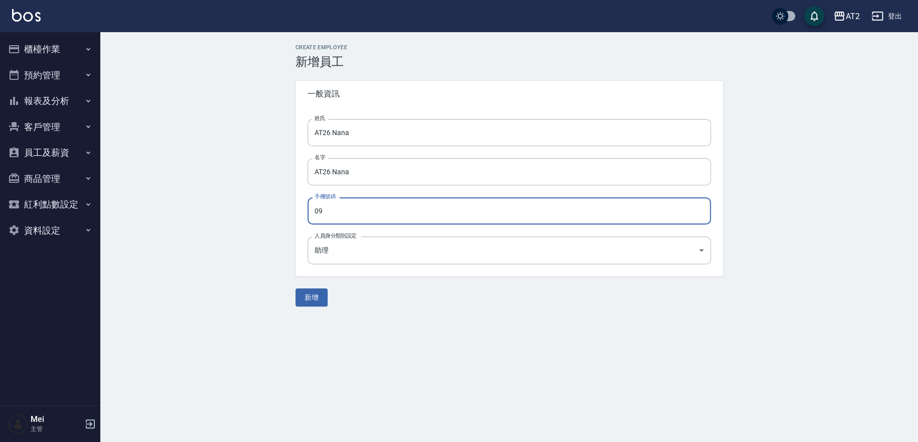
type input "0"
type input "09"
click at [274, 147] on div "Create Employee 新增員工 一般資訊 姓氏 AT26 Nana 姓氏 名字 AT26 Nana 名字 手機號碼 09 手機號碼 人員身分類別設定…" at bounding box center [509, 175] width 818 height 286
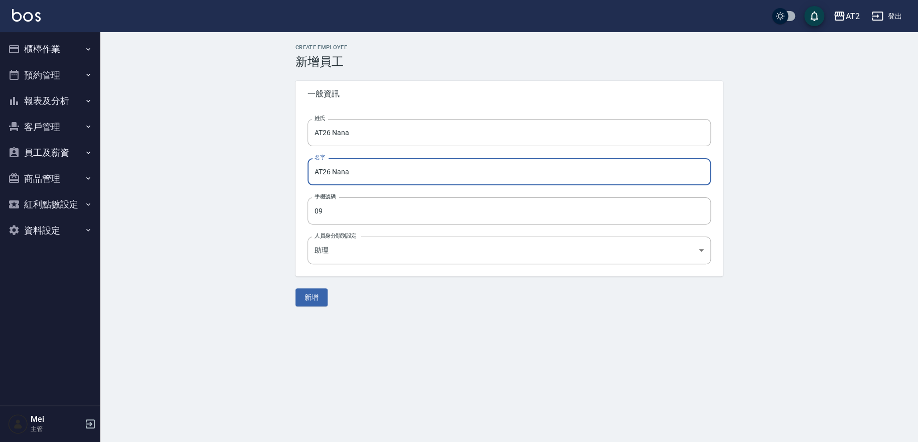
drag, startPoint x: 331, startPoint y: 174, endPoint x: 0, endPoint y: 178, distance: 331.3
click at [0, 178] on div "AT2 登出 櫃檯作業 打帳單 帳單列表 掛單列表 現金收支登錄 高階收支登錄 材料自購登錄 每日結帳 排班表 現場電腦打卡 預約管理 預約管理 單日預約紀錄…" at bounding box center [459, 221] width 918 height 442
type input "Nana"
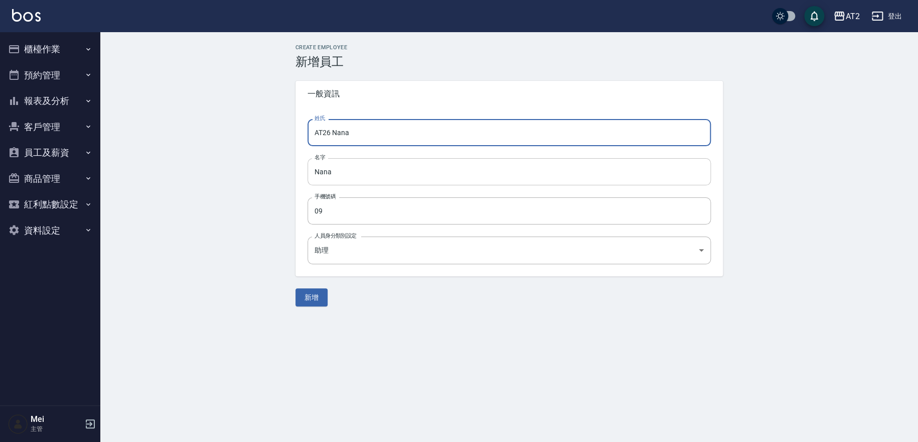
drag, startPoint x: 331, startPoint y: 130, endPoint x: 628, endPoint y: 159, distance: 298.5
click at [623, 156] on div "姓氏 AT26 Nana 姓氏 名字 Nana 名字 手機號碼 09 手機號碼 人員身分類別設定 助理 d295be6c-4955-4316-b91c-d96…" at bounding box center [510, 191] width 428 height 169
type input "AT26"
click at [578, 207] on input "09" at bounding box center [510, 210] width 404 height 27
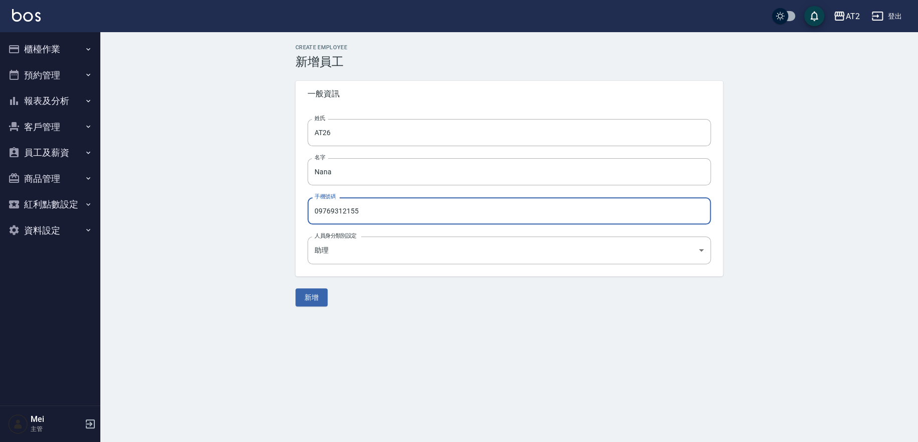
drag, startPoint x: 330, startPoint y: 209, endPoint x: 341, endPoint y: 209, distance: 11.0
click at [341, 209] on input "09769312155" at bounding box center [510, 210] width 404 height 27
click at [338, 212] on input "09769312155" at bounding box center [510, 210] width 404 height 27
click at [355, 209] on input "09769312155" at bounding box center [510, 210] width 404 height 27
drag, startPoint x: 329, startPoint y: 206, endPoint x: 341, endPoint y: 206, distance: 12.5
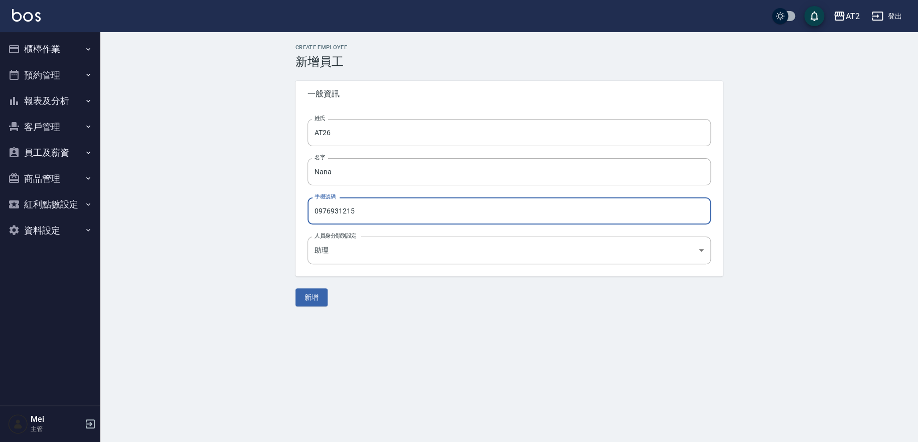
click at [341, 206] on input "0976931215" at bounding box center [510, 210] width 404 height 27
type input "0976931215"
click at [306, 300] on button "新增" at bounding box center [312, 297] width 32 height 19
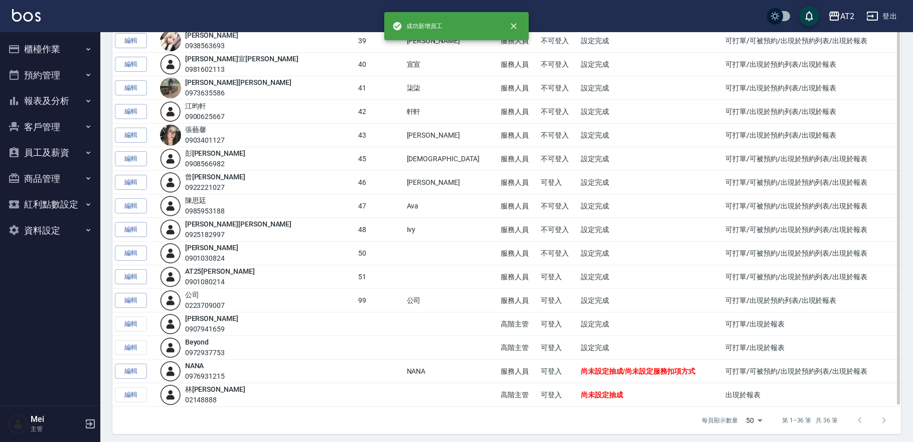
scroll to position [575, 0]
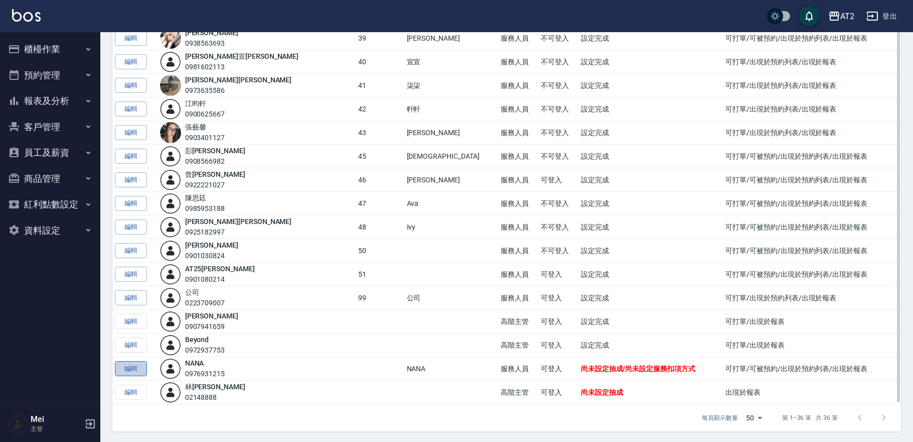
click at [136, 366] on link "編輯" at bounding box center [131, 369] width 32 height 16
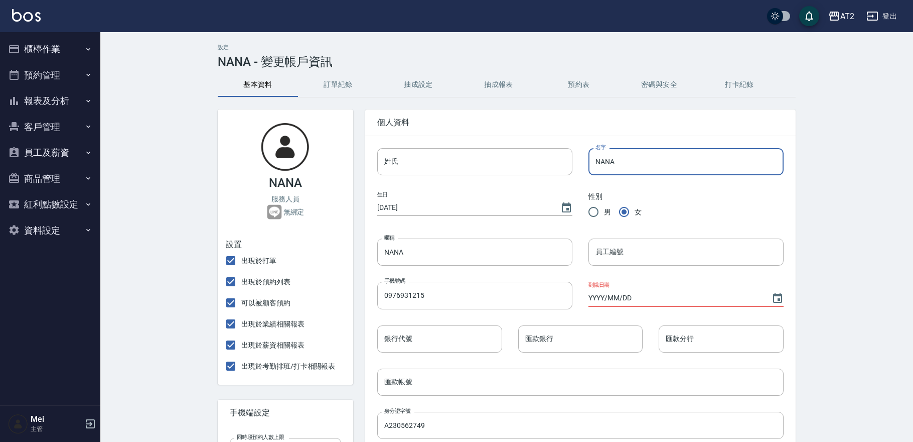
click at [595, 165] on input "NANA" at bounding box center [686, 161] width 195 height 27
click at [625, 251] on input "員工編號" at bounding box center [686, 251] width 195 height 27
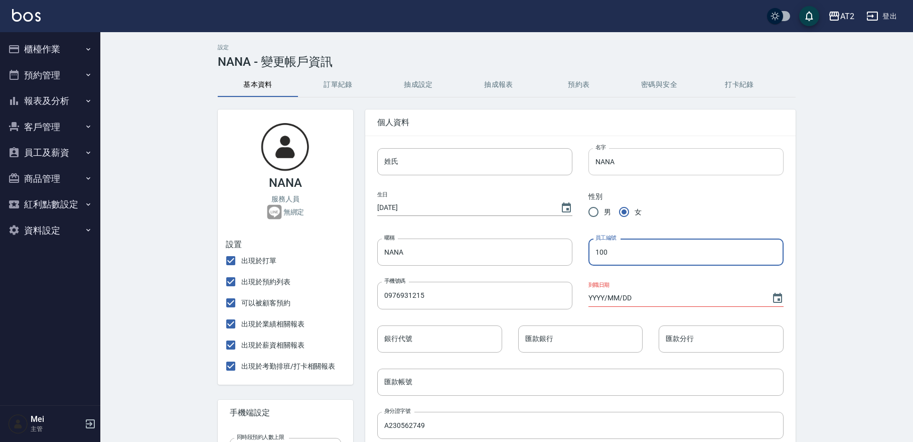
type input "100"
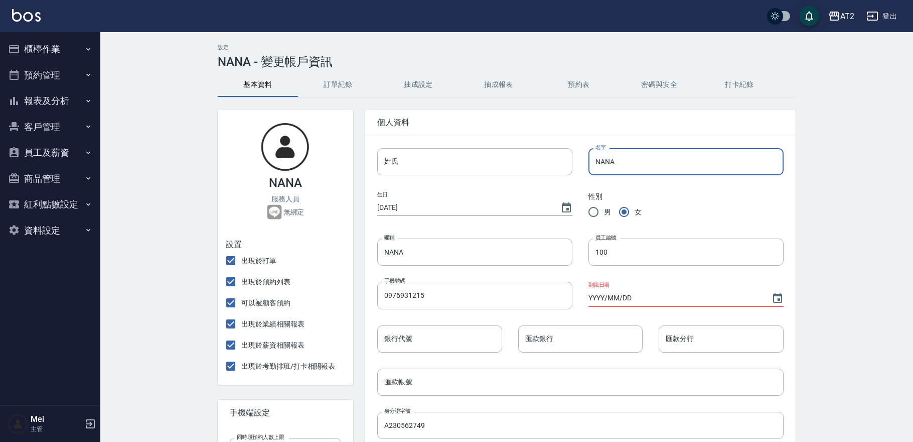
click at [601, 164] on input "NANA" at bounding box center [686, 161] width 195 height 27
click at [618, 164] on input "NaNA" at bounding box center [686, 161] width 195 height 27
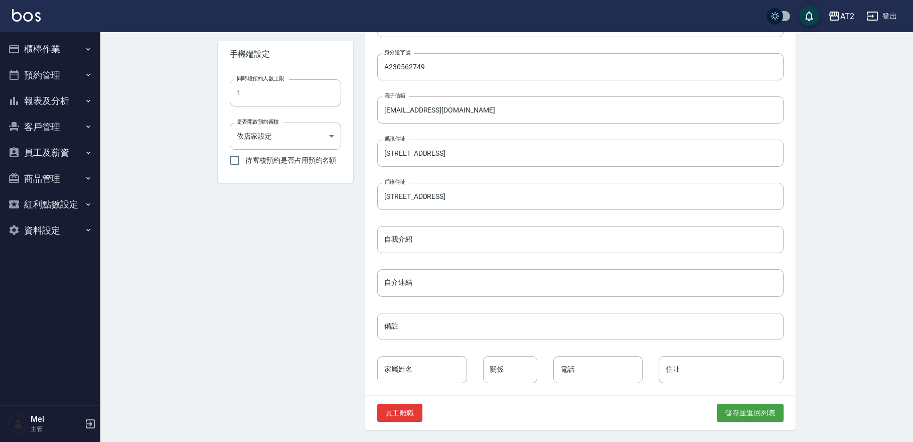
scroll to position [24, 0]
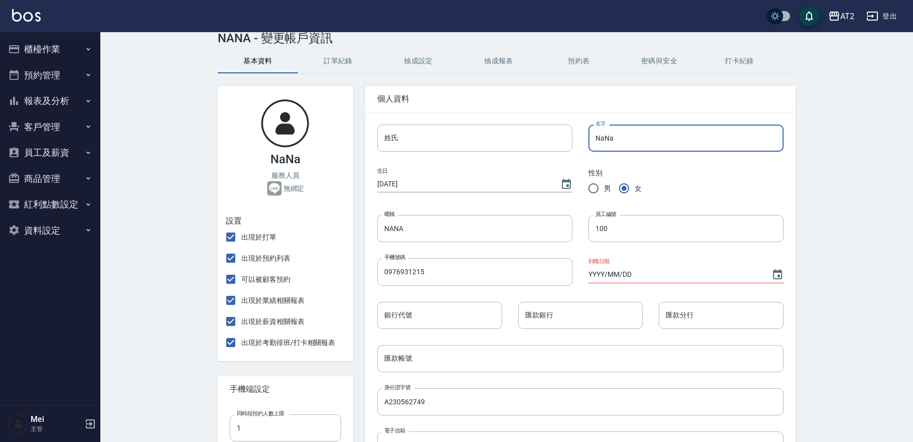
drag, startPoint x: 602, startPoint y: 134, endPoint x: 608, endPoint y: 134, distance: 5.5
click at [608, 134] on input "NaNa" at bounding box center [686, 137] width 195 height 27
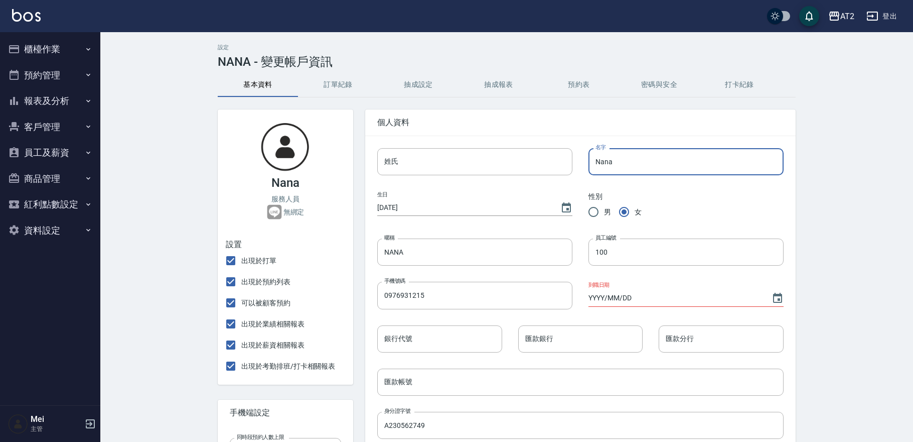
scroll to position [358, 0]
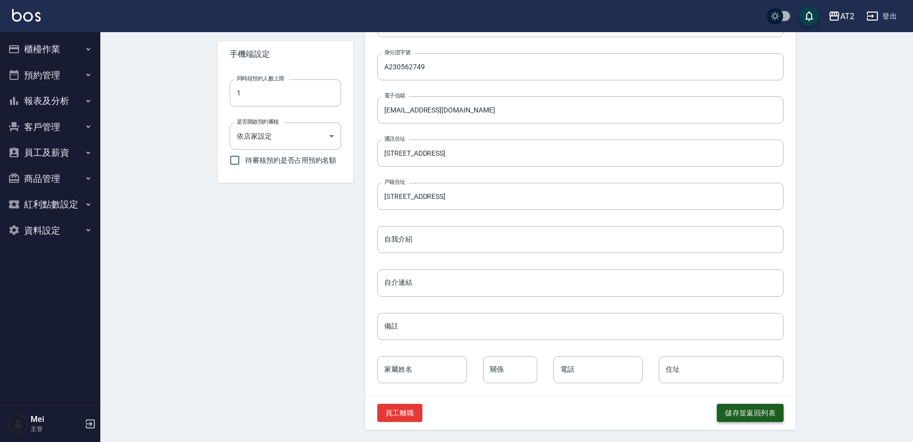
type input "Nana"
click at [769, 415] on button "儲存並返回列表" at bounding box center [750, 413] width 67 height 19
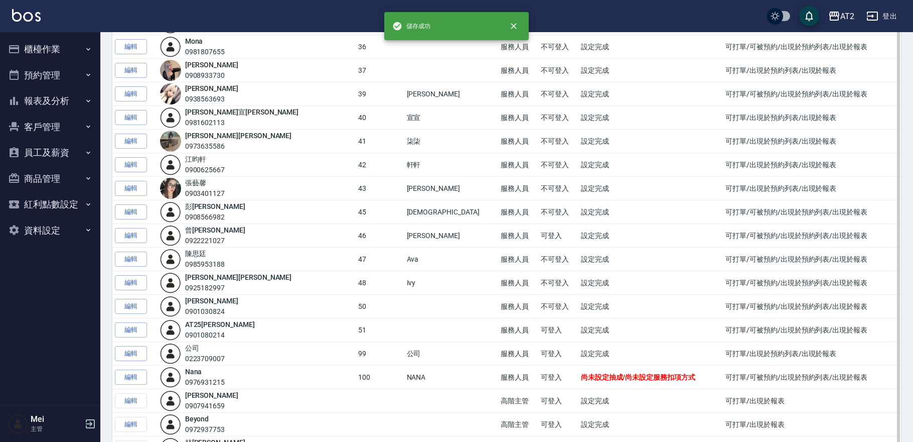
scroll to position [575, 0]
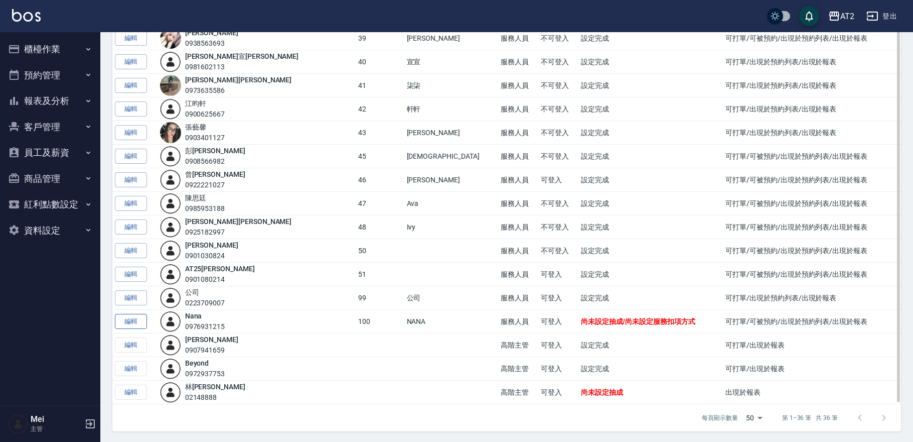
click at [130, 323] on link "編輯" at bounding box center [131, 322] width 32 height 16
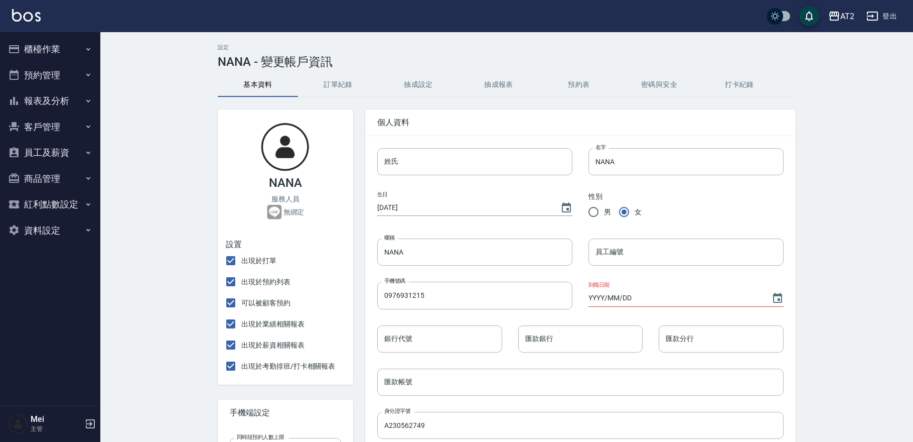
type input "Nana"
type input "100"
click at [593, 162] on input "Nana" at bounding box center [686, 161] width 195 height 27
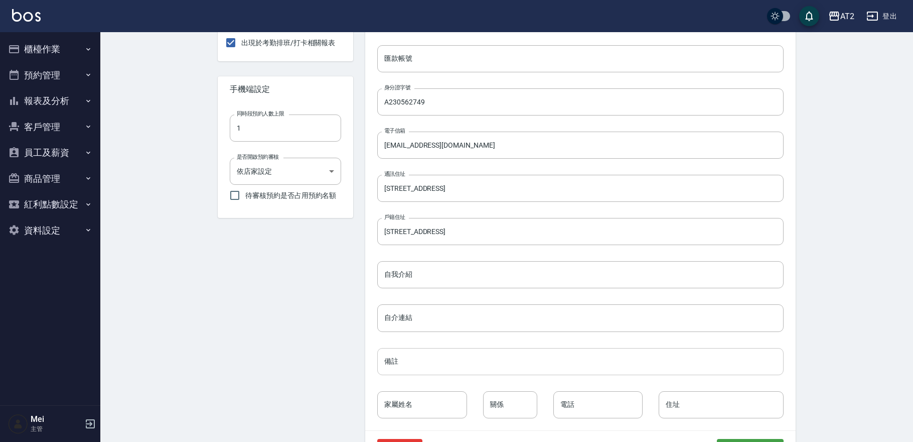
scroll to position [358, 0]
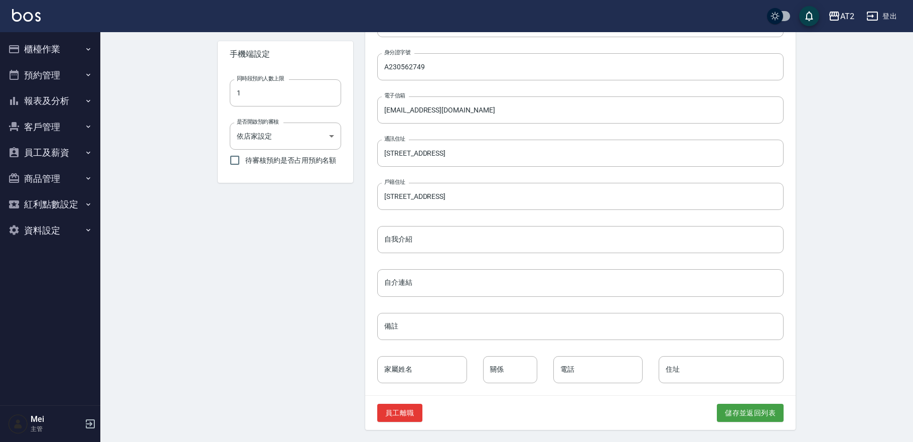
type input "AT26Nana"
click at [754, 431] on div "設定 Nana - 變更帳戶資訊 基本資料 訂單紀錄 抽成設定 抽成報表 預約表 密碼與安全 打卡紀錄 AT26Nana 服務人員 無綁定 設置 出現於打單…" at bounding box center [506, 58] width 813 height 768
click at [748, 415] on button "儲存並返回列表" at bounding box center [750, 413] width 67 height 19
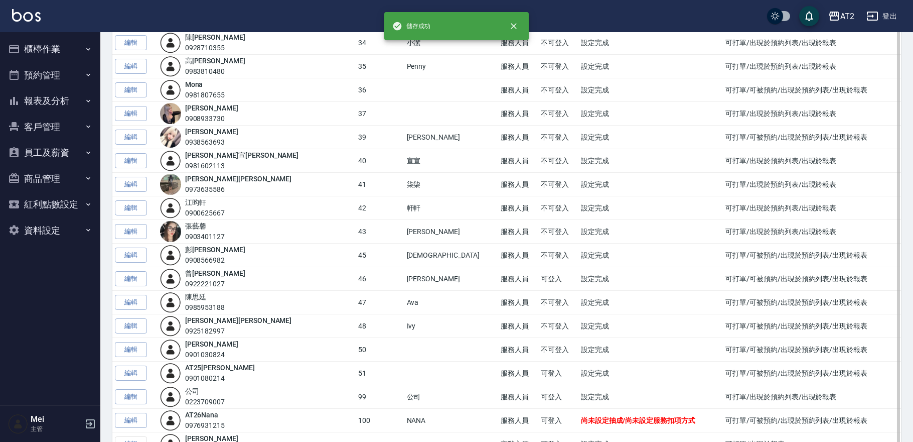
scroll to position [575, 0]
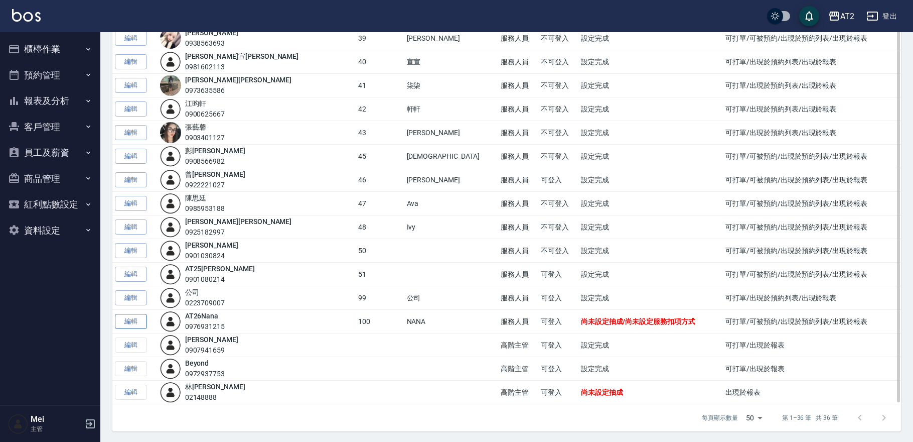
click at [133, 321] on link "編輯" at bounding box center [131, 322] width 32 height 16
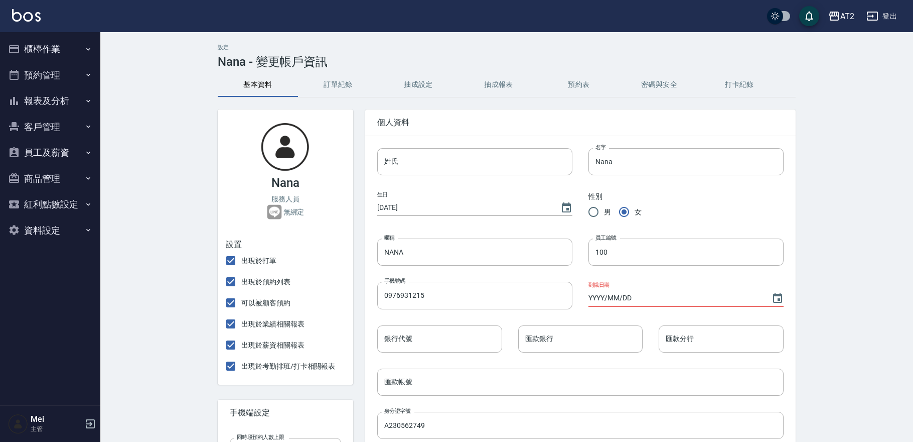
type input "AT26Nana"
click at [479, 91] on button "抽成報表" at bounding box center [499, 85] width 80 height 24
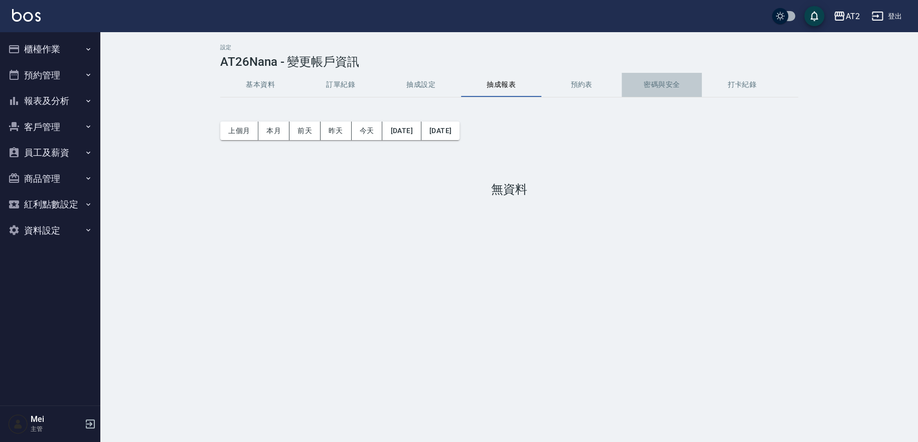
click at [662, 83] on button "密碼與安全" at bounding box center [662, 85] width 80 height 24
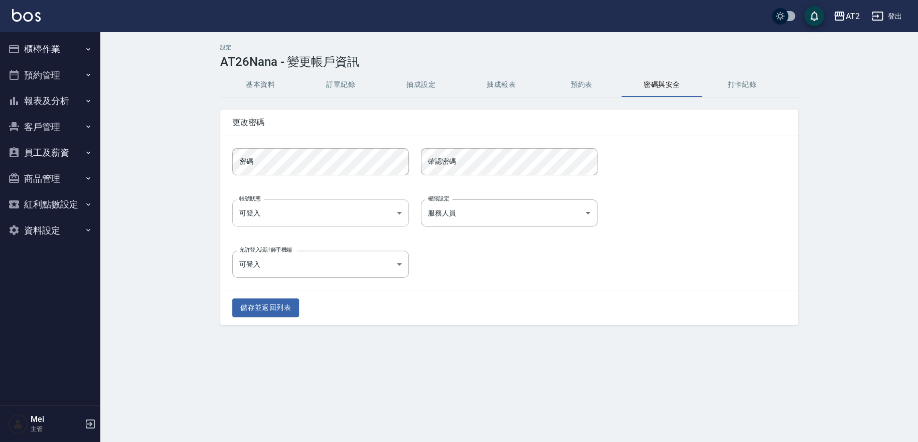
click at [289, 215] on body "AT2 登出 櫃檯作業 打帳單 帳單列表 掛單列表 現金收支登錄 高階收支登錄 材料自購登錄 每日結帳 排班表 現場電腦打卡 預約管理 預約管理 單日預約紀錄…" at bounding box center [459, 221] width 918 height 442
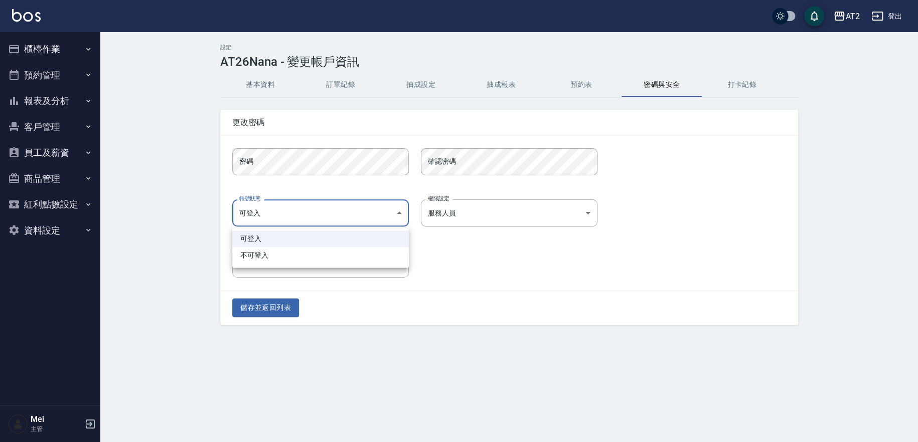
click at [281, 250] on li "不可登入" at bounding box center [320, 255] width 177 height 17
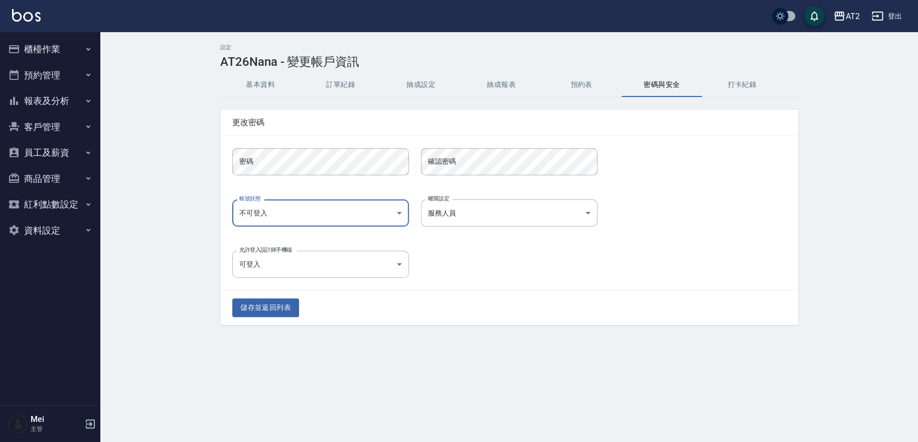
type input "banned"
click at [468, 215] on body "AT2 登出 櫃檯作業 打帳單 帳單列表 掛單列表 現金收支登錄 高階收支登錄 材料自購登錄 每日結帳 排班表 現場電腦打卡 預約管理 預約管理 單日預約紀錄…" at bounding box center [459, 221] width 918 height 442
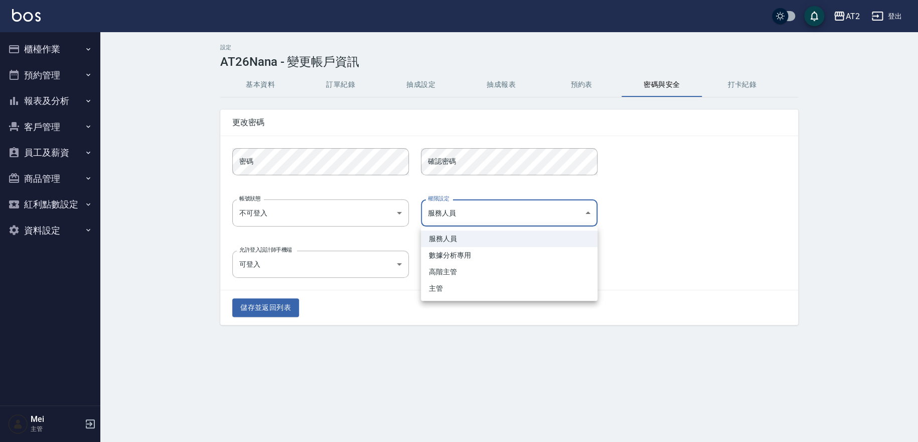
click at [711, 210] on div at bounding box center [459, 221] width 918 height 442
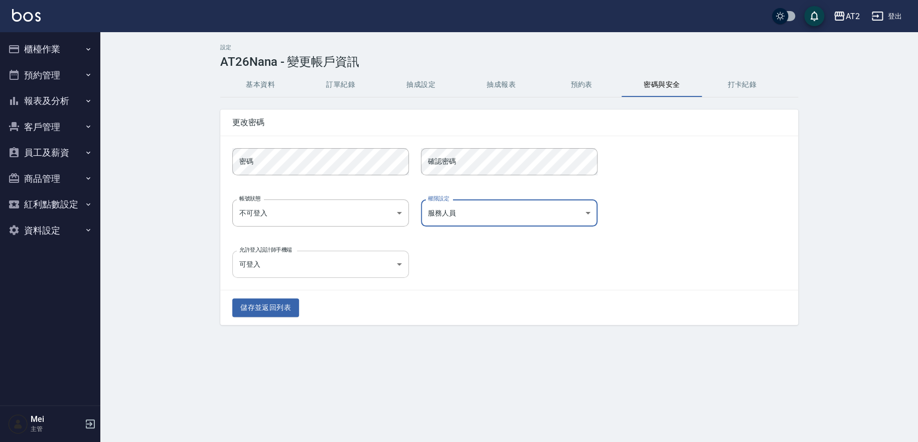
click at [327, 267] on body "AT2 登出 櫃檯作業 打帳單 帳單列表 掛單列表 現金收支登錄 高階收支登錄 材料自購登錄 每日結帳 排班表 現場電腦打卡 預約管理 預約管理 單日預約紀錄…" at bounding box center [459, 221] width 918 height 442
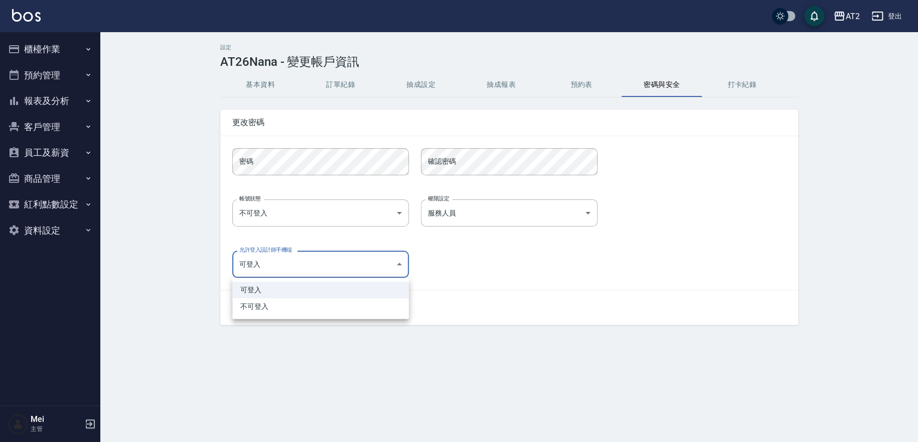
click at [522, 280] on div at bounding box center [459, 221] width 918 height 442
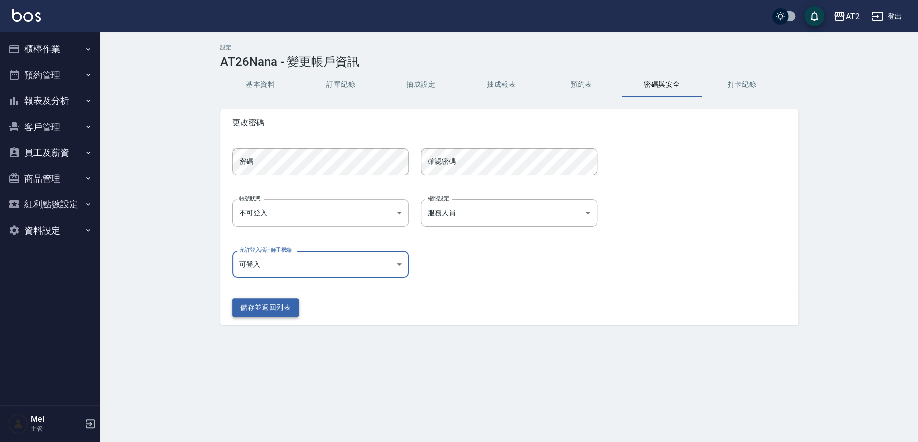
click at [268, 299] on button "儲存並返回列表" at bounding box center [265, 307] width 67 height 19
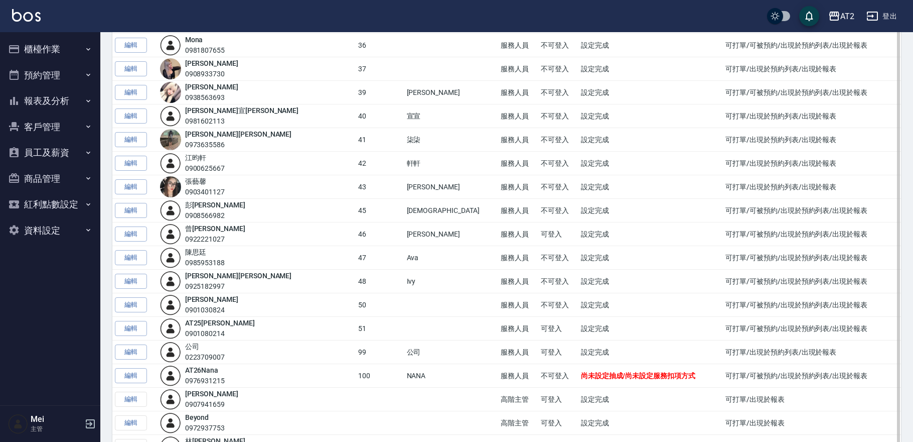
scroll to position [575, 0]
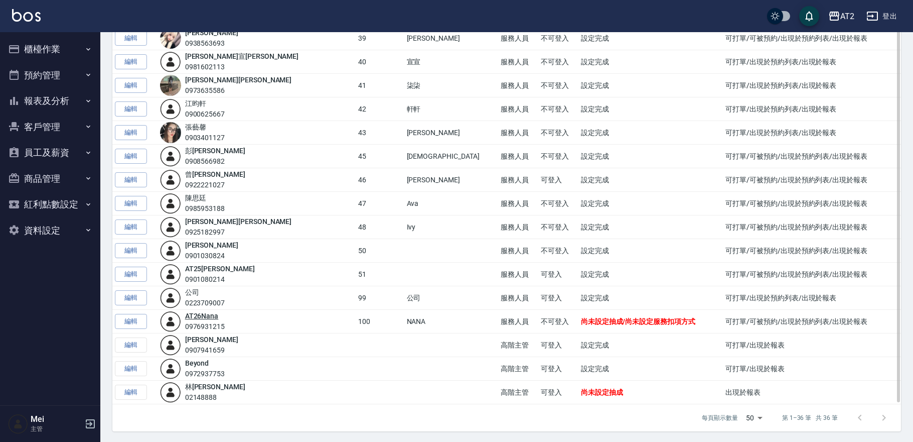
click at [219, 314] on link "AT26Nana" at bounding box center [202, 316] width 34 height 8
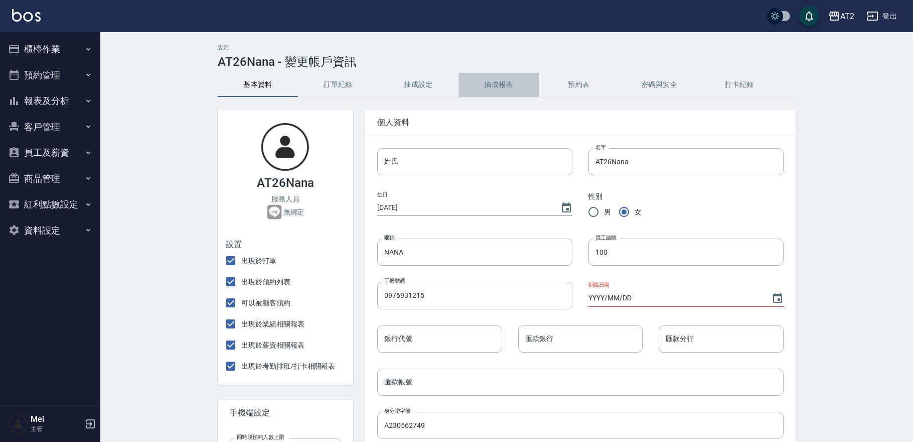
click at [517, 86] on button "抽成報表" at bounding box center [499, 85] width 80 height 24
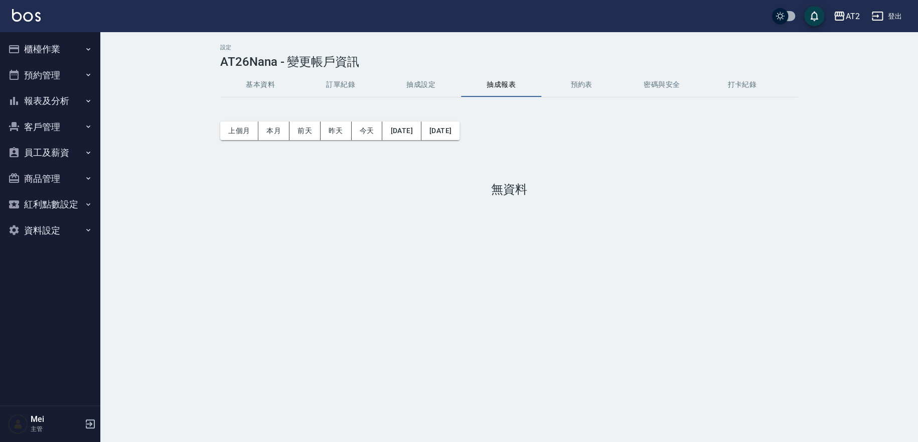
click at [436, 83] on button "抽成設定" at bounding box center [421, 85] width 80 height 24
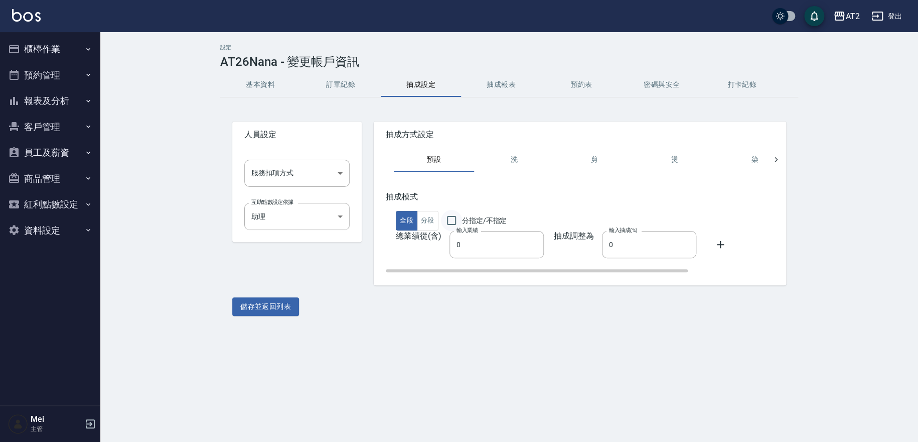
click at [452, 220] on input "分指定/不指定" at bounding box center [451, 220] width 21 height 21
checkbox input "true"
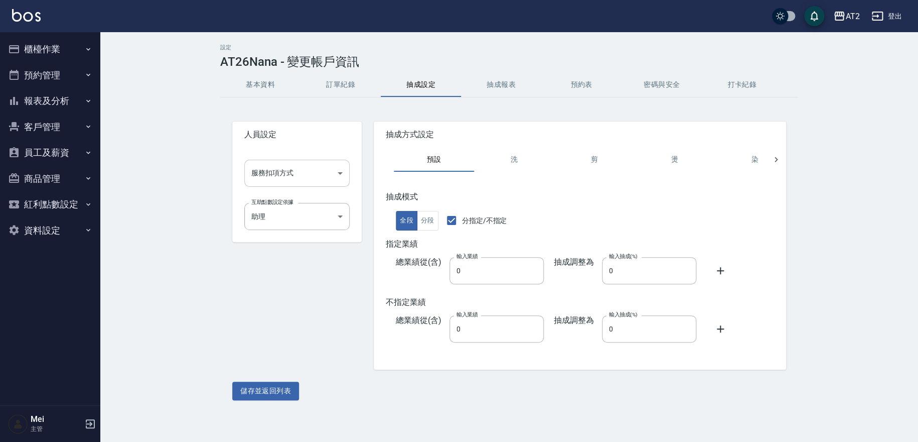
click at [310, 169] on body "AT2 登出 櫃檯作業 打帳單 帳單列表 掛單列表 現金收支登錄 高階收支登錄 材料自購登錄 每日結帳 排班表 現場電腦打卡 預約管理 預約管理 單日預約紀錄…" at bounding box center [459, 221] width 918 height 442
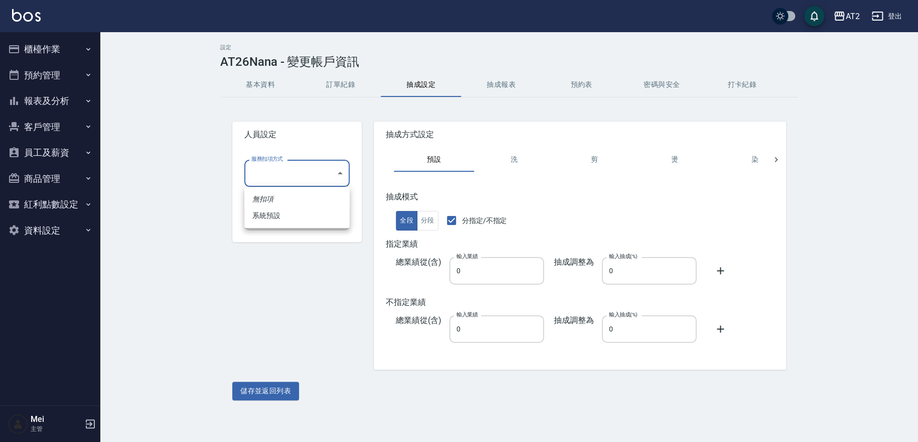
click at [294, 215] on li "系統預設" at bounding box center [296, 215] width 105 height 17
type input "系統預設"
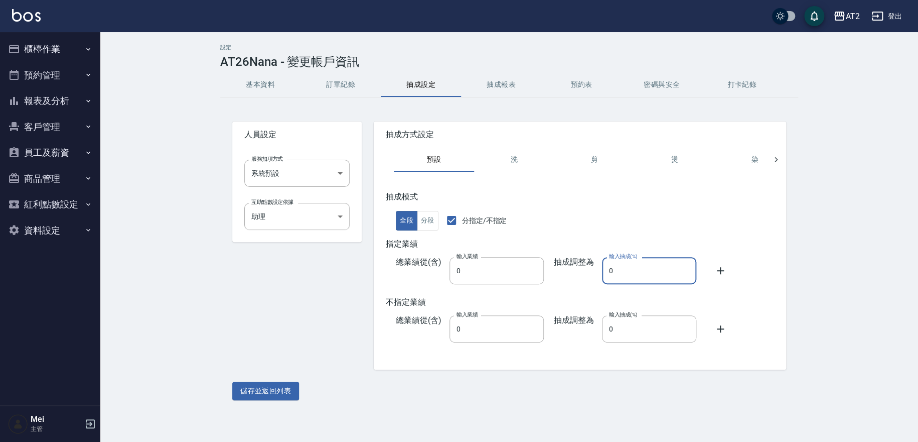
drag, startPoint x: 627, startPoint y: 266, endPoint x: 0, endPoint y: 359, distance: 634.3
click at [144, 319] on div "設定 AT26Nana - 變更帳戶資訊 基本資料 訂單紀錄 抽成設定 抽成報表 預約表 密碼與安全 打卡紀錄 人員設定 服務扣項方式 系統預設 系統預設 服…" at bounding box center [509, 222] width 818 height 380
type input "50"
drag, startPoint x: 630, startPoint y: 318, endPoint x: 316, endPoint y: 281, distance: 315.9
click at [479, 310] on div "抽成模式 全段 分段 分指定/不指定 指定業績 總業績從(含) 輸入業績 0 輸入業績 抽成調整為 輸入抽成(%) 50 輸入抽成(%) 不指定業績 總業績從…" at bounding box center [635, 275] width 499 height 166
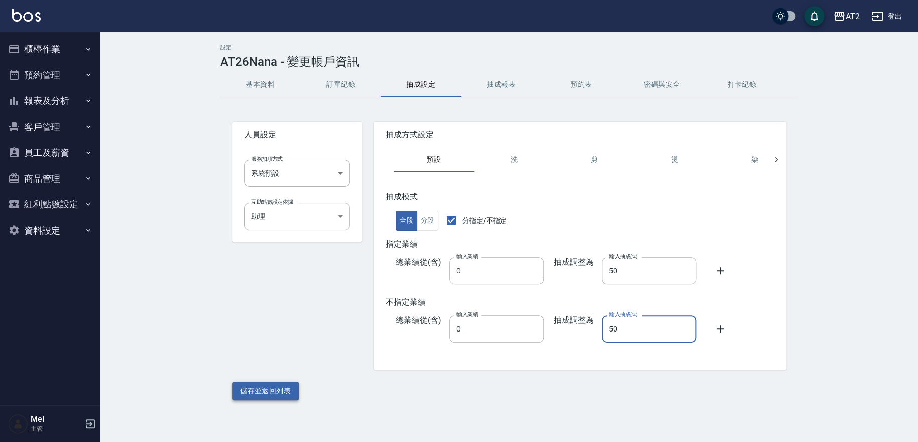
type input "50"
click at [264, 393] on button "儲存並返回列表" at bounding box center [265, 390] width 67 height 19
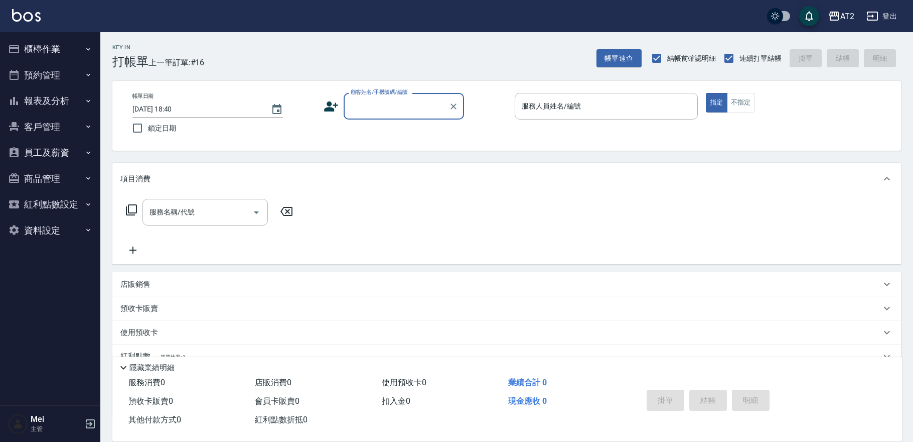
drag, startPoint x: 405, startPoint y: 111, endPoint x: 404, endPoint y: 117, distance: 6.7
click at [405, 111] on input "顧客姓名/手機號碼/編號" at bounding box center [396, 106] width 96 height 18
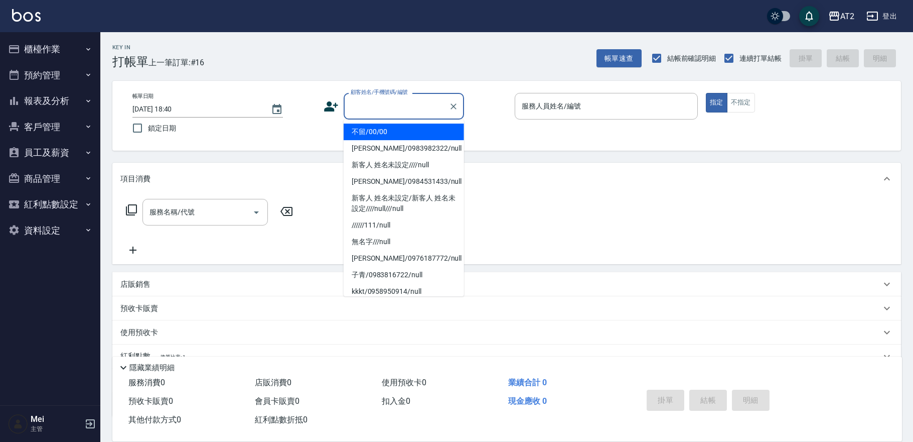
click at [404, 136] on li "不留/00/00" at bounding box center [404, 131] width 120 height 17
type input "不留/00/00"
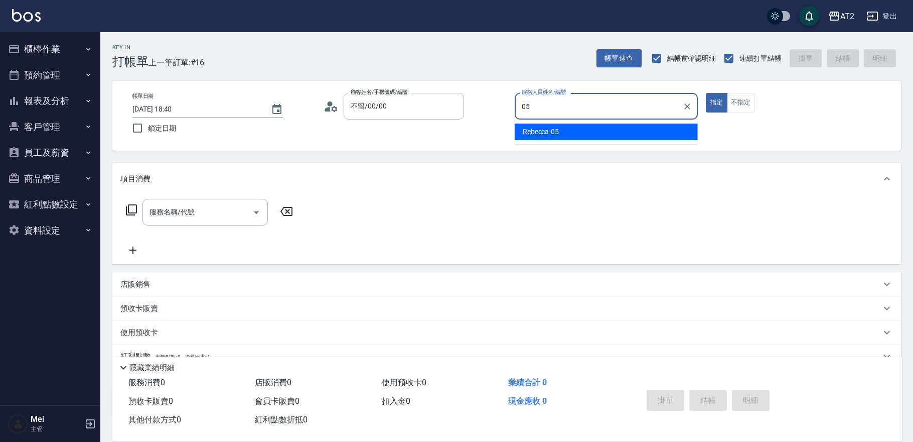
type input "Rebecca-05"
type button "true"
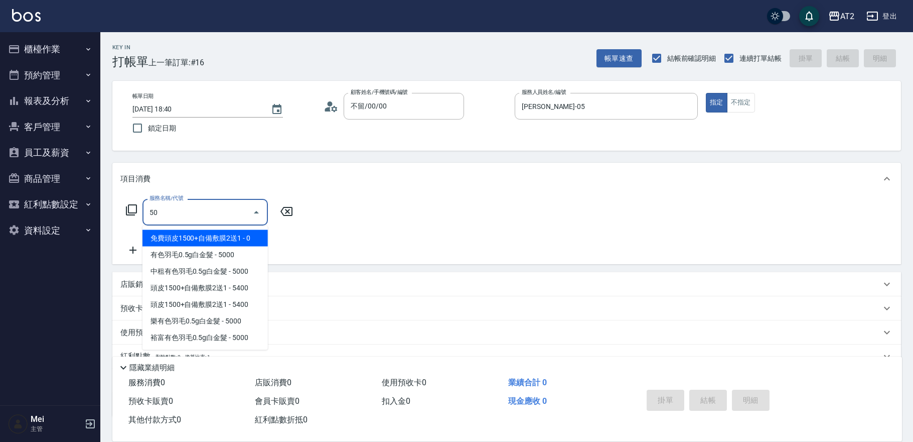
type input "501"
type input "100"
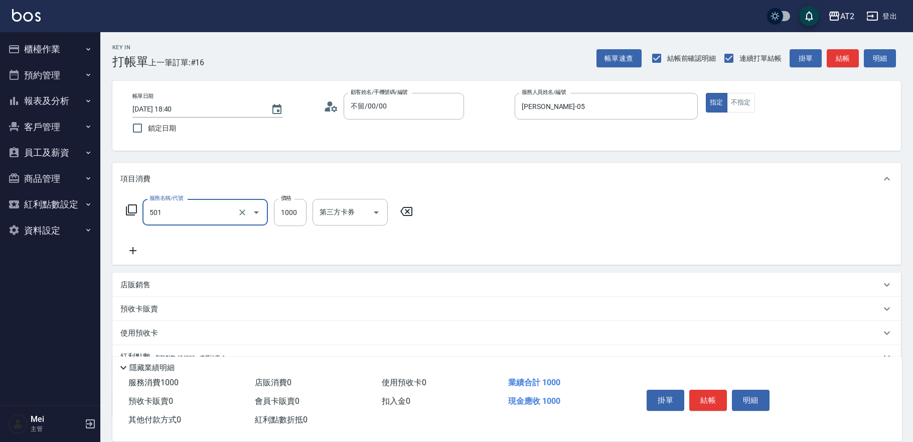
type input "染髮(501)"
type input "2"
type input "0"
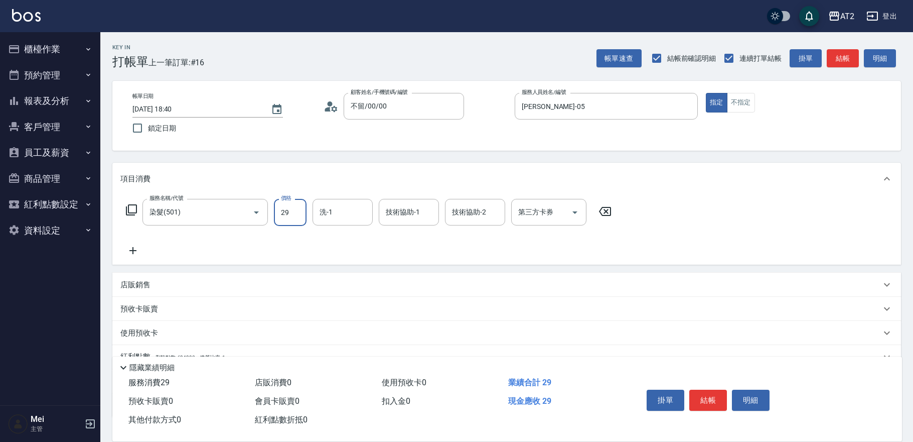
type input "298"
type input "290"
type input "2980"
type input "NANA-100"
type input "1000"
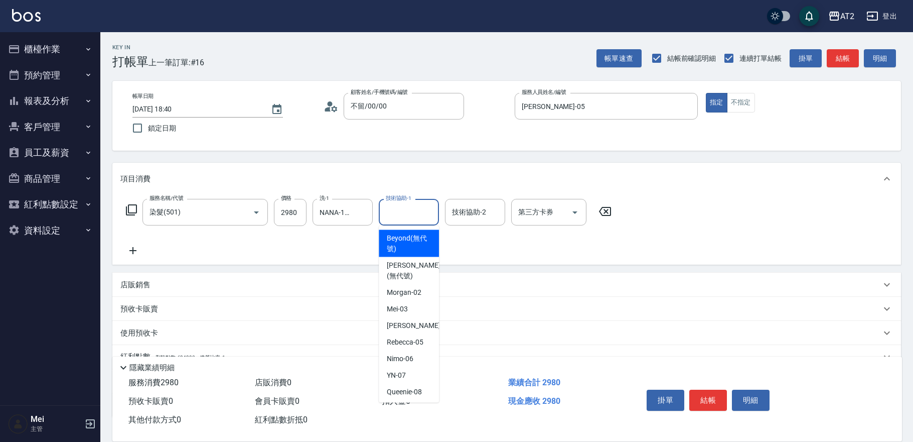
click at [422, 206] on input "技術協助-1" at bounding box center [408, 212] width 51 height 18
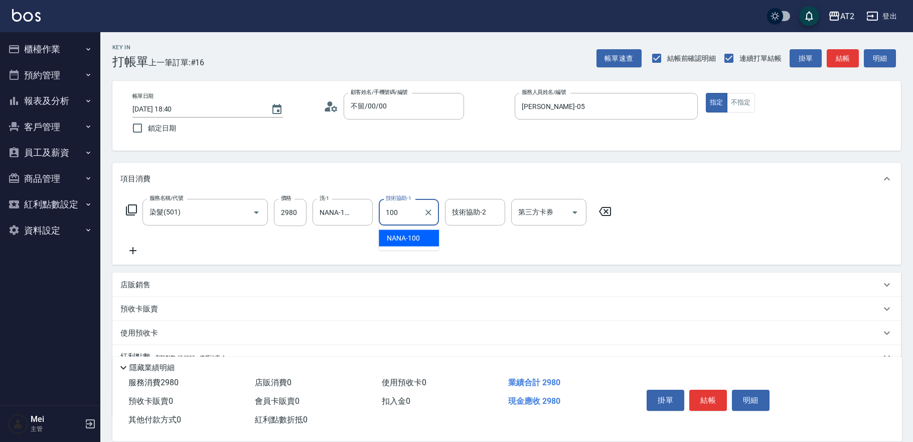
type input "NANA-100"
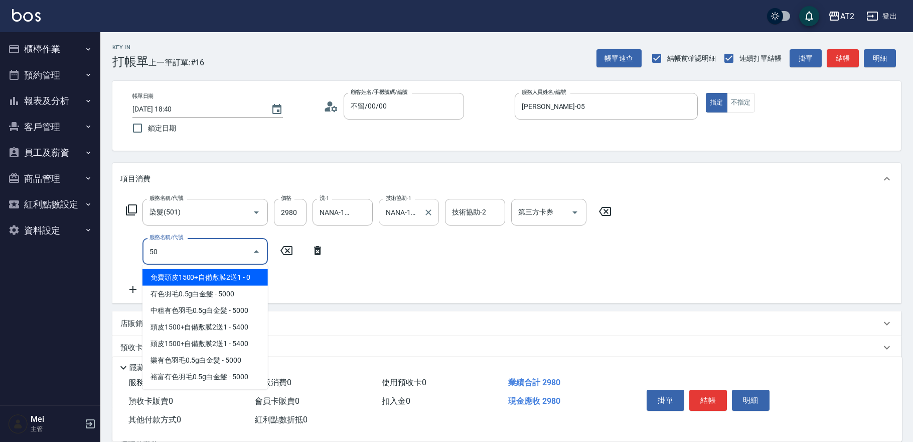
type input "502"
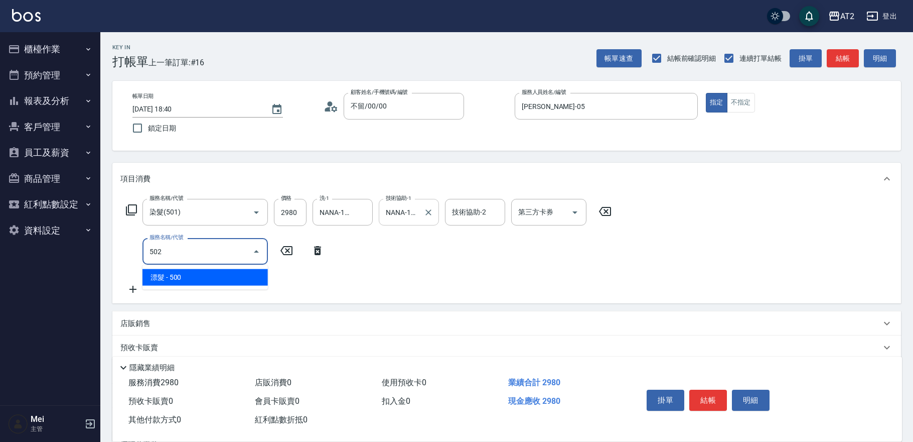
type input "340"
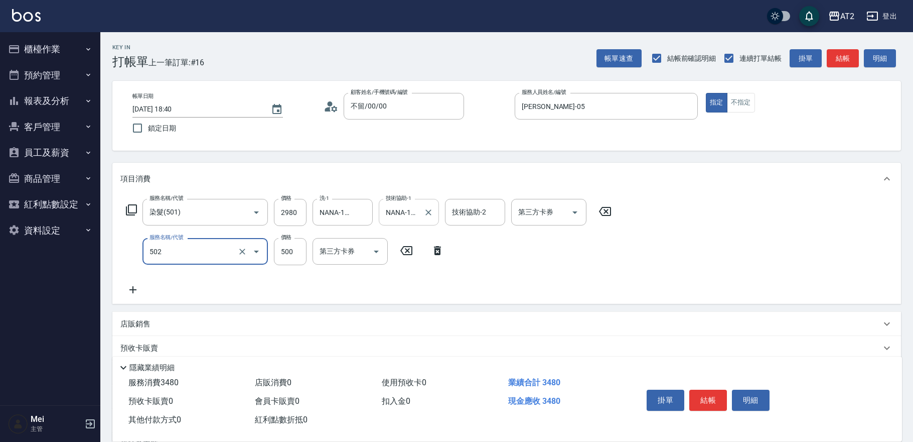
type input "漂髮(502)"
type input "0"
type input "290"
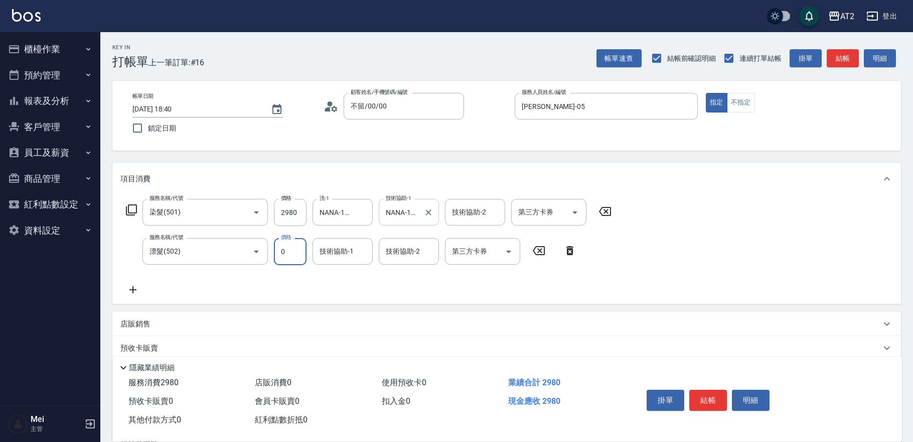
type input "0"
type input "NANA-100"
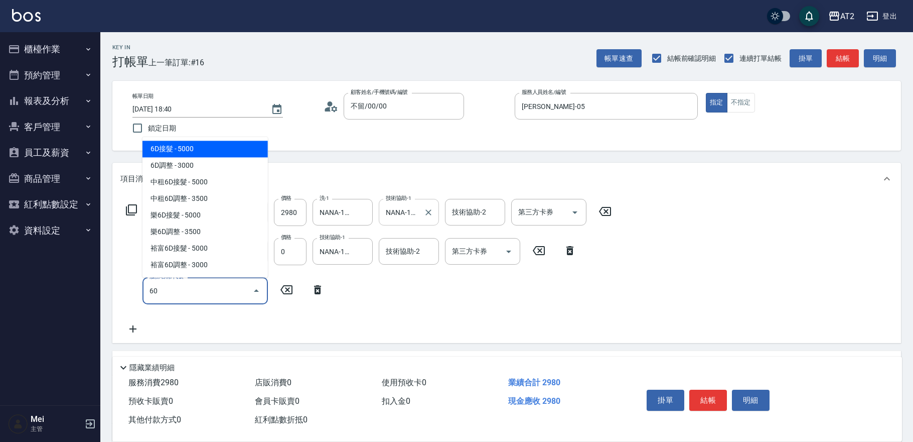
type input "601"
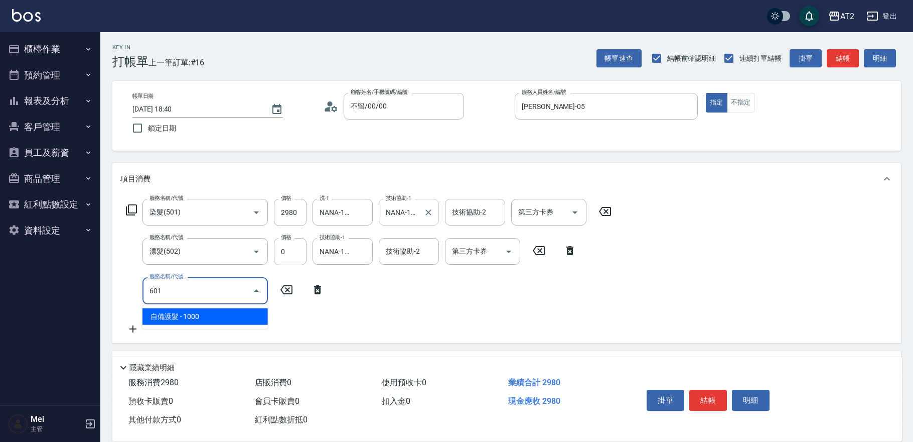
type input "390"
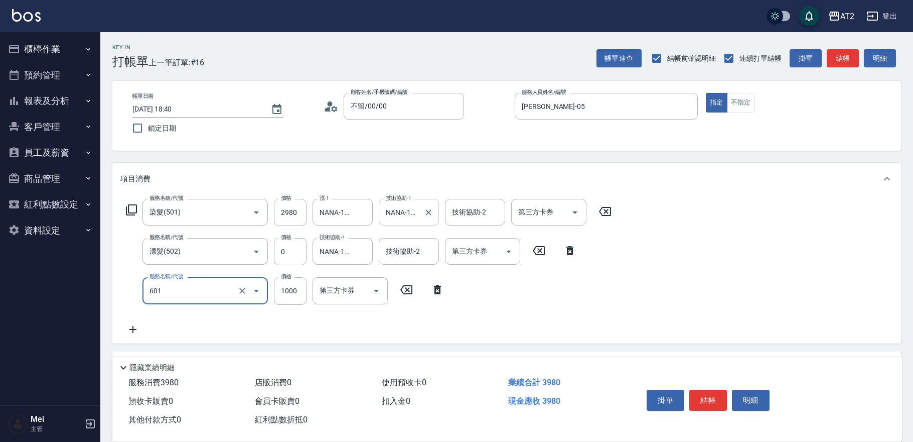
type input "自備護髮(601)"
type input "1"
type input "290"
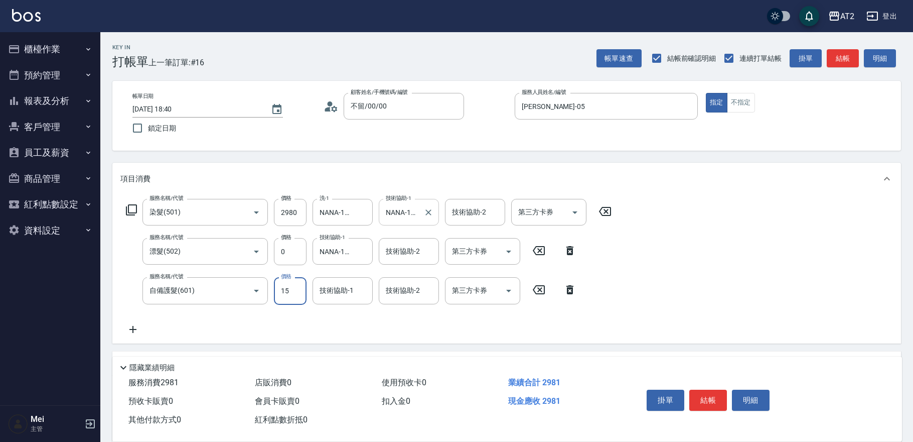
type input "150"
type input "310"
type input "1500"
type input "440"
type input "NANA-100"
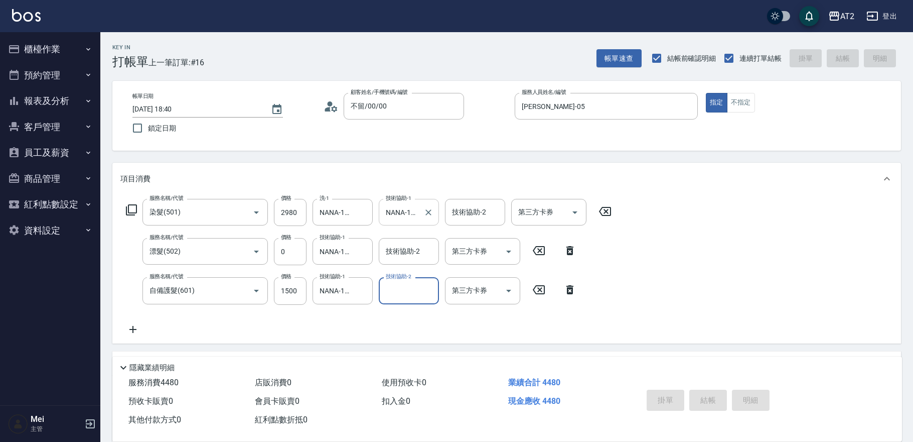
type input "2025/10/13 18:41"
type input "0"
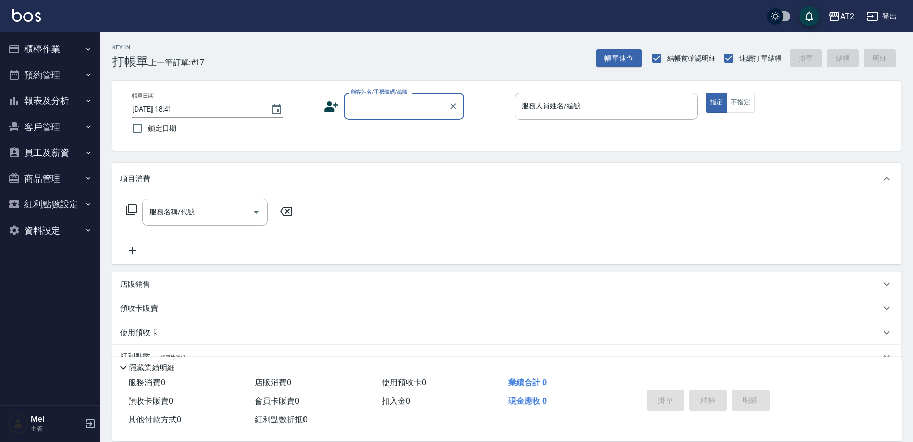
click at [414, 109] on input "顧客姓名/手機號碼/編號" at bounding box center [396, 106] width 96 height 18
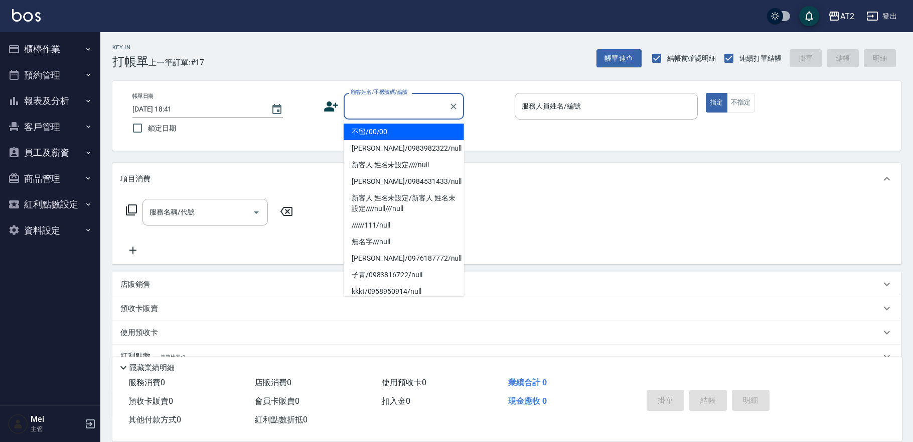
click at [418, 130] on li "不留/00/00" at bounding box center [404, 131] width 120 height 17
type input "不留/00/00"
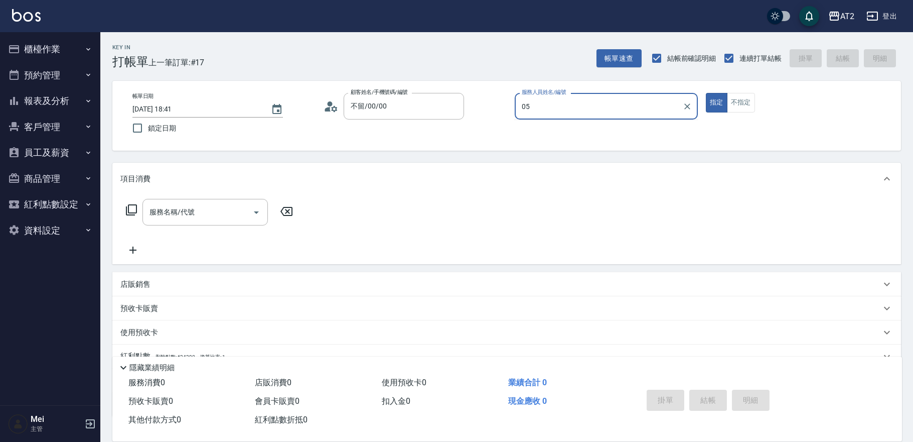
type input "Rebecca-05"
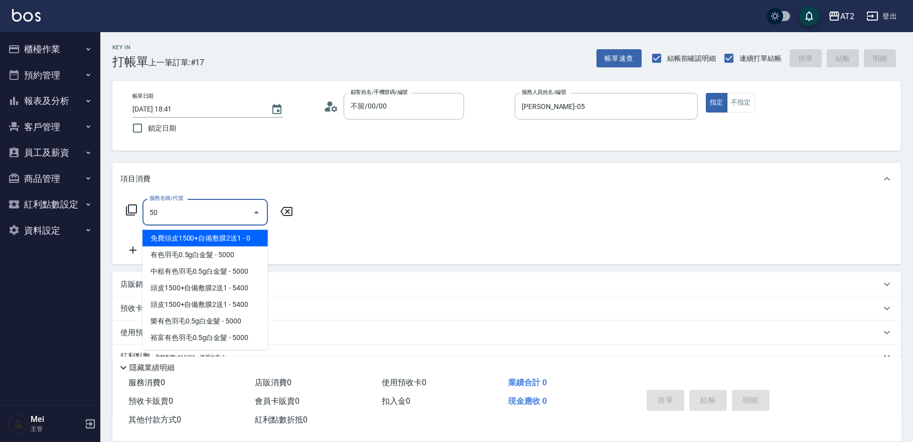
type input "501"
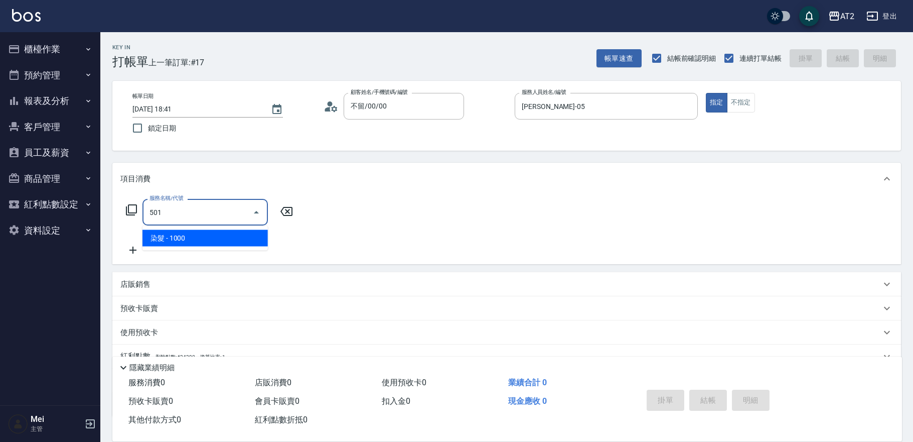
type input "100"
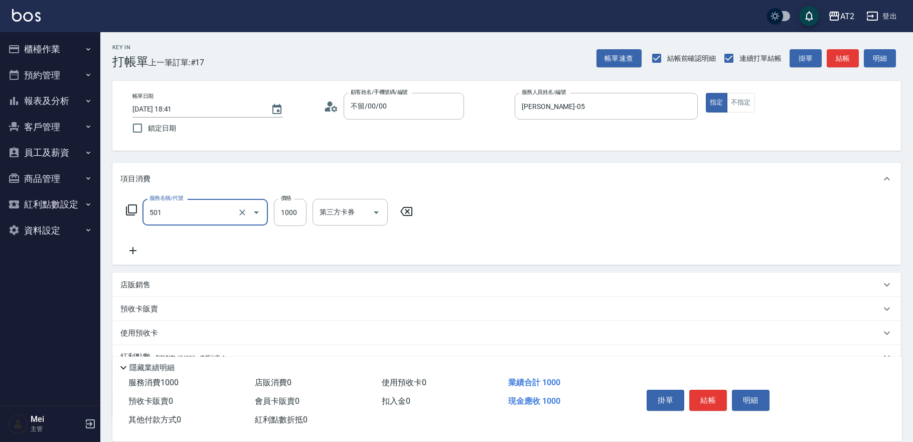
type input "染髮(501)"
type input "2"
type input "0"
type input "2998"
type input "290"
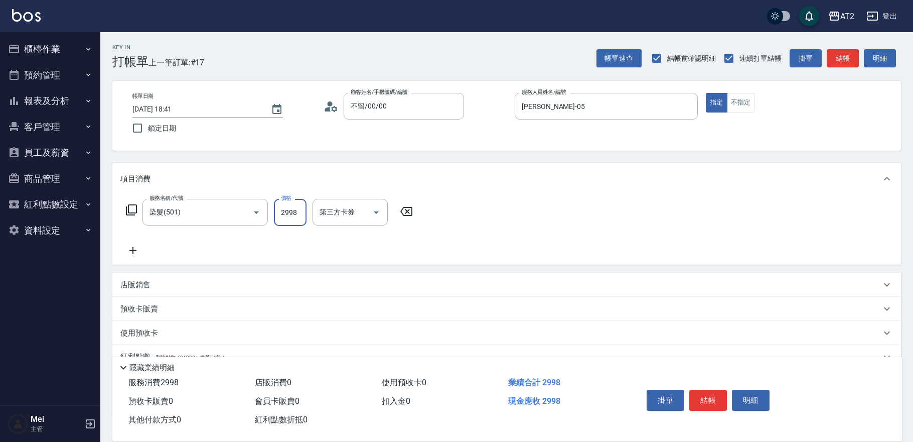
type input "29980"
type input "2990"
type input "29980"
type input "290"
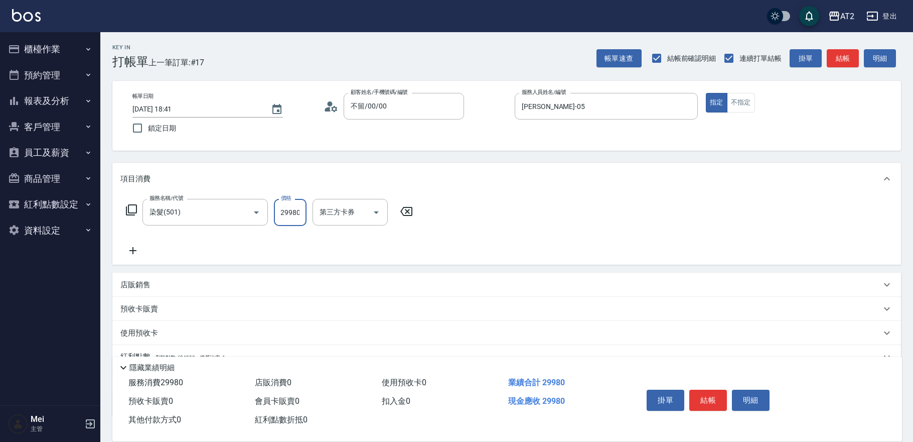
type input "2998"
type input "20"
type input "299"
type input "0"
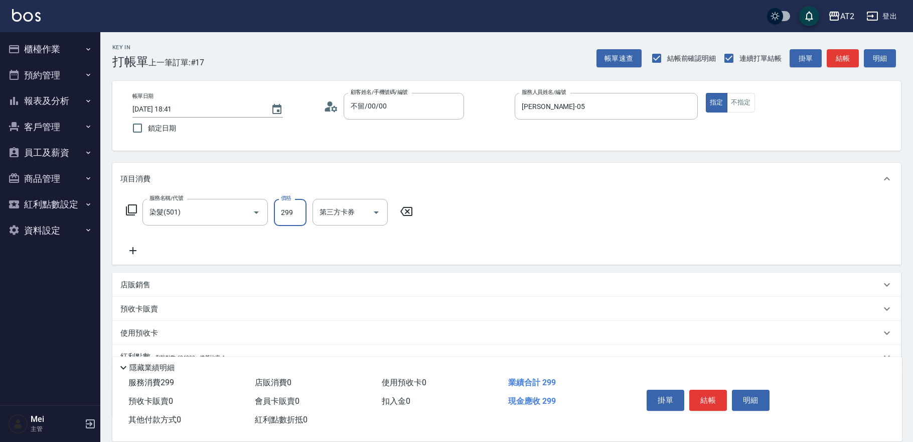
type input "29"
type input "20"
type input "298"
type input "290"
type input "2980"
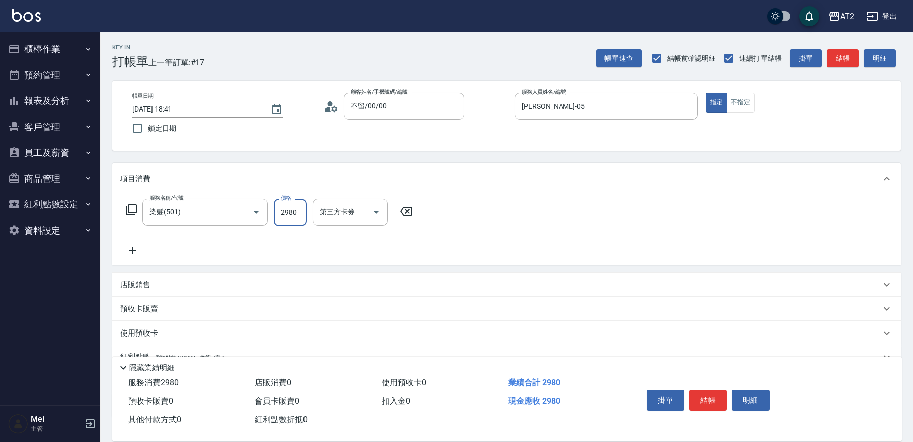
click at [351, 154] on div "Key In 打帳單 上一筆訂單:#17 帳單速查 結帳前確認明細 連續打單結帳 掛單 結帳 明細 帳單日期 2025/10/13 18:41 鎖定日期 顧客…" at bounding box center [506, 271] width 813 height 479
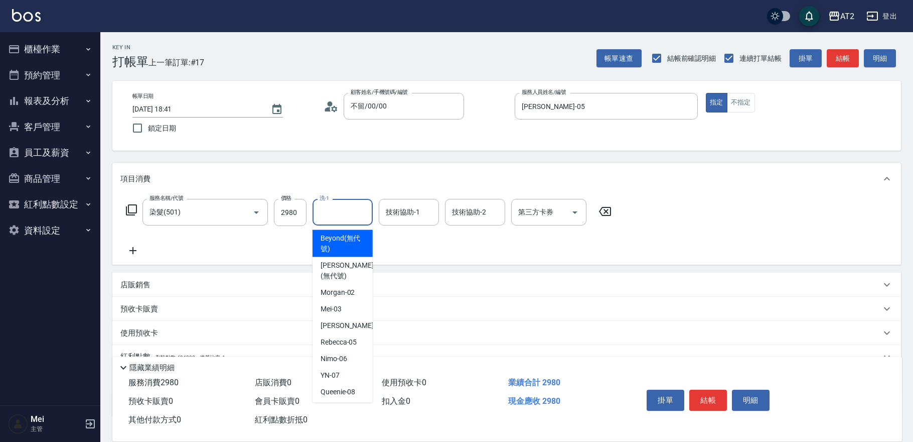
click at [343, 212] on input "洗-1" at bounding box center [342, 212] width 51 height 18
type input "0"
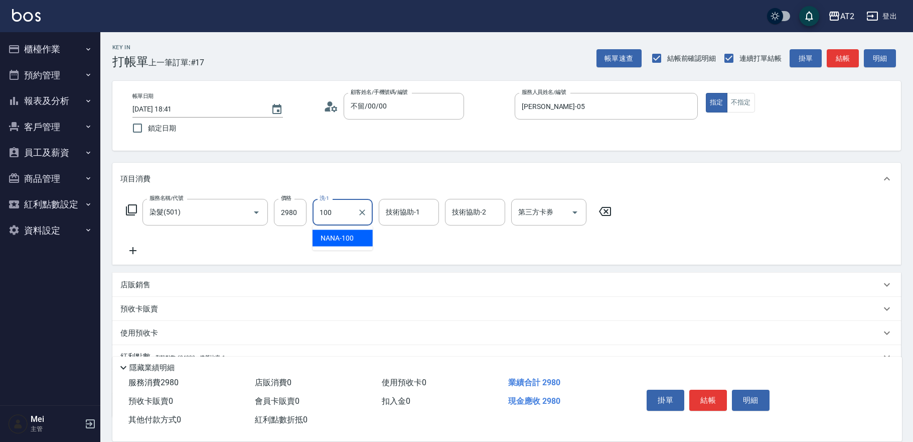
type input "NANA-100"
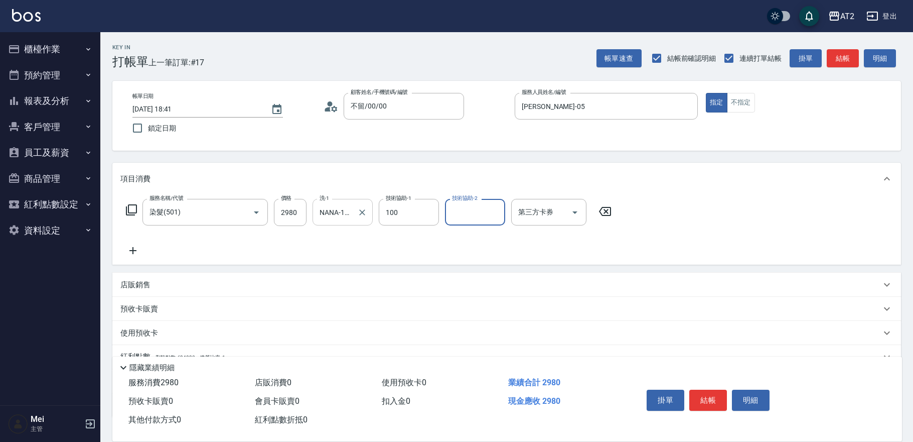
type input "NANA-100"
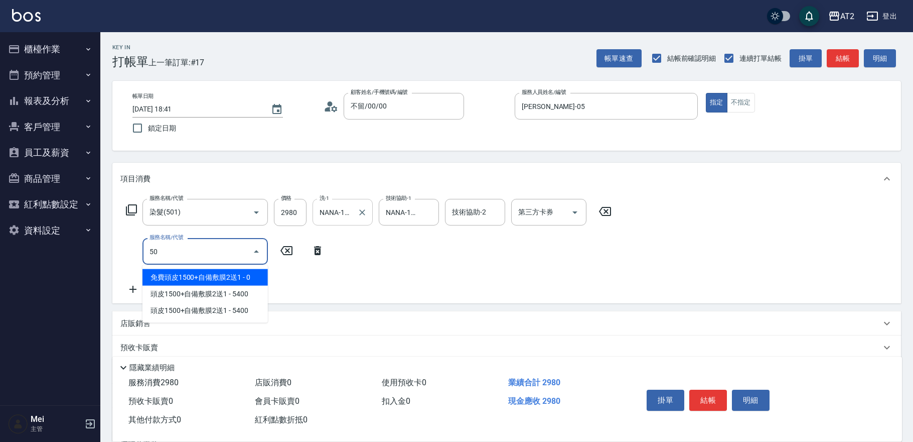
type input "502"
type input "340"
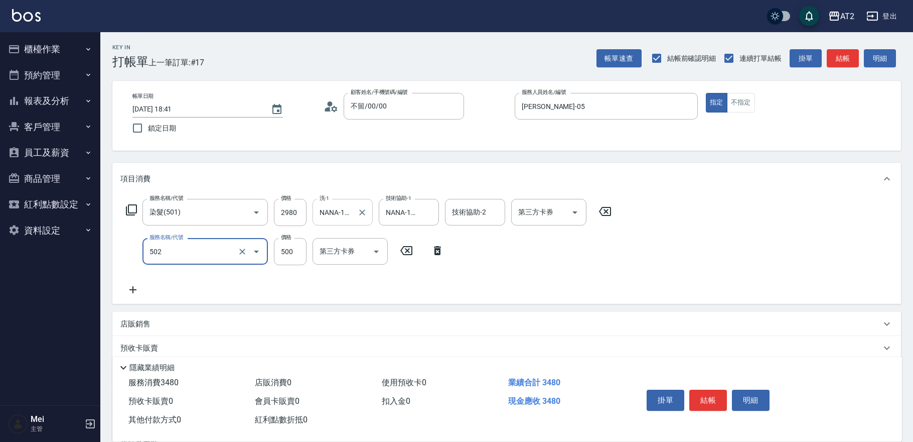
type input "漂髮(502)"
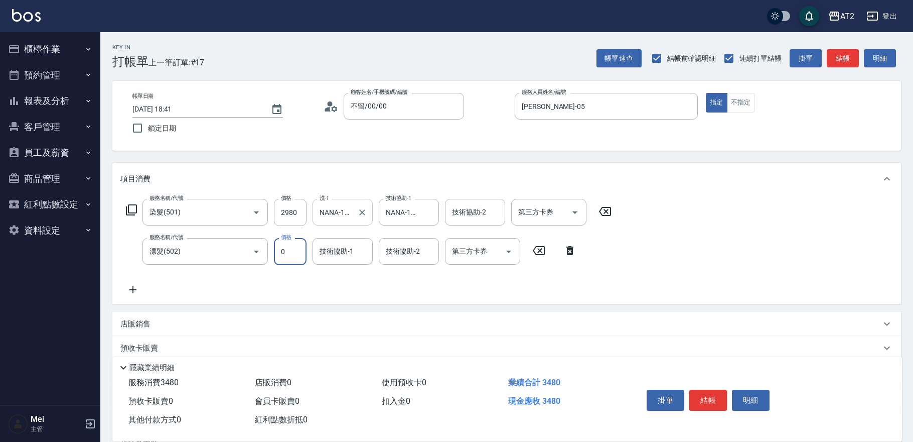
type input "0"
type input "290"
type input "紫涵-32"
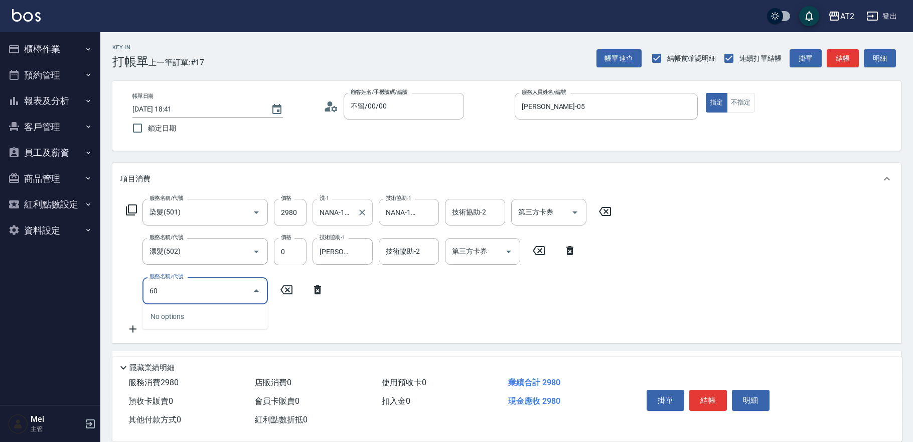
type input "601"
type input "390"
type input "自備護髮(601)"
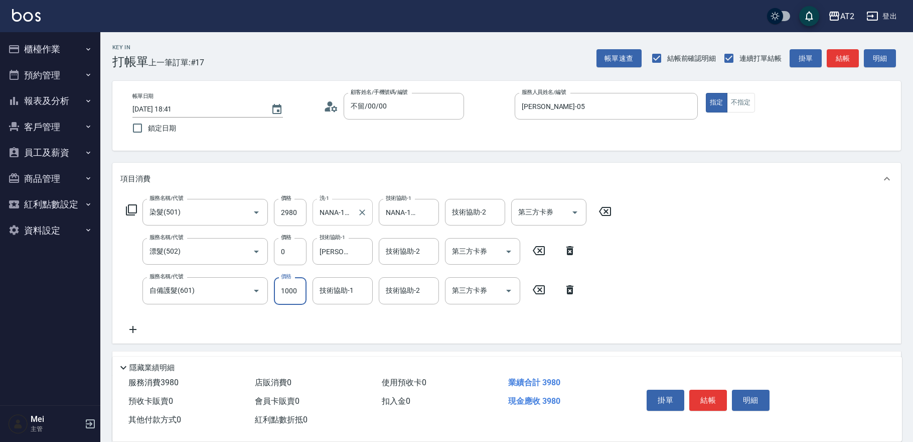
type input "290"
type input "15"
type input "310"
type input "1550"
type input "1840"
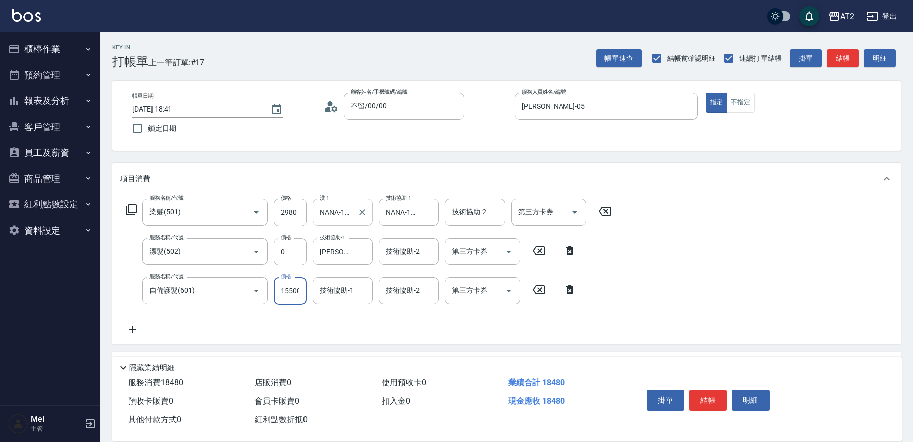
type input "15500"
type input "NANA-100"
click at [298, 299] on input "15500" at bounding box center [290, 290] width 33 height 27
type input "1"
type input "290"
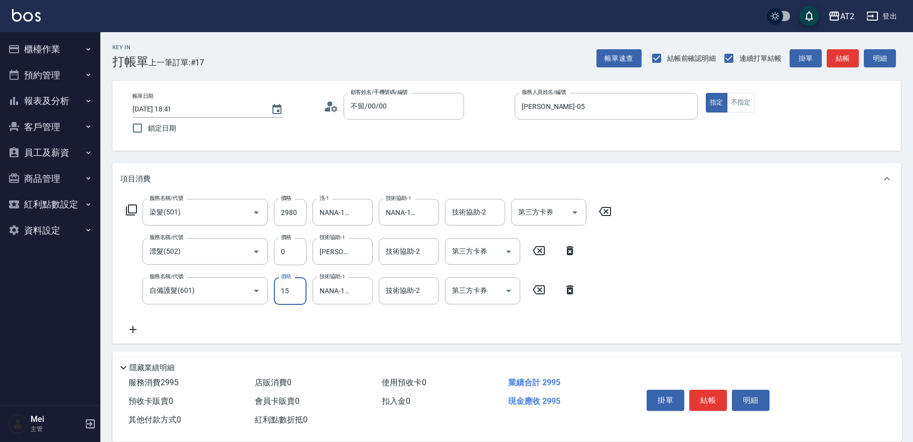
type input "150"
type input "310"
type input "1500"
type input "440"
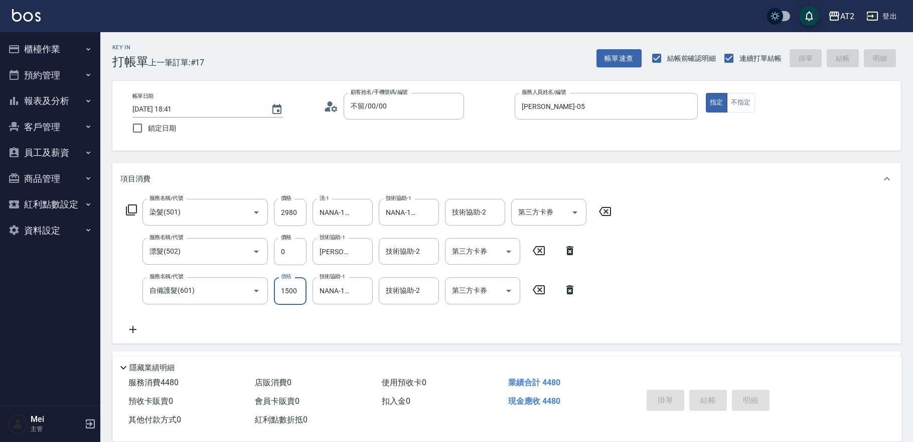
type input "2025/10/13 18:42"
type input "0"
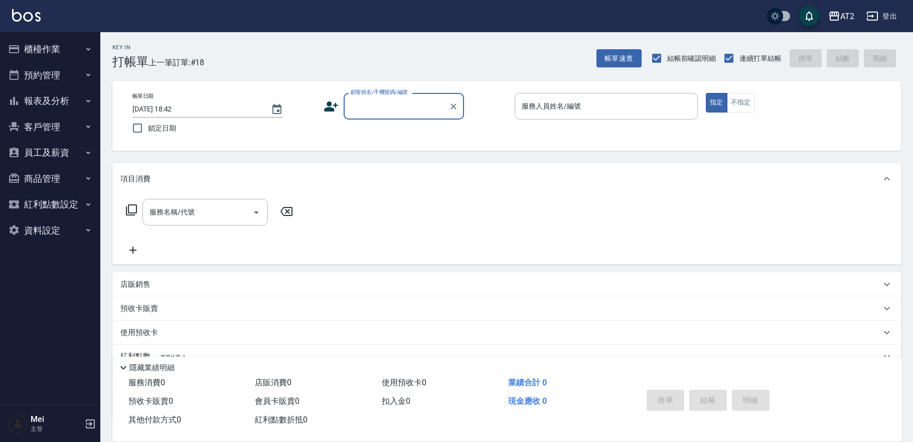
click at [72, 56] on button "櫃檯作業" at bounding box center [50, 49] width 92 height 26
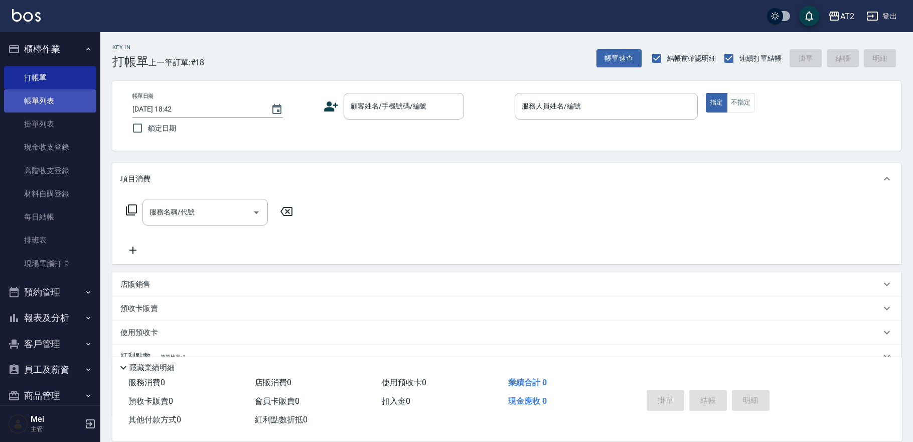
click at [48, 108] on link "帳單列表" at bounding box center [50, 100] width 92 height 23
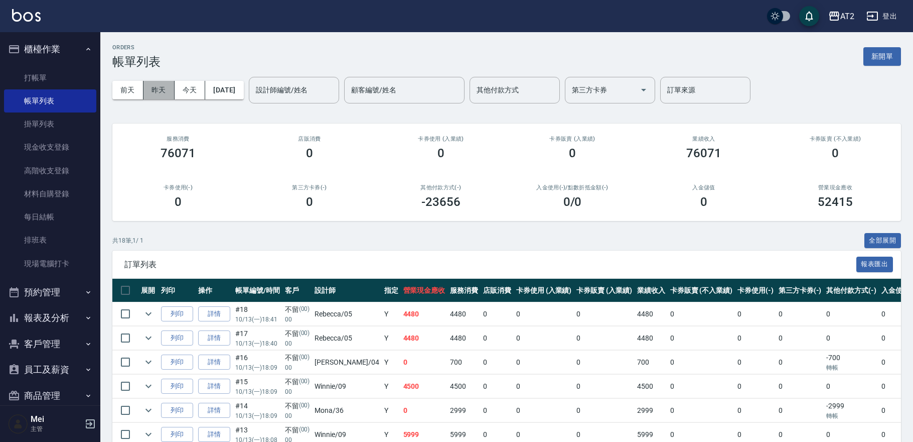
click at [165, 91] on button "昨天" at bounding box center [159, 90] width 31 height 19
click at [886, 236] on button "全部展開" at bounding box center [883, 241] width 37 height 16
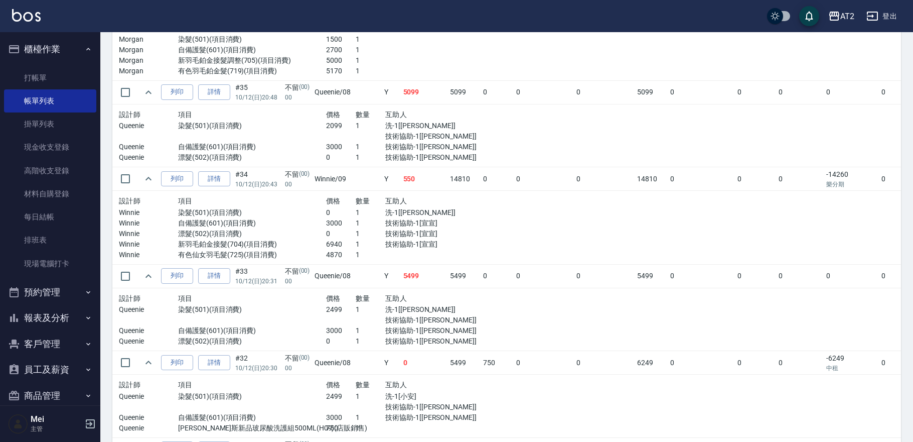
scroll to position [446, 0]
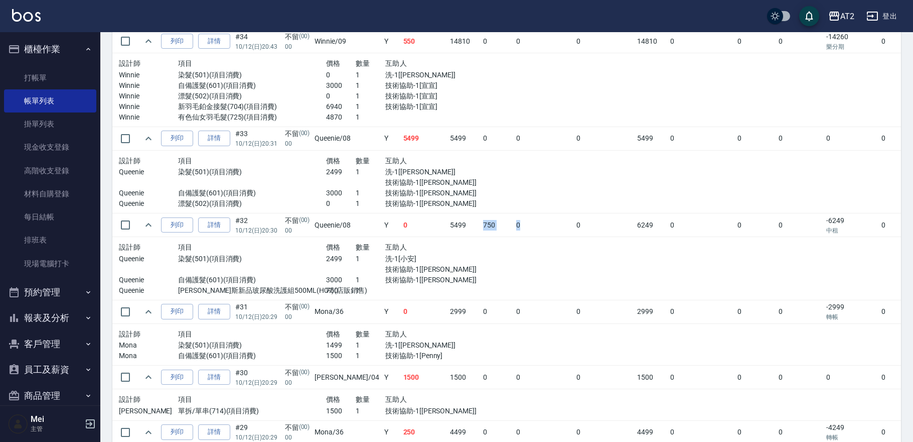
drag, startPoint x: 509, startPoint y: 220, endPoint x: 439, endPoint y: 218, distance: 69.8
click at [439, 218] on tr "列印 詳情 #32 10/12 (日) 20:30 不留 (00) 00 Queenie /08 Y 0 5499 750 0 0 6249 0 0 0 -6…" at bounding box center [569, 225] width 915 height 24
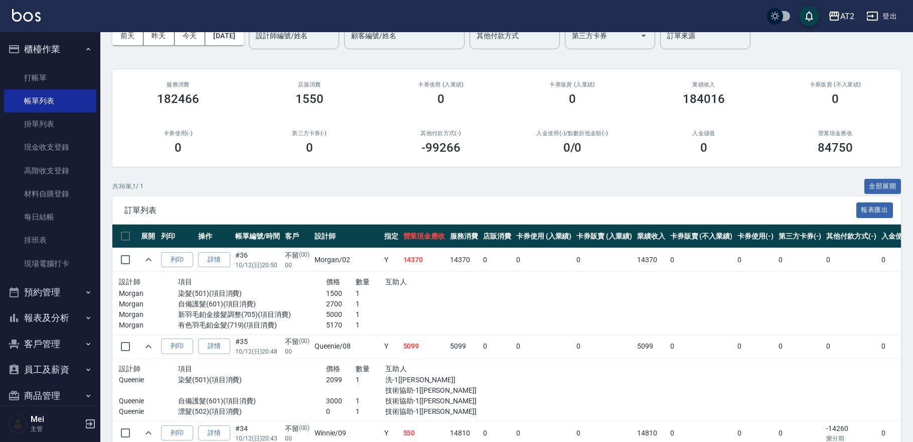
scroll to position [0, 0]
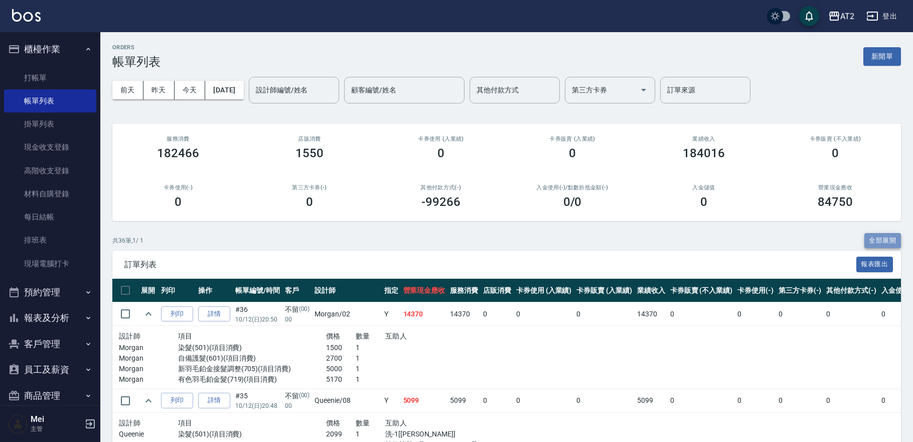
click at [884, 233] on button "全部展開" at bounding box center [883, 241] width 37 height 16
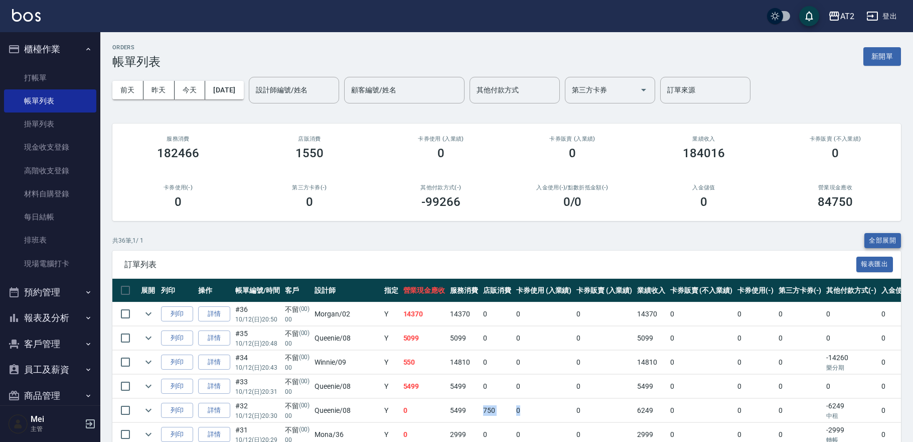
click at [885, 238] on button "全部展開" at bounding box center [883, 241] width 37 height 16
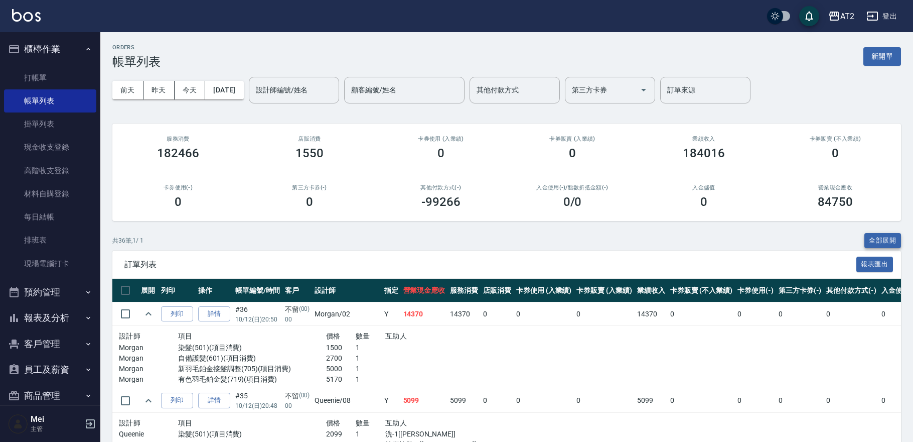
click at [885, 238] on button "全部展開" at bounding box center [883, 241] width 37 height 16
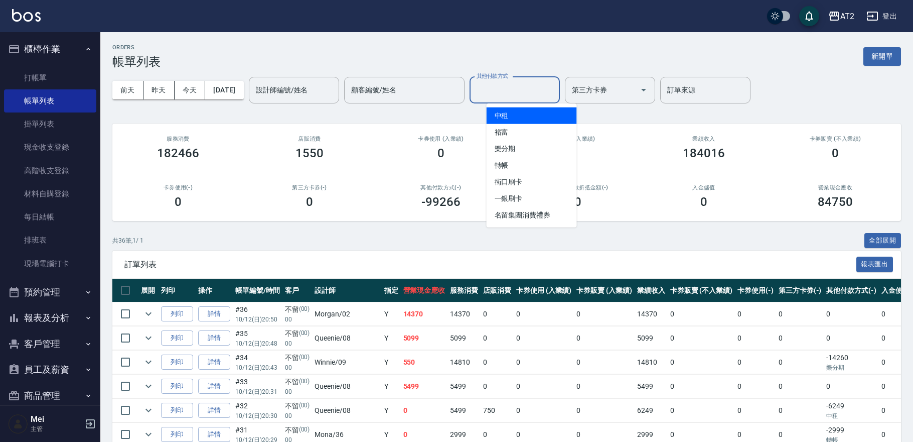
click at [550, 86] on input "其他付款方式" at bounding box center [514, 90] width 81 height 18
click at [535, 113] on span "中租" at bounding box center [532, 115] width 90 height 17
type input "中租"
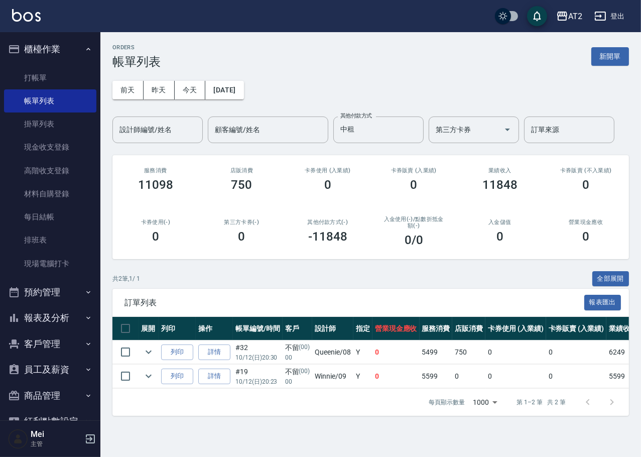
click at [442, 227] on h2 "入金使用(-) /點數折抵金額(-)" at bounding box center [414, 222] width 62 height 13
click at [543, 267] on div "ORDERS 帳單列表 新開單 前天 昨天 今天 2025/10/12 設計師編號/姓名 設計師編號/姓名 顧客編號/姓名 顧客編號/姓名 其他付款方式 中租…" at bounding box center [370, 229] width 541 height 395
